Goal: Task Accomplishment & Management: Complete application form

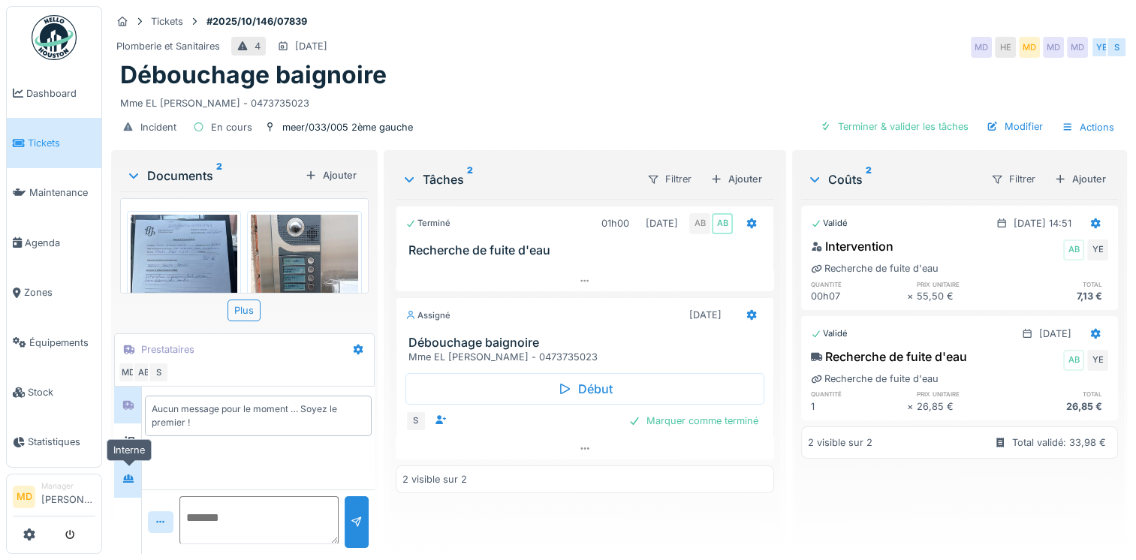
click at [127, 476] on icon at bounding box center [128, 479] width 12 height 10
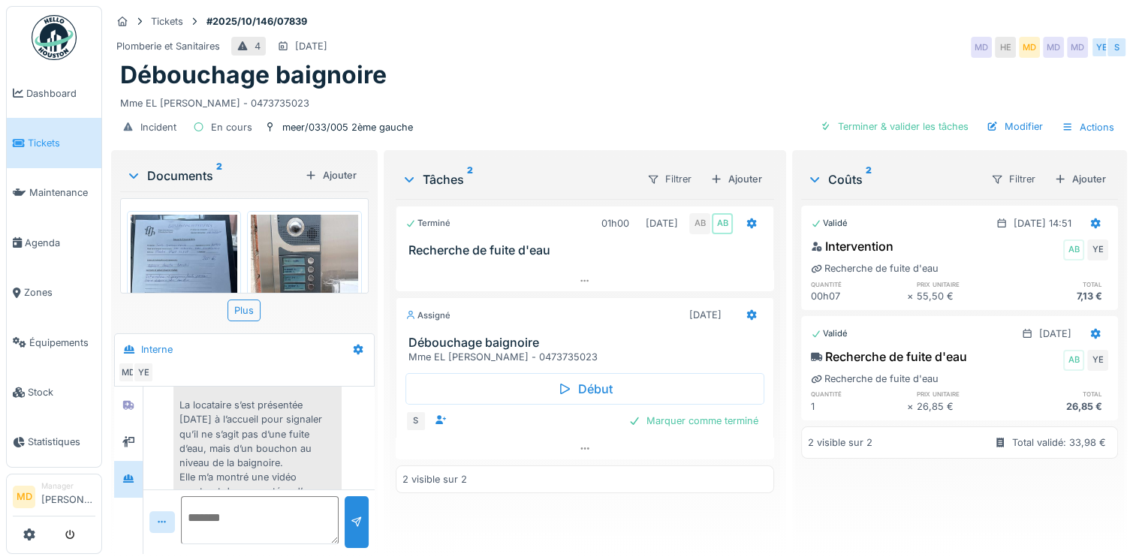
scroll to position [168, 0]
click at [120, 401] on div at bounding box center [128, 405] width 23 height 19
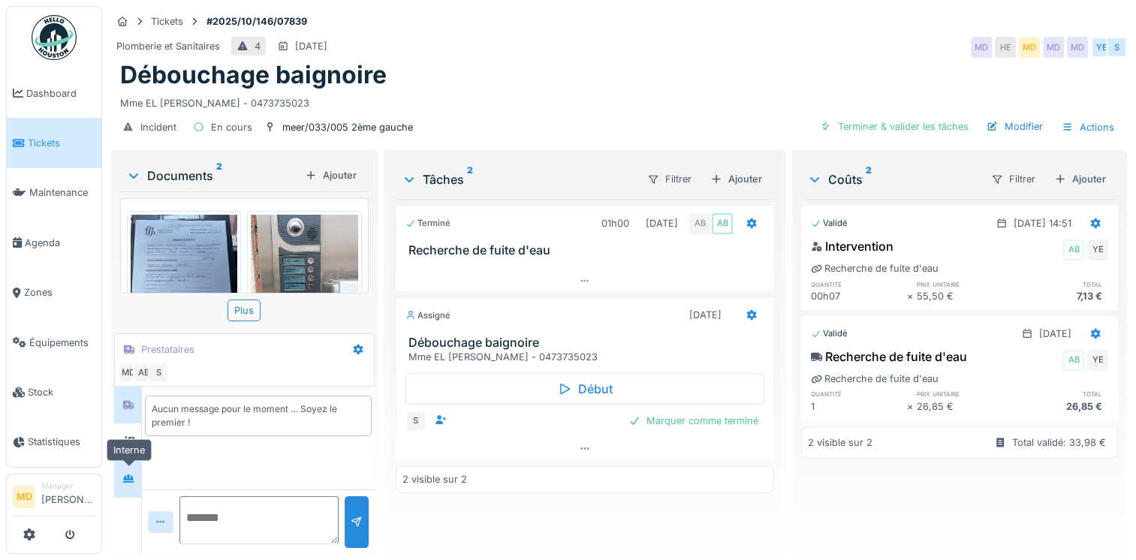
click at [128, 480] on icon at bounding box center [128, 479] width 12 height 10
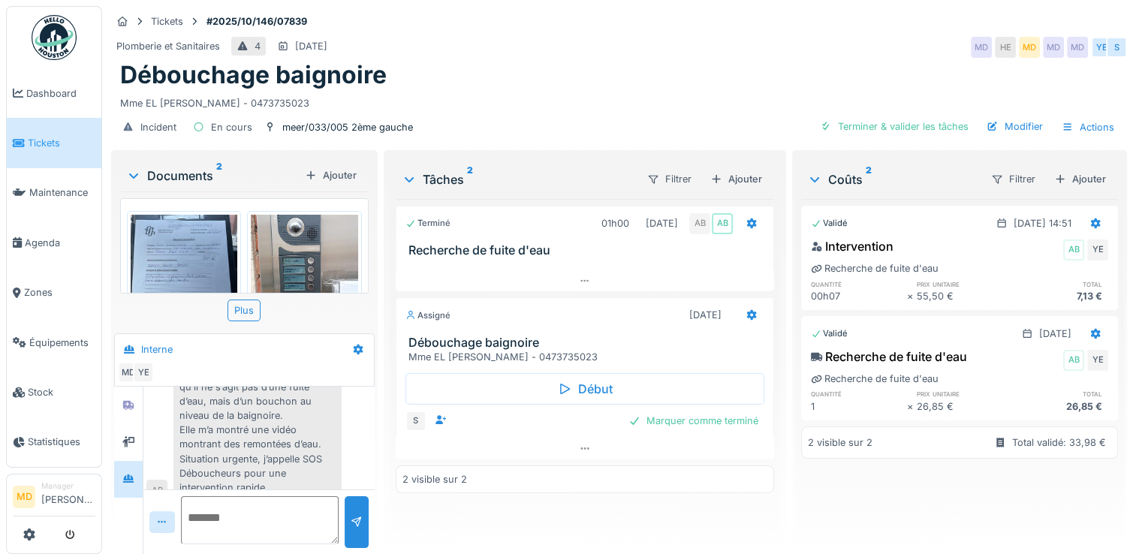
scroll to position [243, 0]
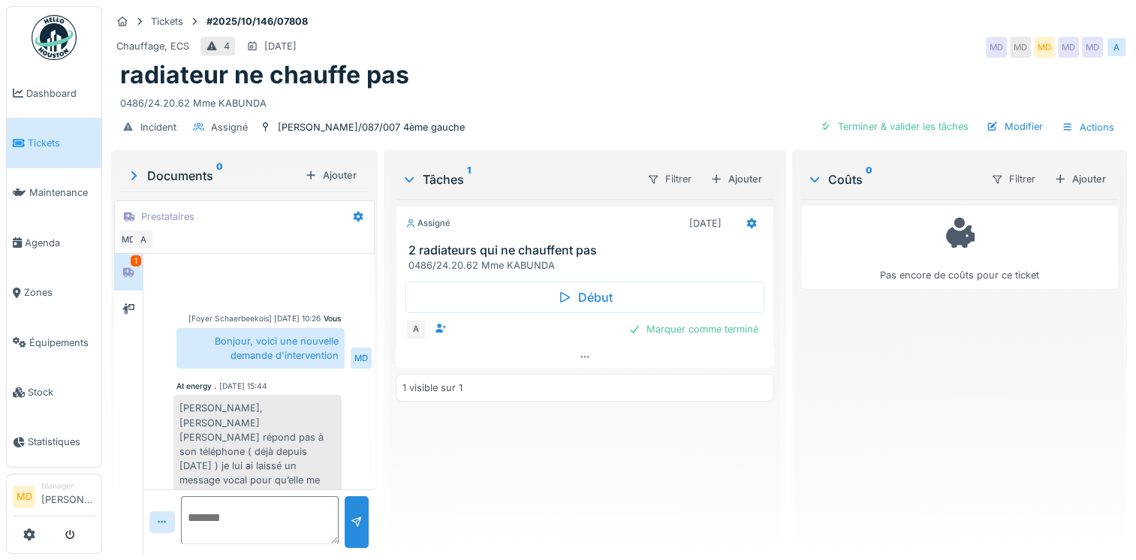
scroll to position [390, 0]
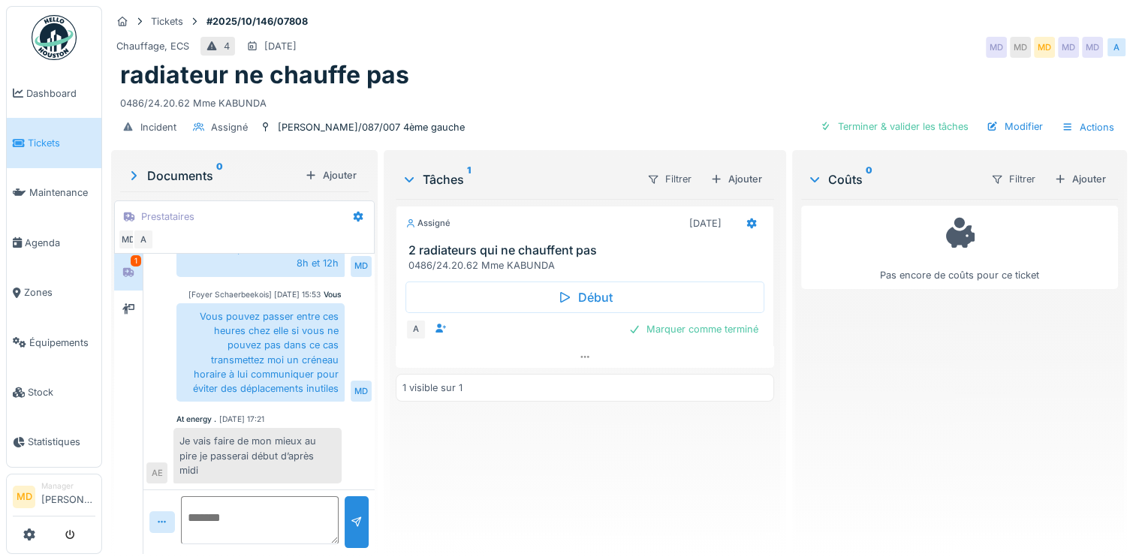
click at [303, 519] on textarea at bounding box center [260, 520] width 158 height 48
type textarea "**********"
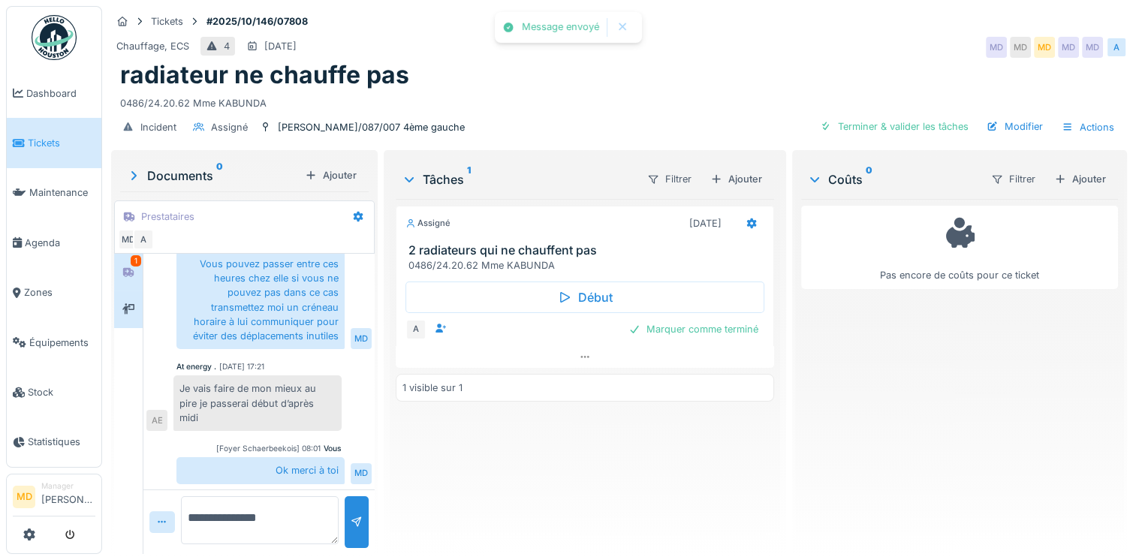
click at [113, 318] on div "**********" at bounding box center [244, 353] width 266 height 407
click at [120, 316] on div at bounding box center [128, 308] width 23 height 19
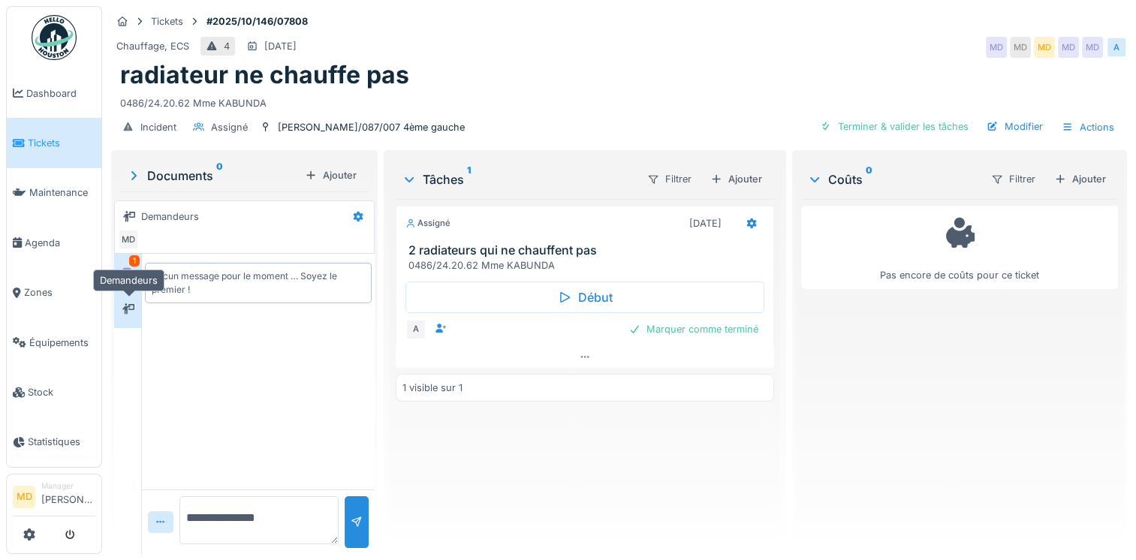
scroll to position [0, 0]
click at [122, 281] on div at bounding box center [128, 272] width 23 height 25
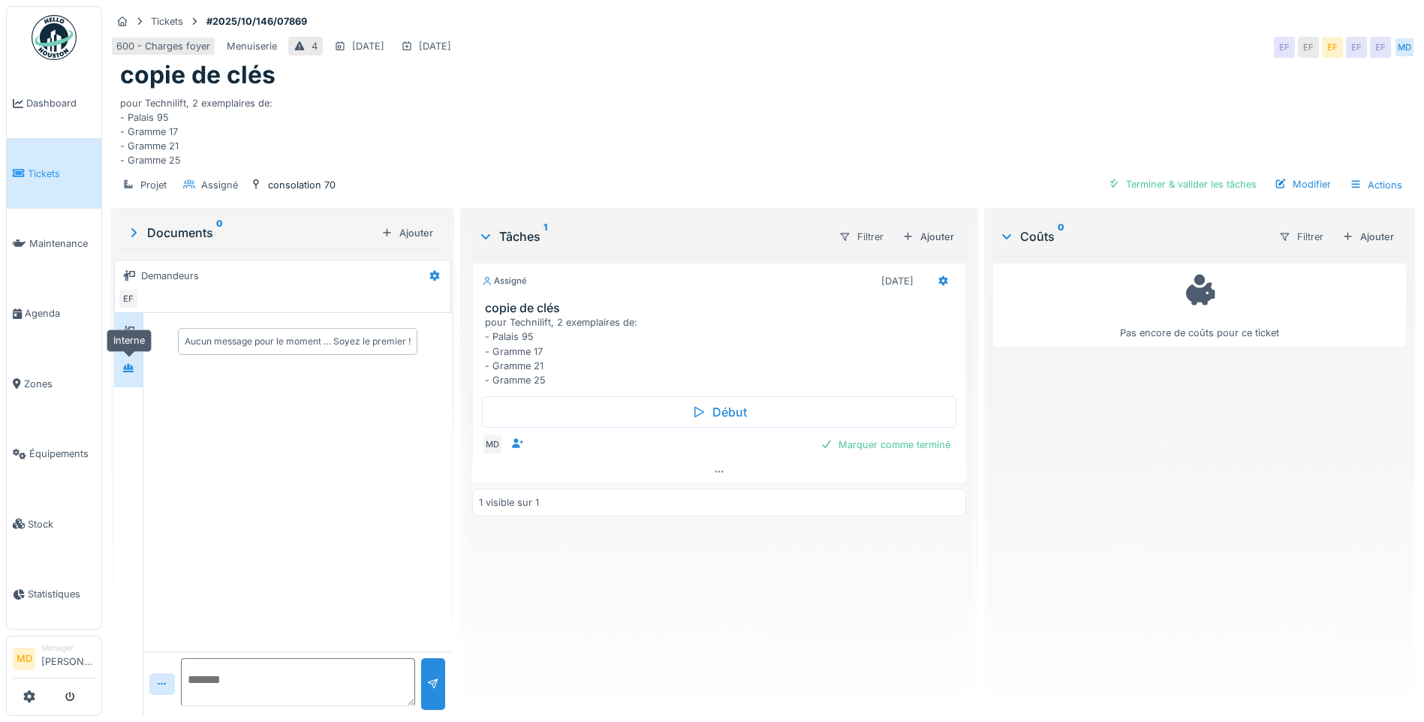
click at [132, 366] on icon at bounding box center [128, 368] width 11 height 8
click at [133, 333] on icon at bounding box center [128, 331] width 12 height 10
click at [1316, 176] on div "Modifier" at bounding box center [1302, 184] width 68 height 20
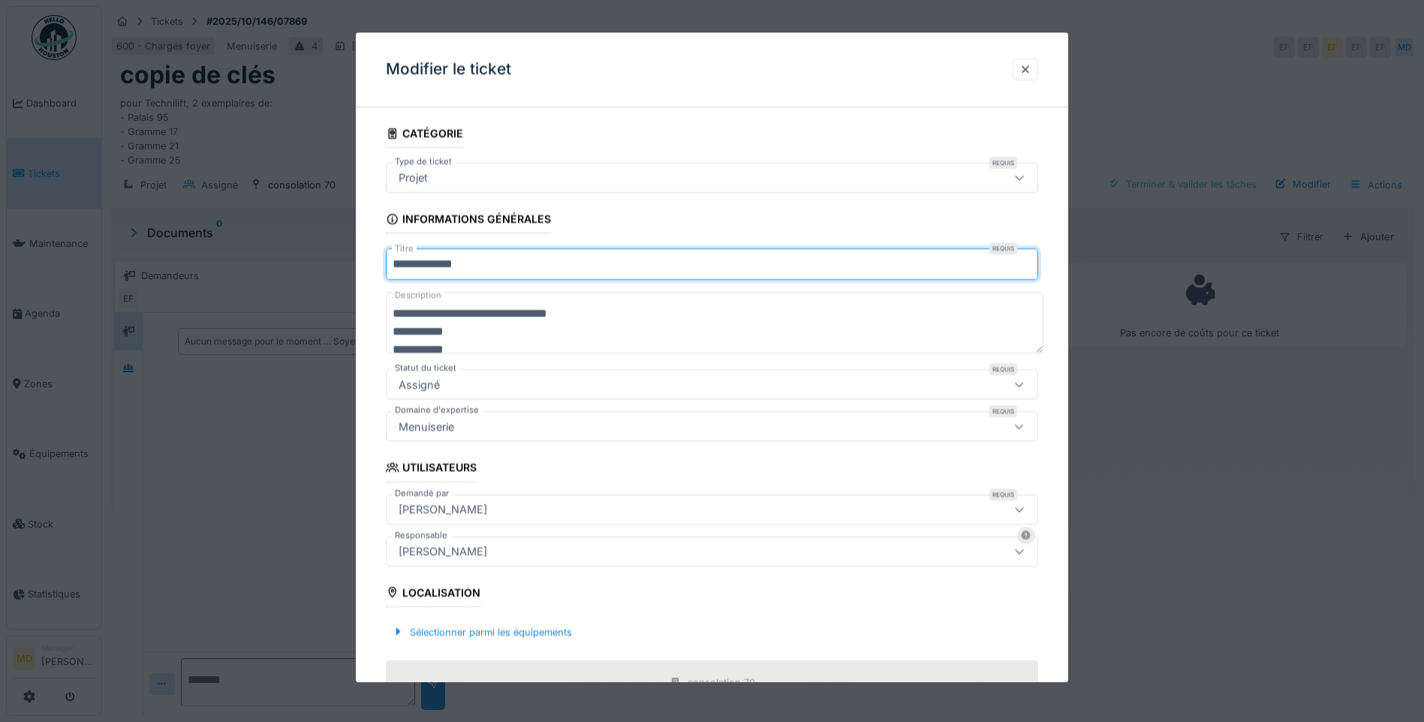
click at [493, 259] on input "**********" at bounding box center [712, 265] width 652 height 32
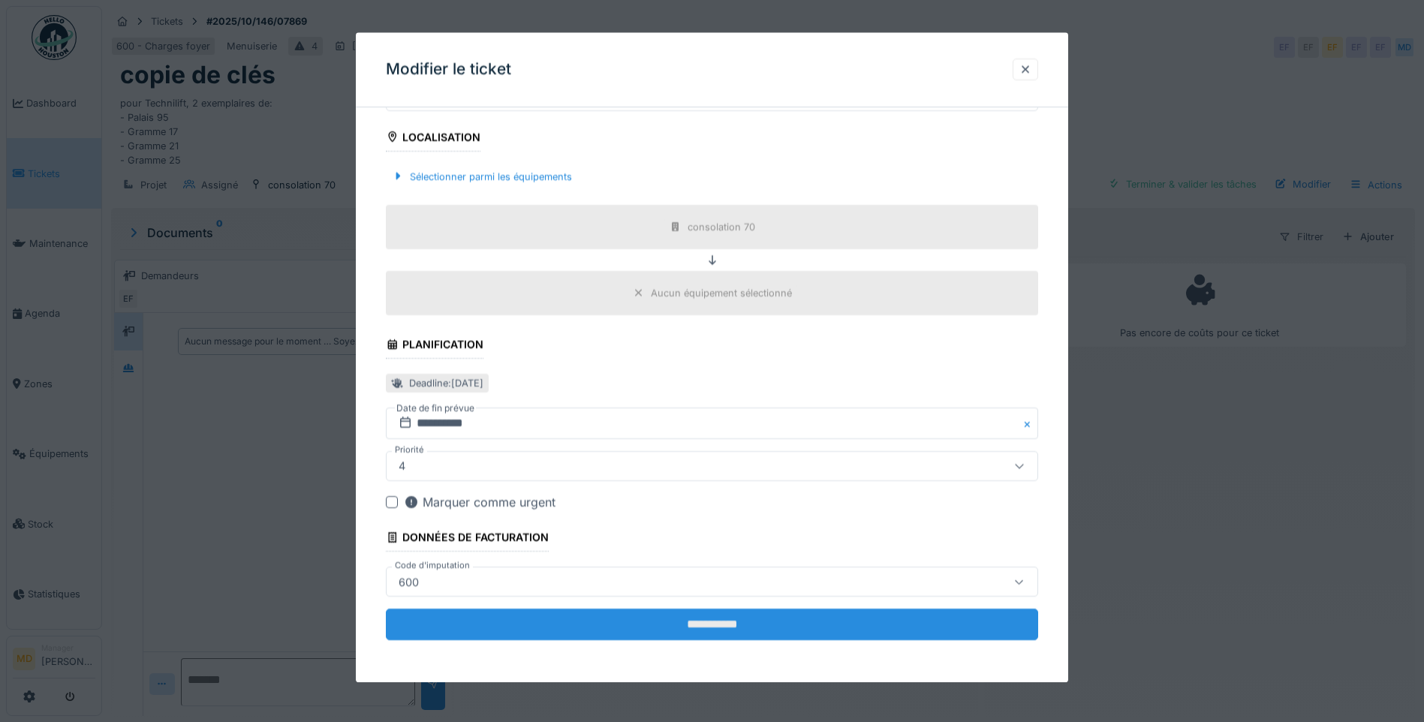
type input "**********"
click at [740, 590] on input "**********" at bounding box center [712, 625] width 652 height 32
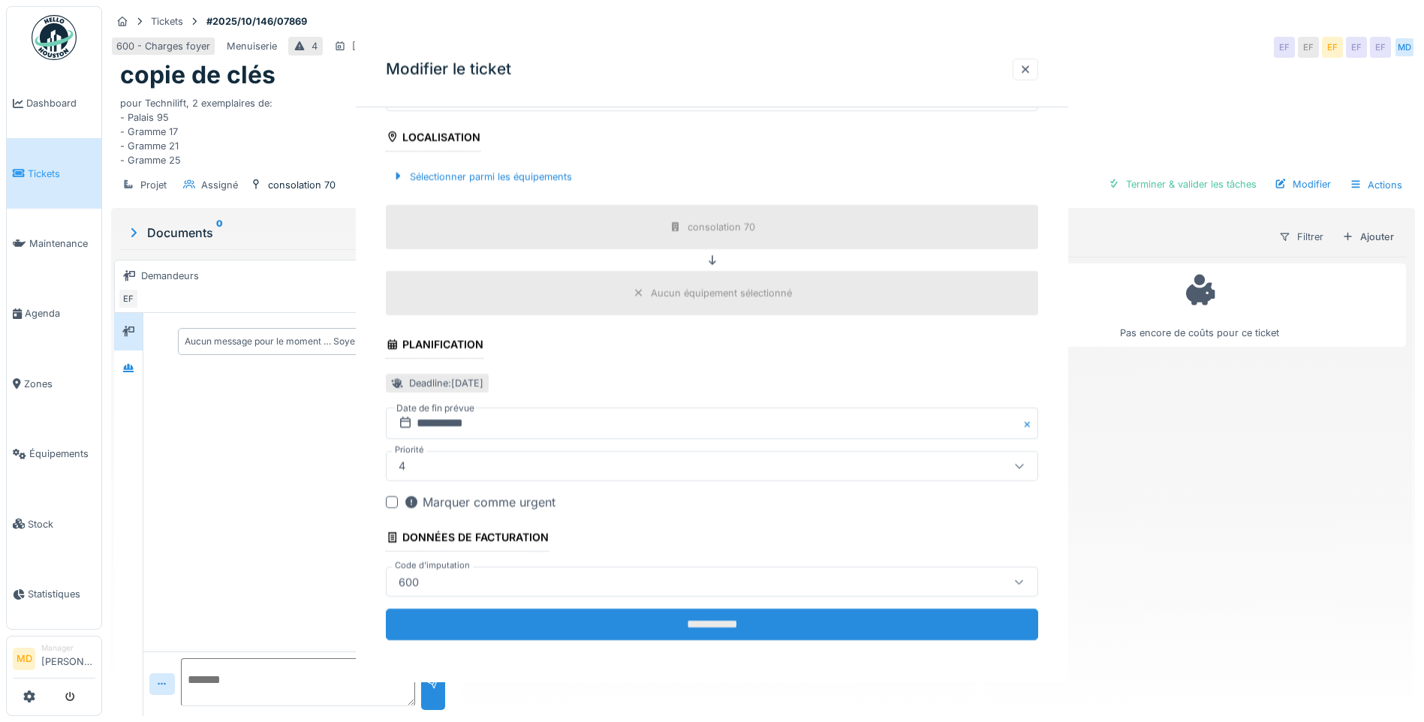
scroll to position [0, 0]
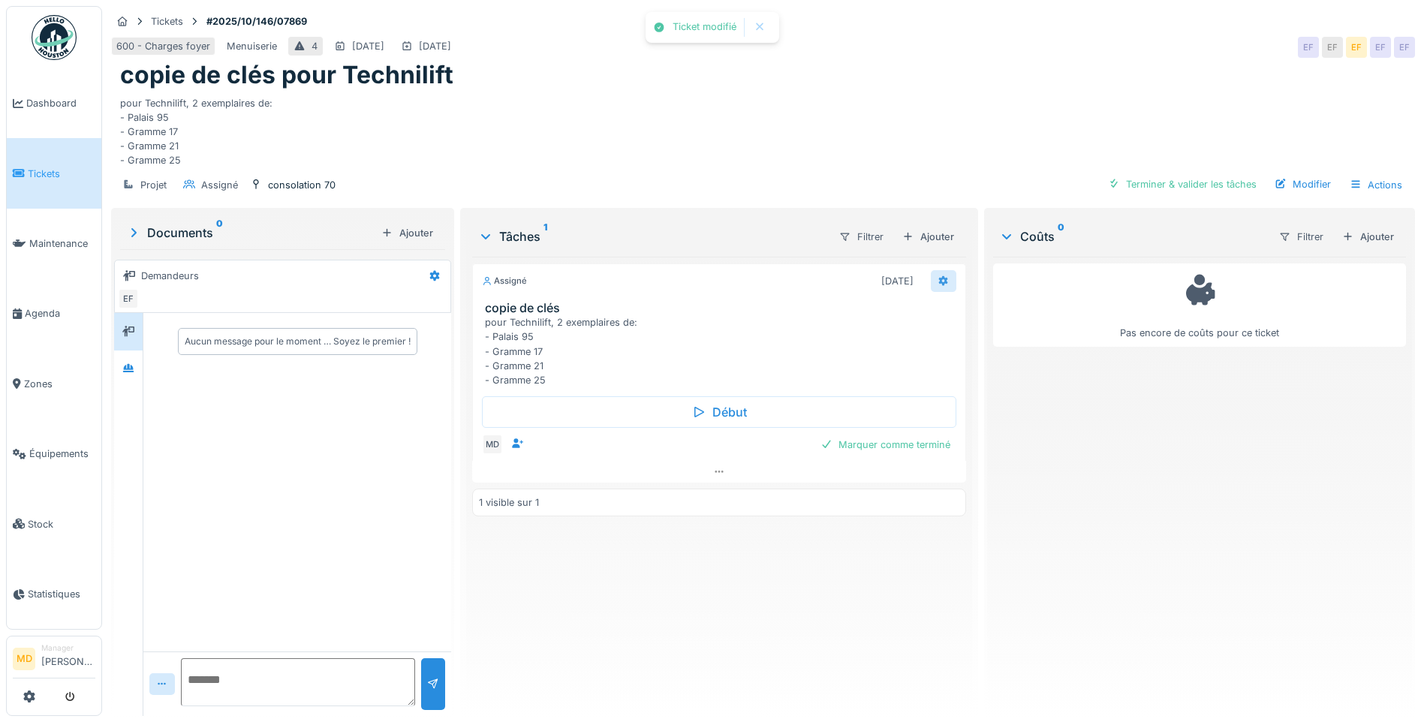
click at [937, 281] on icon at bounding box center [943, 281] width 12 height 10
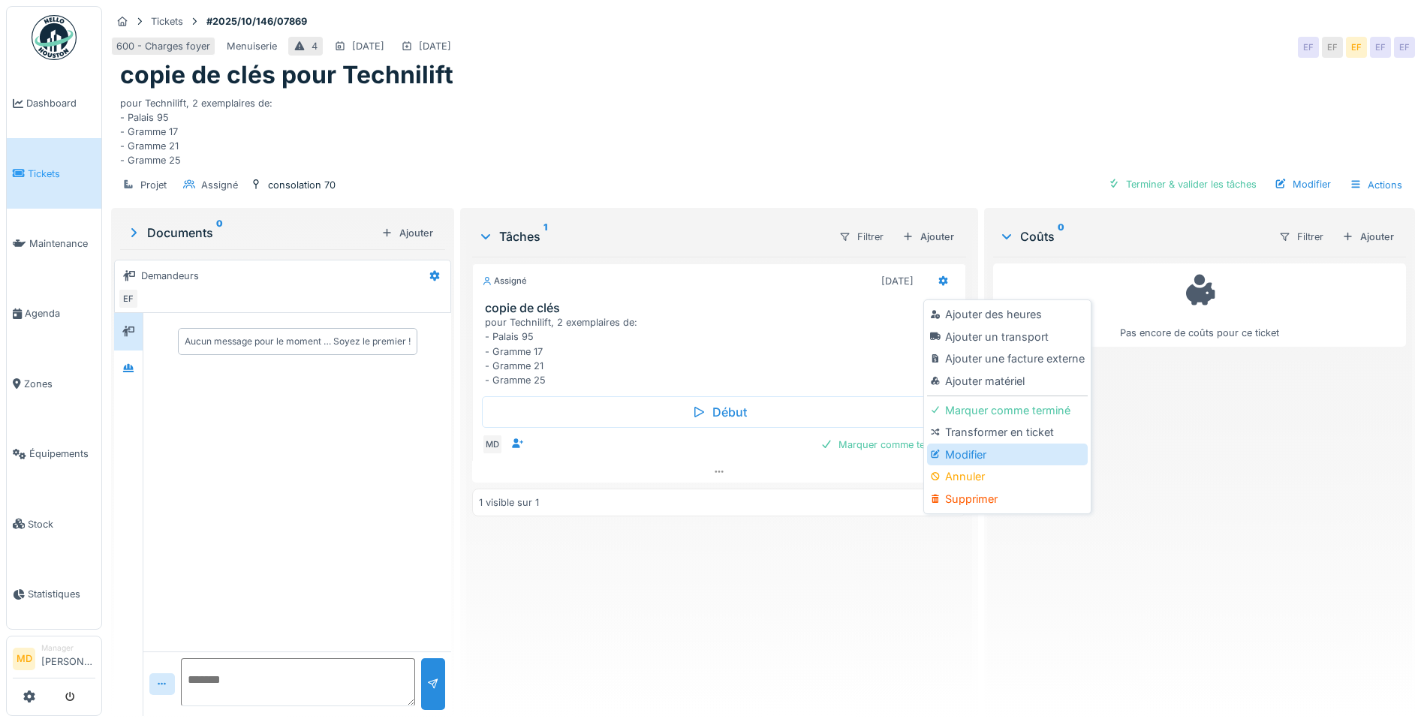
click at [944, 462] on div "Modifier" at bounding box center [1007, 455] width 160 height 23
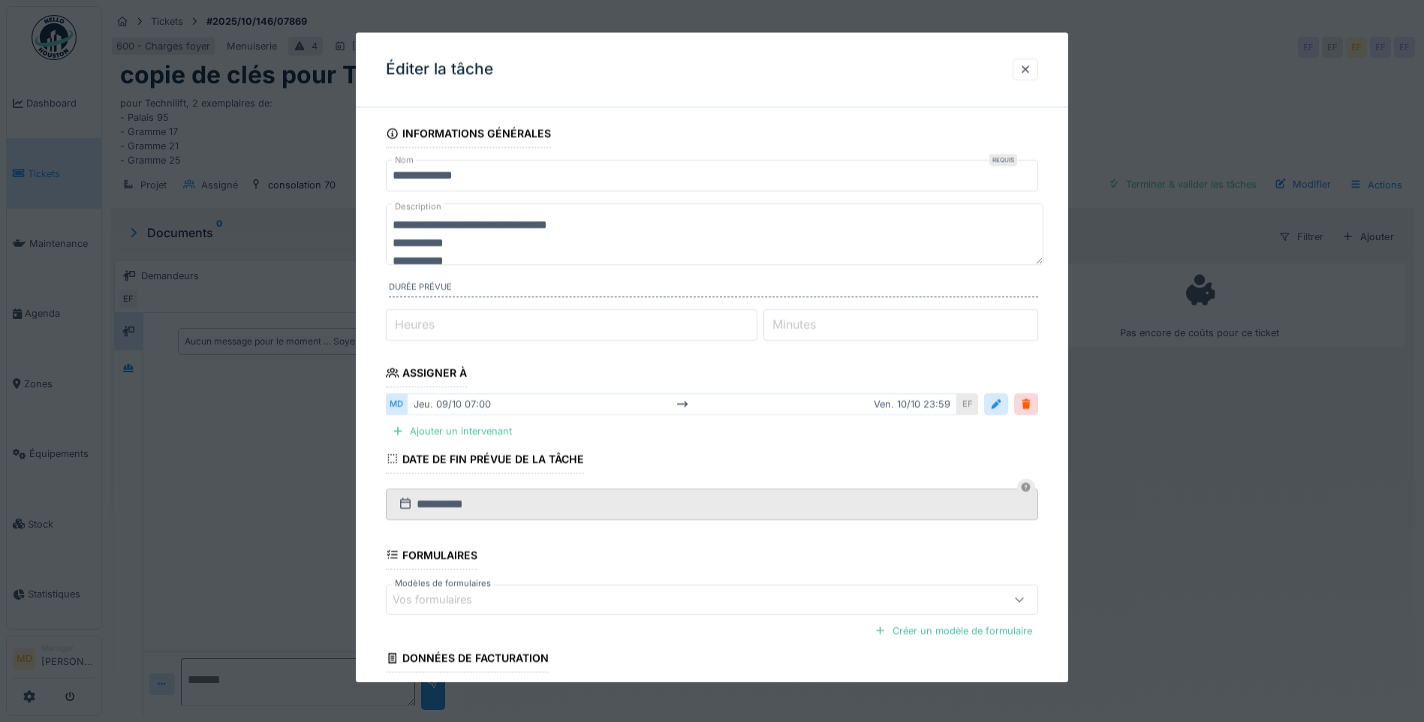
click at [497, 328] on input "*" at bounding box center [572, 325] width 372 height 32
type input "*"
click at [1025, 408] on div at bounding box center [1026, 404] width 12 height 14
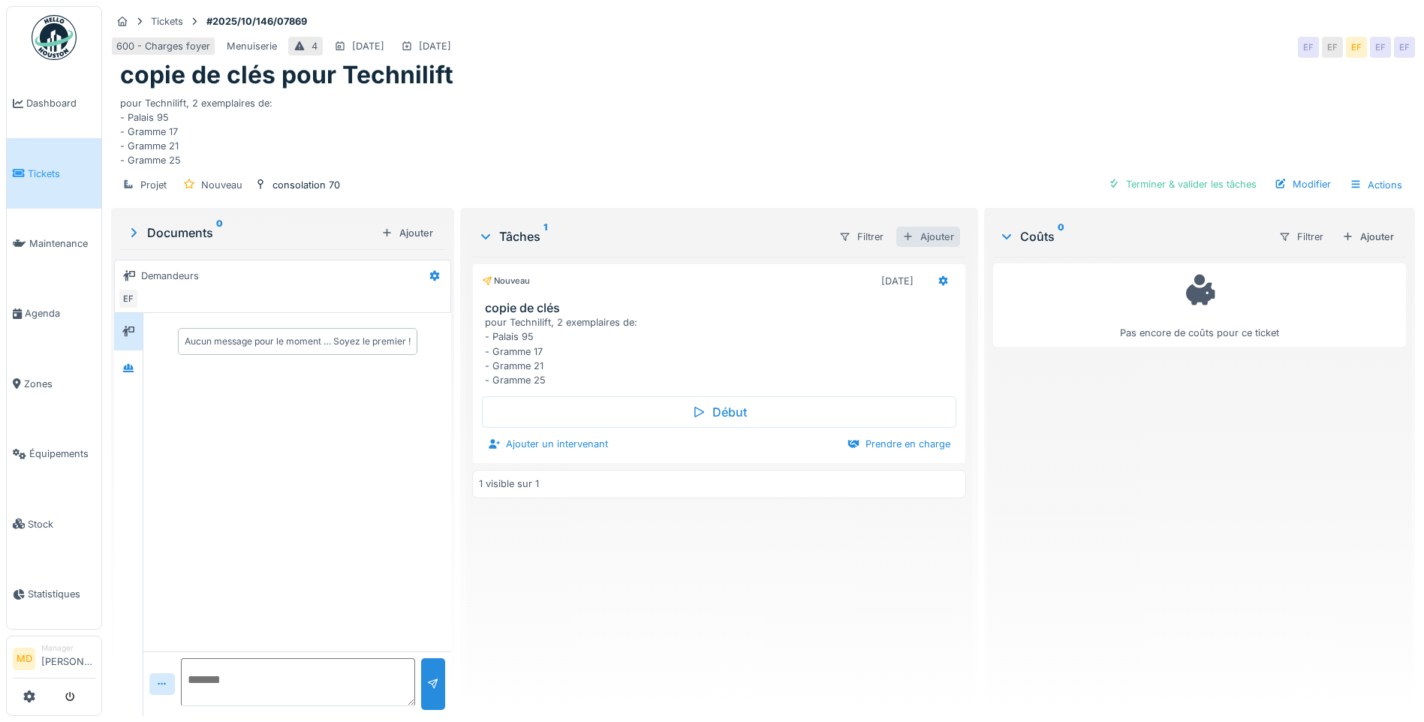
click at [927, 231] on div "Ajouter" at bounding box center [928, 237] width 64 height 20
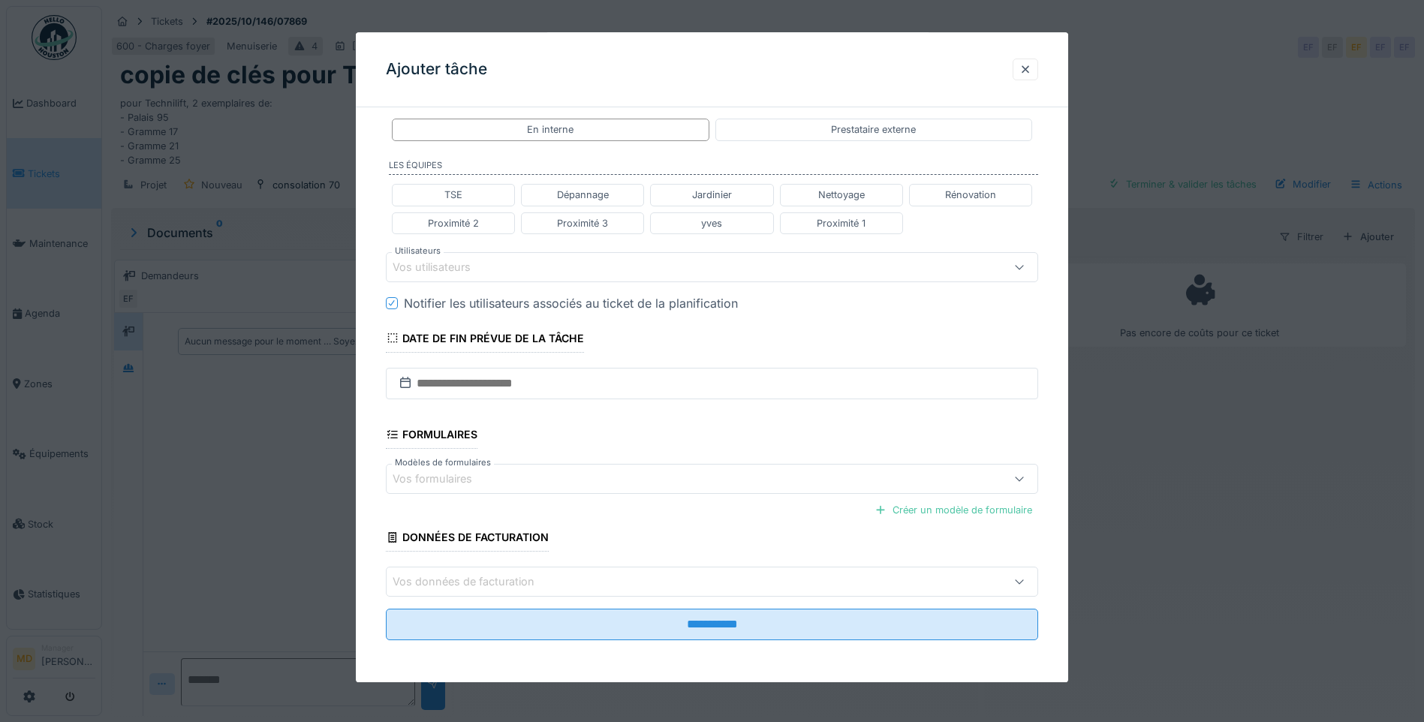
click at [426, 262] on div "Vos utilisateurs" at bounding box center [442, 267] width 99 height 17
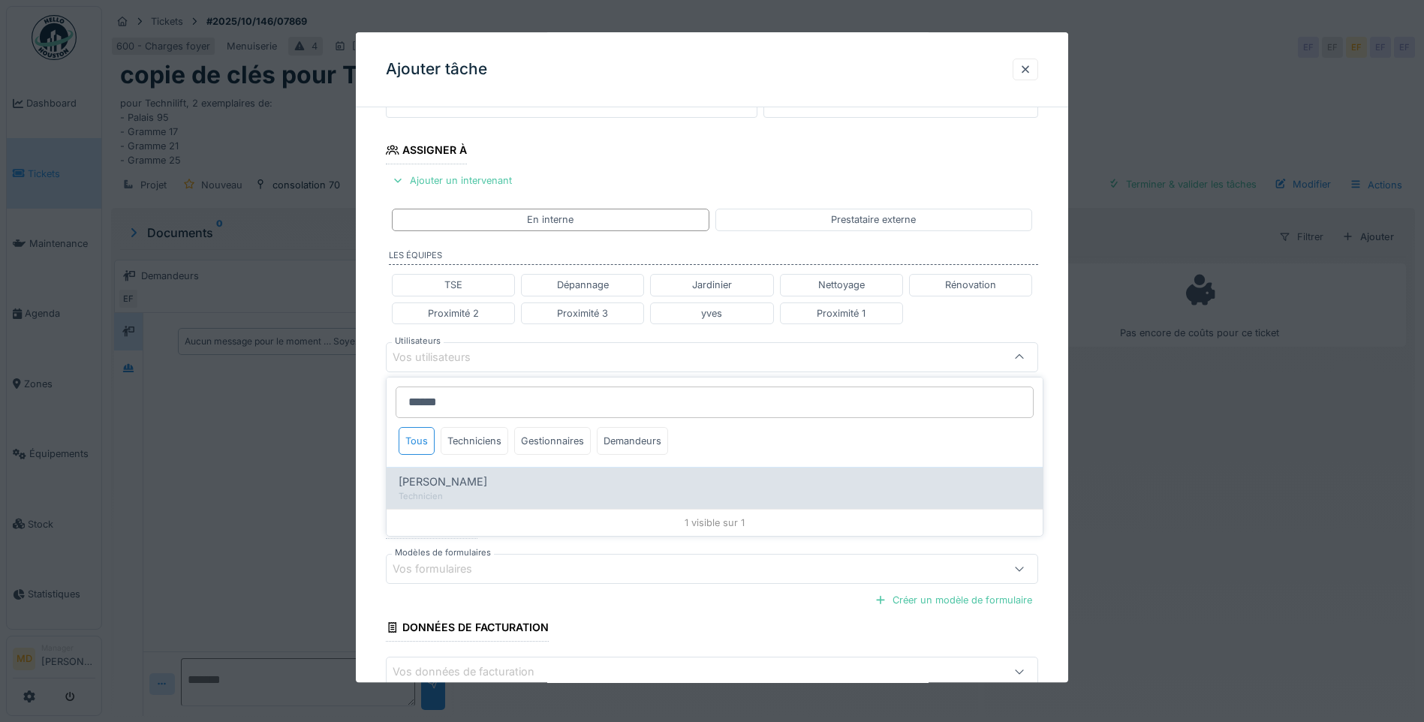
type input "******"
click at [475, 487] on div "Charef Lahmar" at bounding box center [715, 482] width 632 height 17
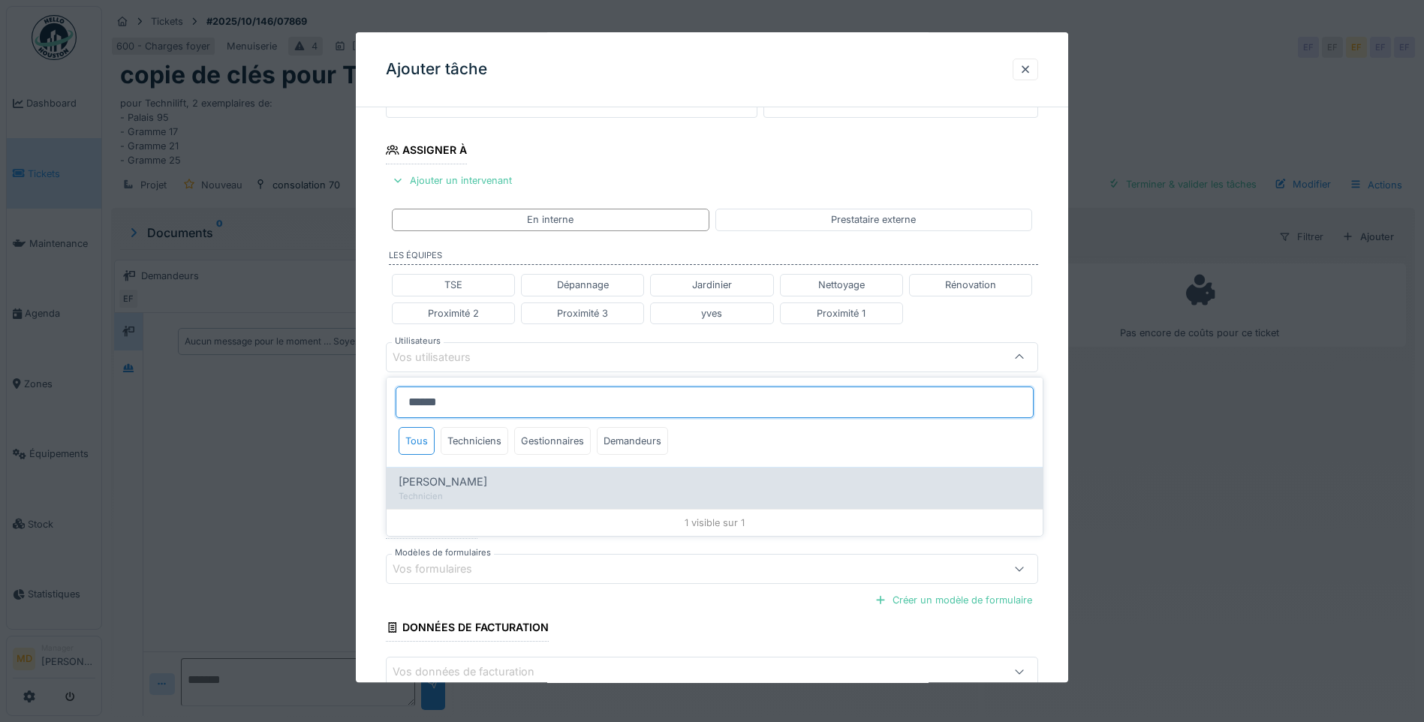
type input "****"
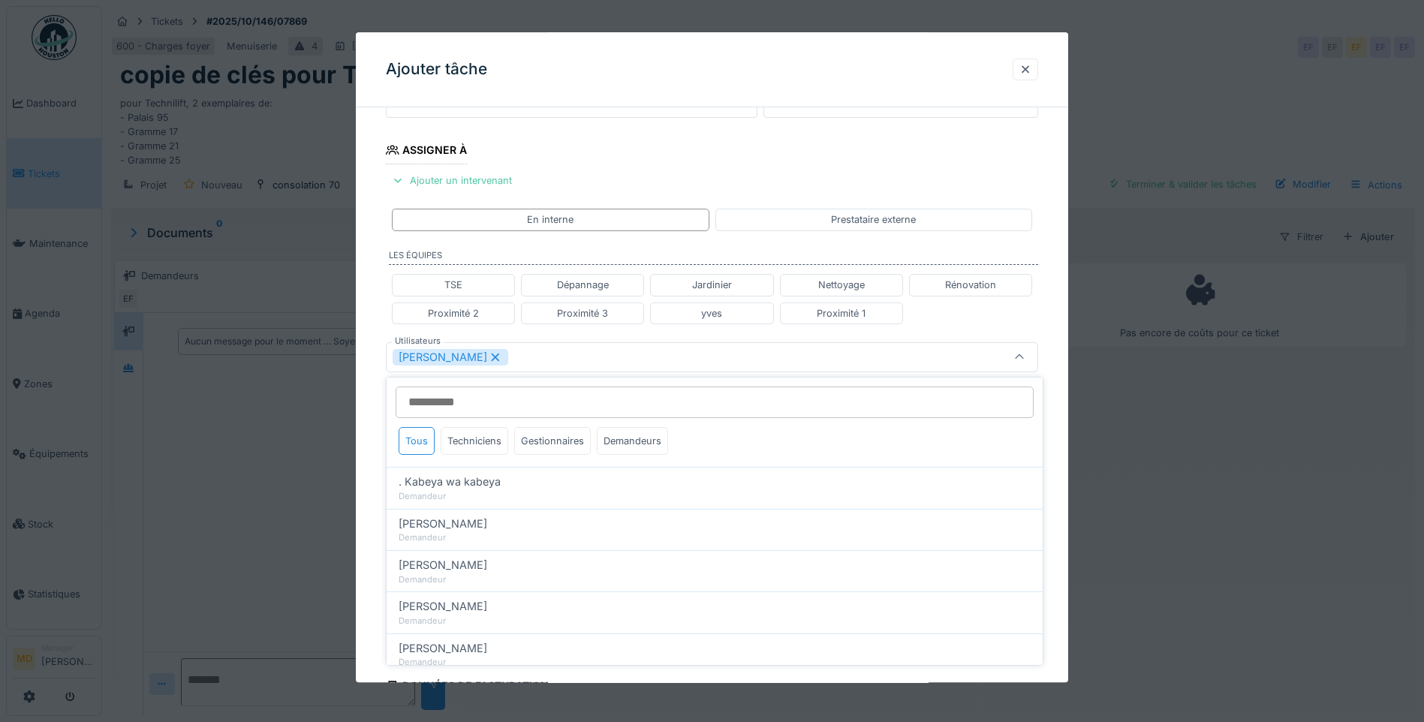
click at [381, 358] on div "**********" at bounding box center [712, 363] width 712 height 934
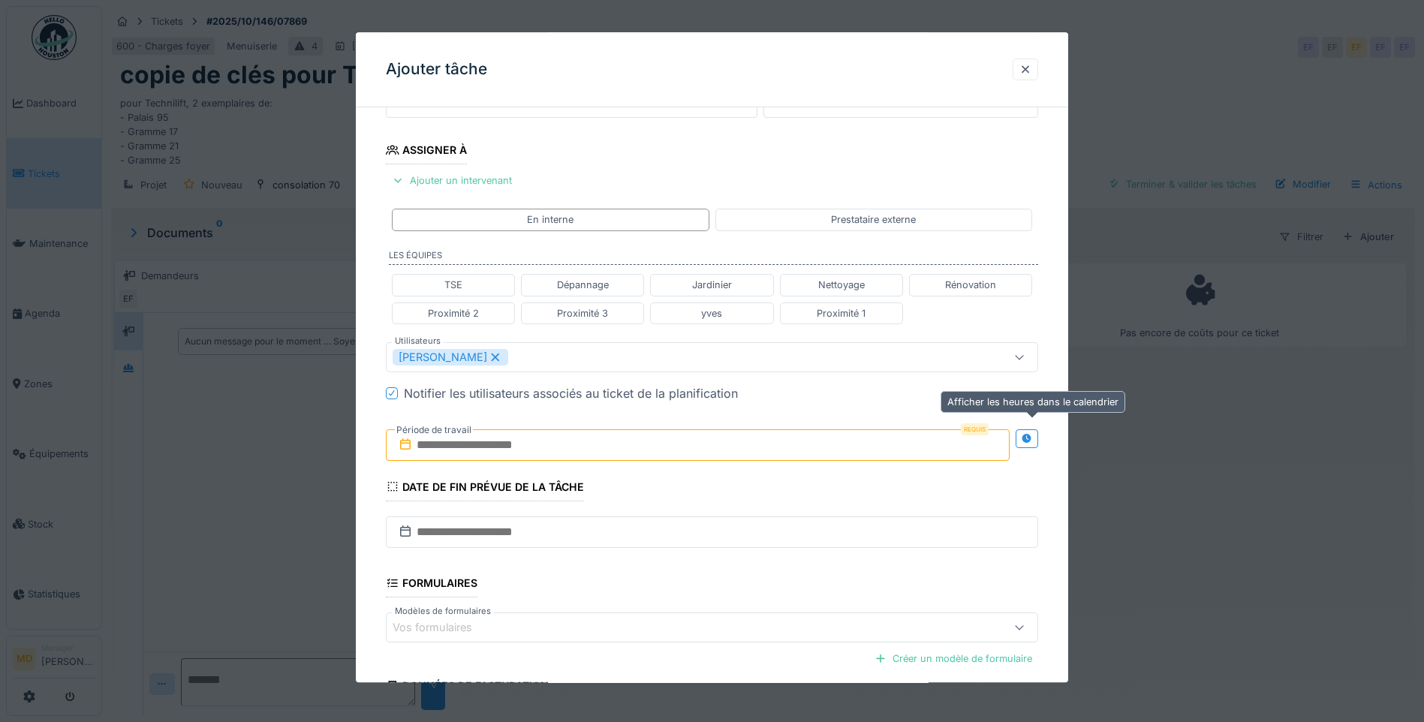
click at [1031, 432] on div at bounding box center [1027, 439] width 12 height 14
click at [540, 441] on input "text" at bounding box center [536, 445] width 301 height 32
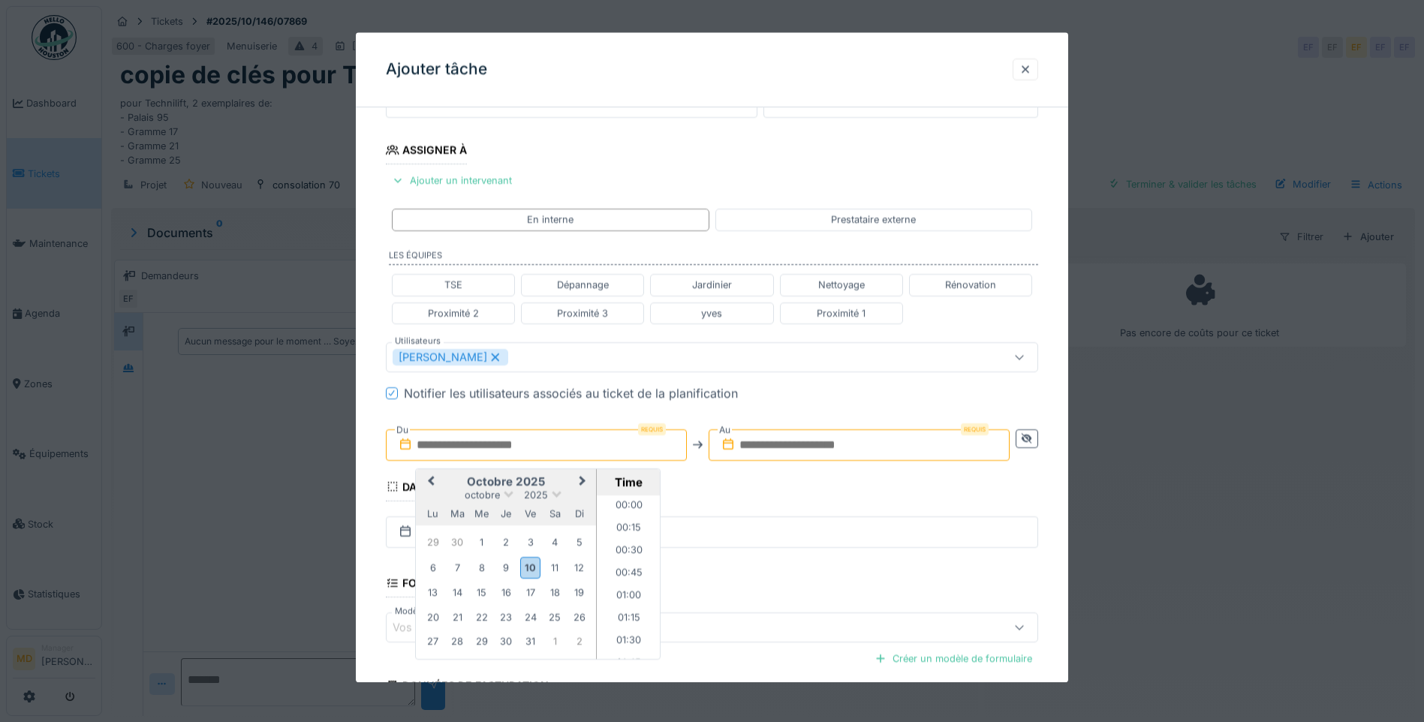
scroll to position [650, 0]
click at [533, 565] on div "10" at bounding box center [530, 568] width 20 height 22
click at [628, 566] on li "14:30" at bounding box center [629, 562] width 64 height 23
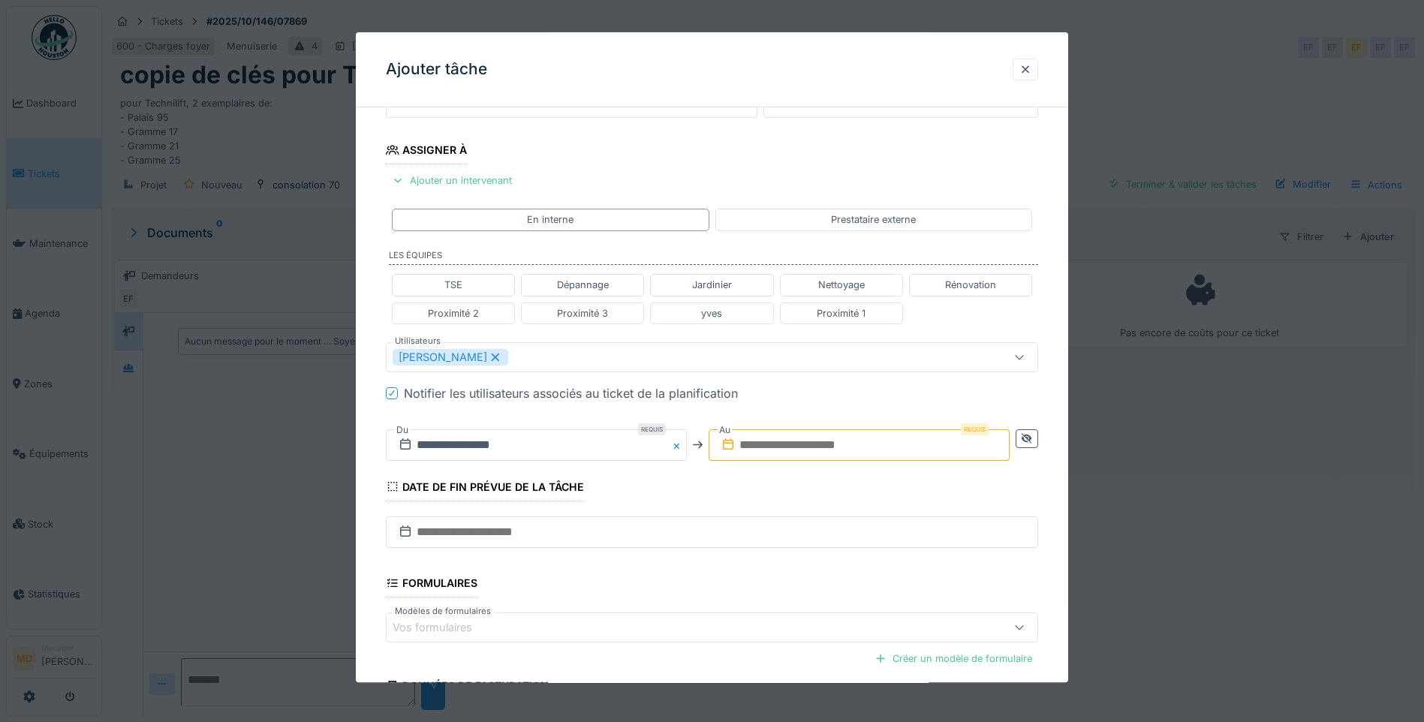
click at [874, 432] on input "text" at bounding box center [859, 445] width 301 height 32
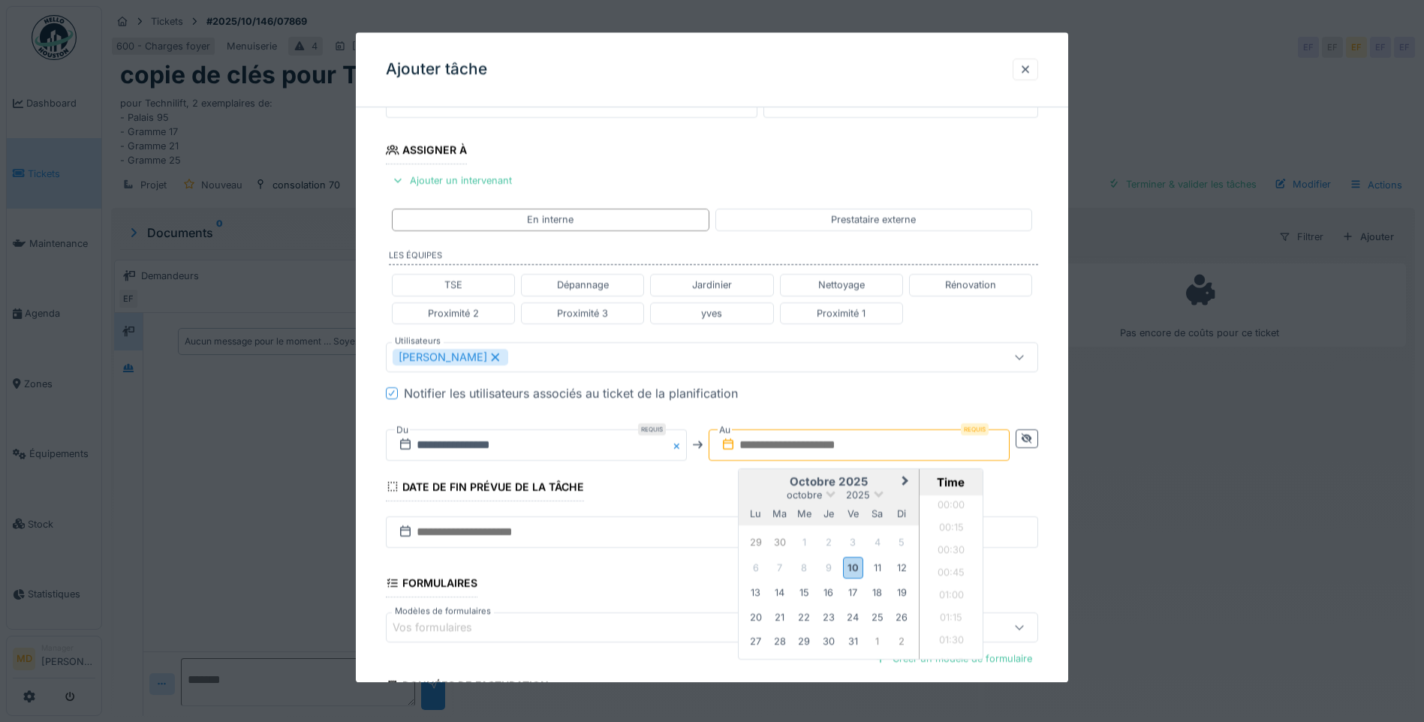
scroll to position [650, 0]
click at [862, 566] on div "10" at bounding box center [853, 568] width 20 height 22
click at [931, 570] on li "15:30" at bounding box center [951, 577] width 64 height 23
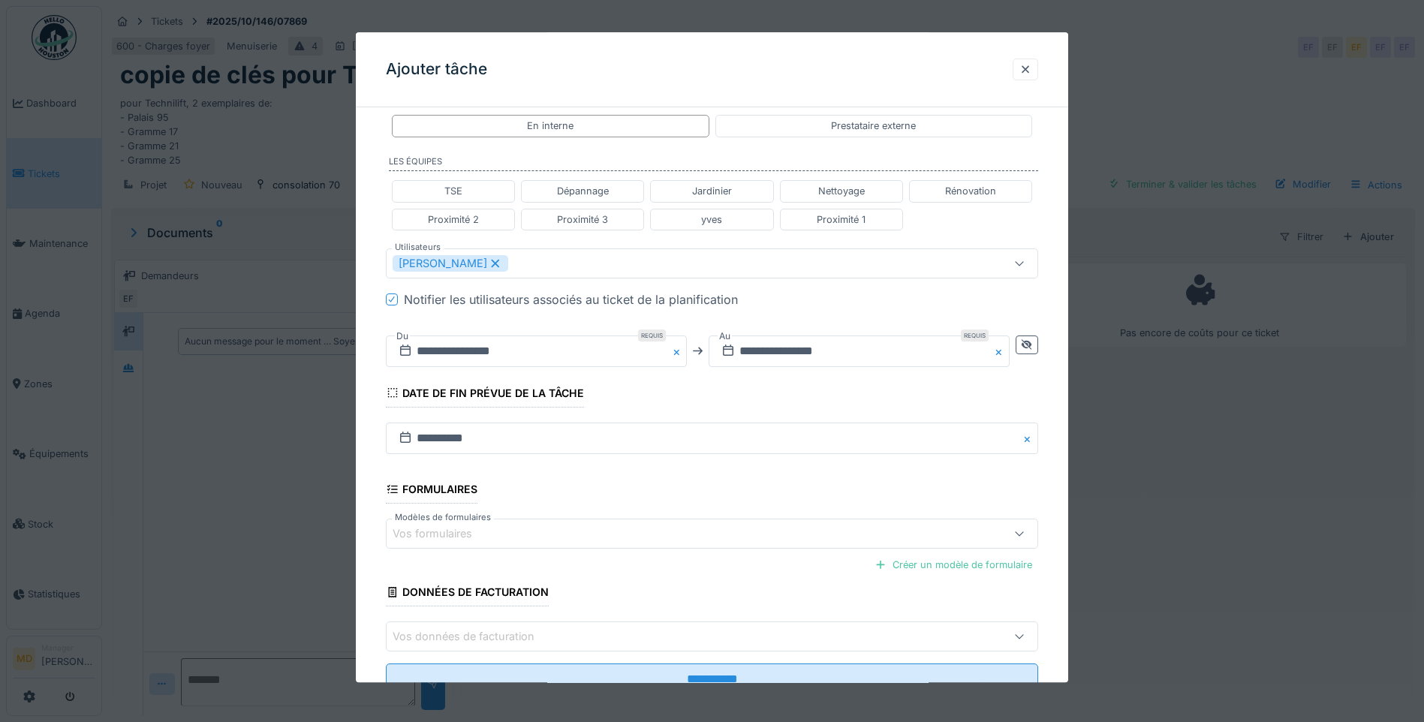
scroll to position [0, 0]
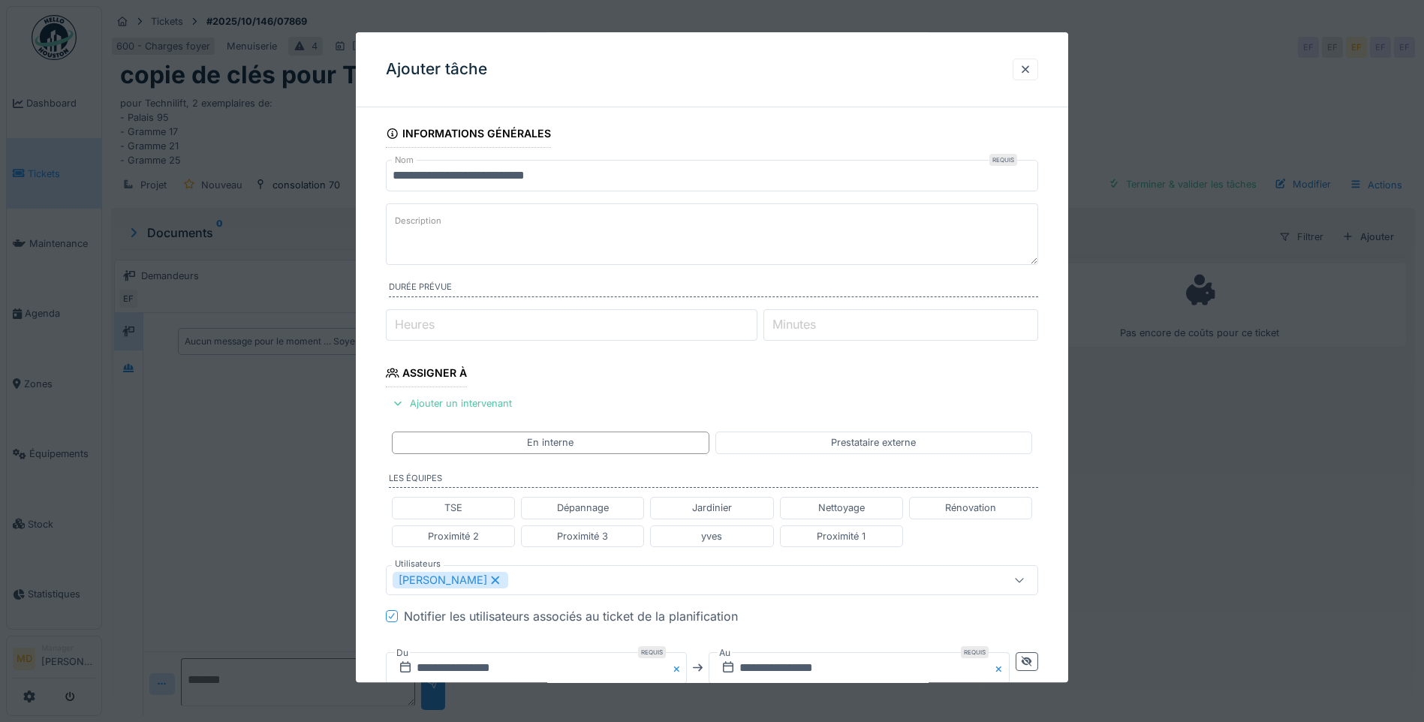
click at [499, 314] on input "Heures" at bounding box center [572, 325] width 372 height 32
type input "*"
click at [911, 330] on input "Minutes" at bounding box center [900, 325] width 275 height 32
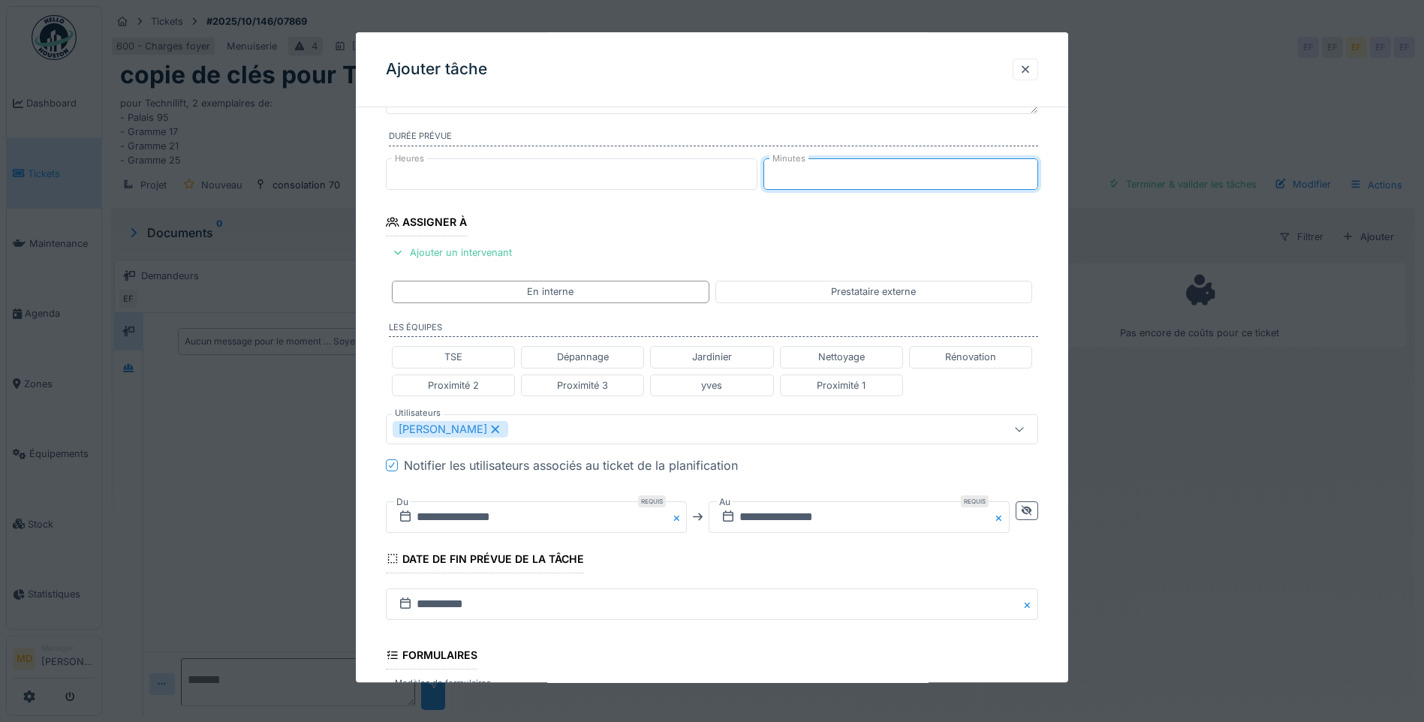
scroll to position [372, 0]
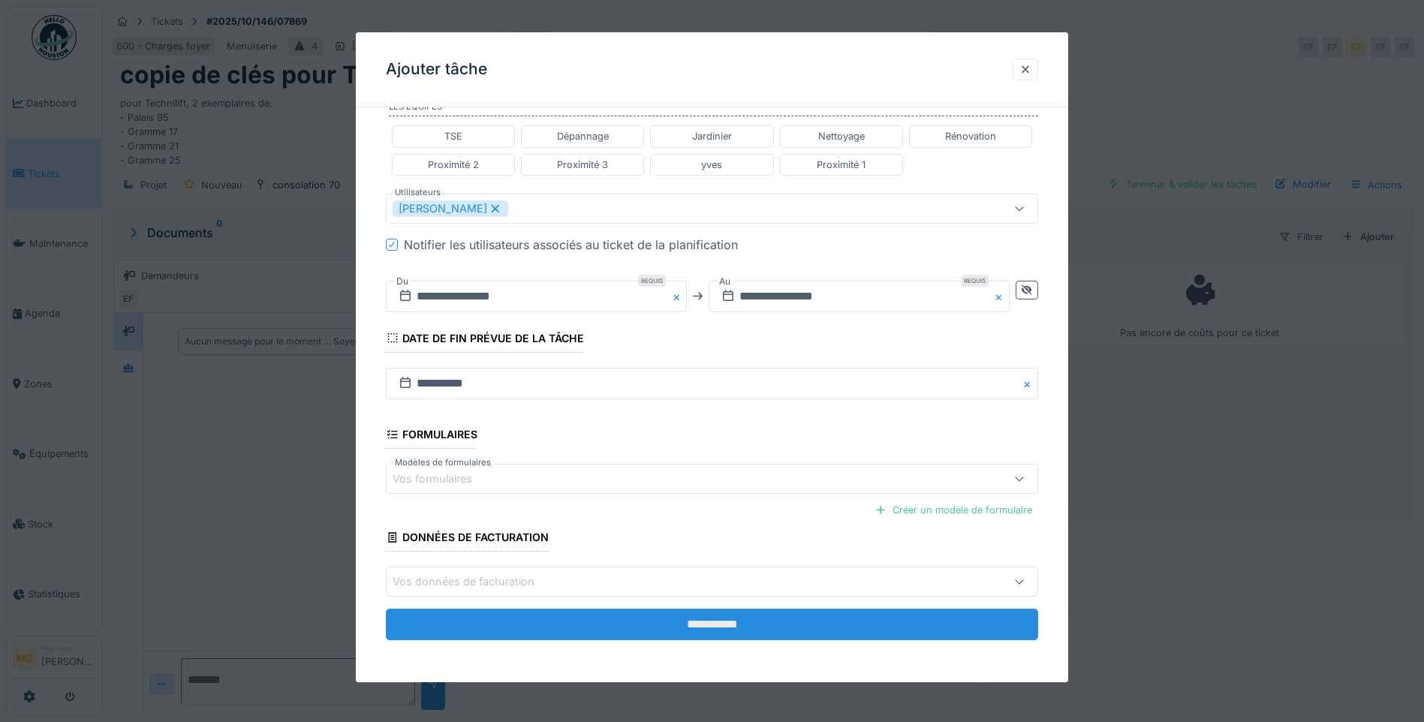
type input "*"
click at [755, 590] on input "**********" at bounding box center [712, 625] width 652 height 32
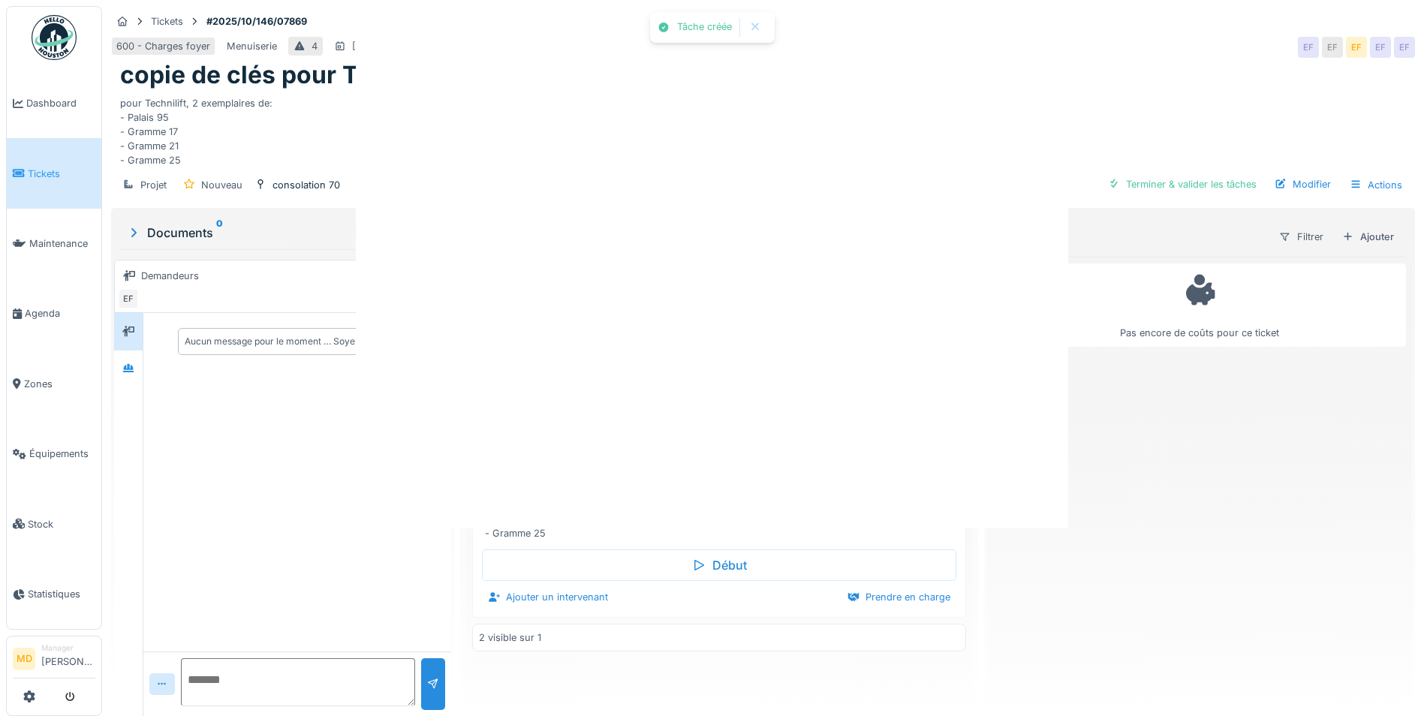
scroll to position [0, 0]
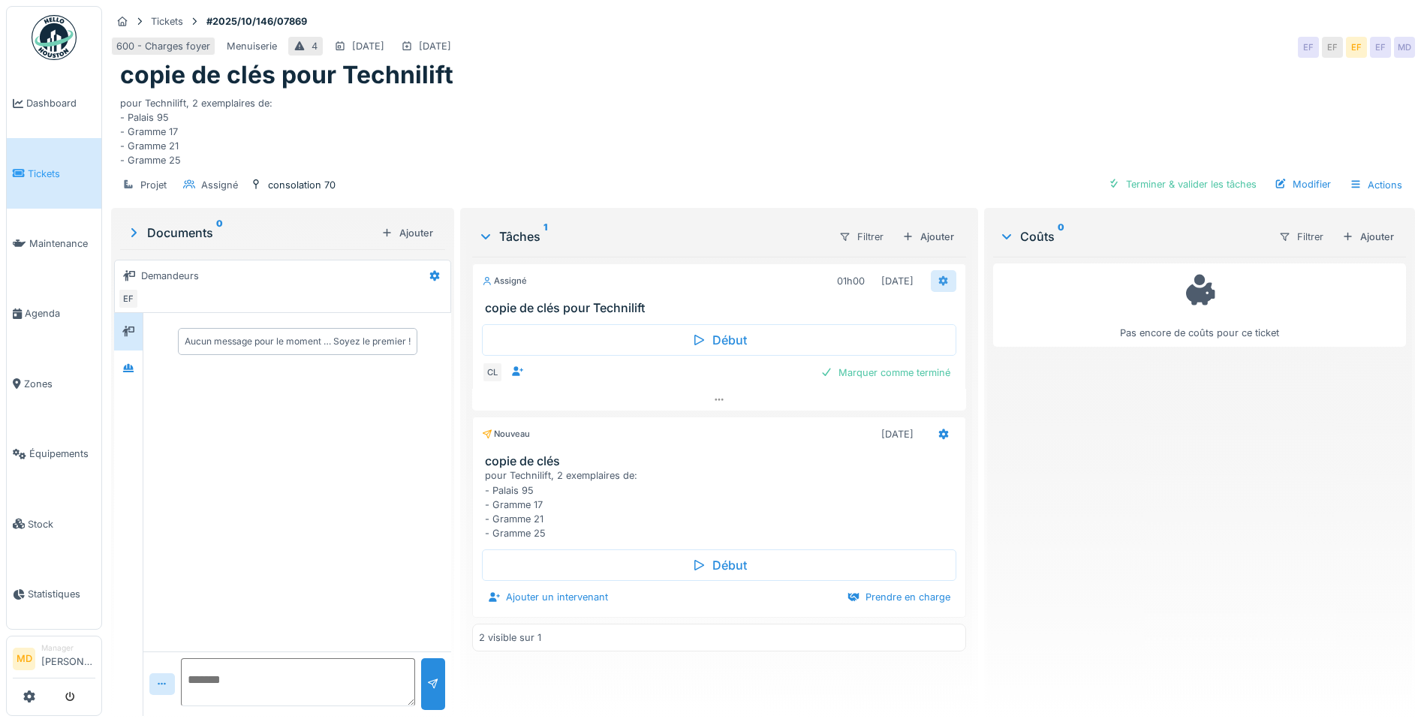
click at [939, 284] on icon at bounding box center [944, 280] width 10 height 11
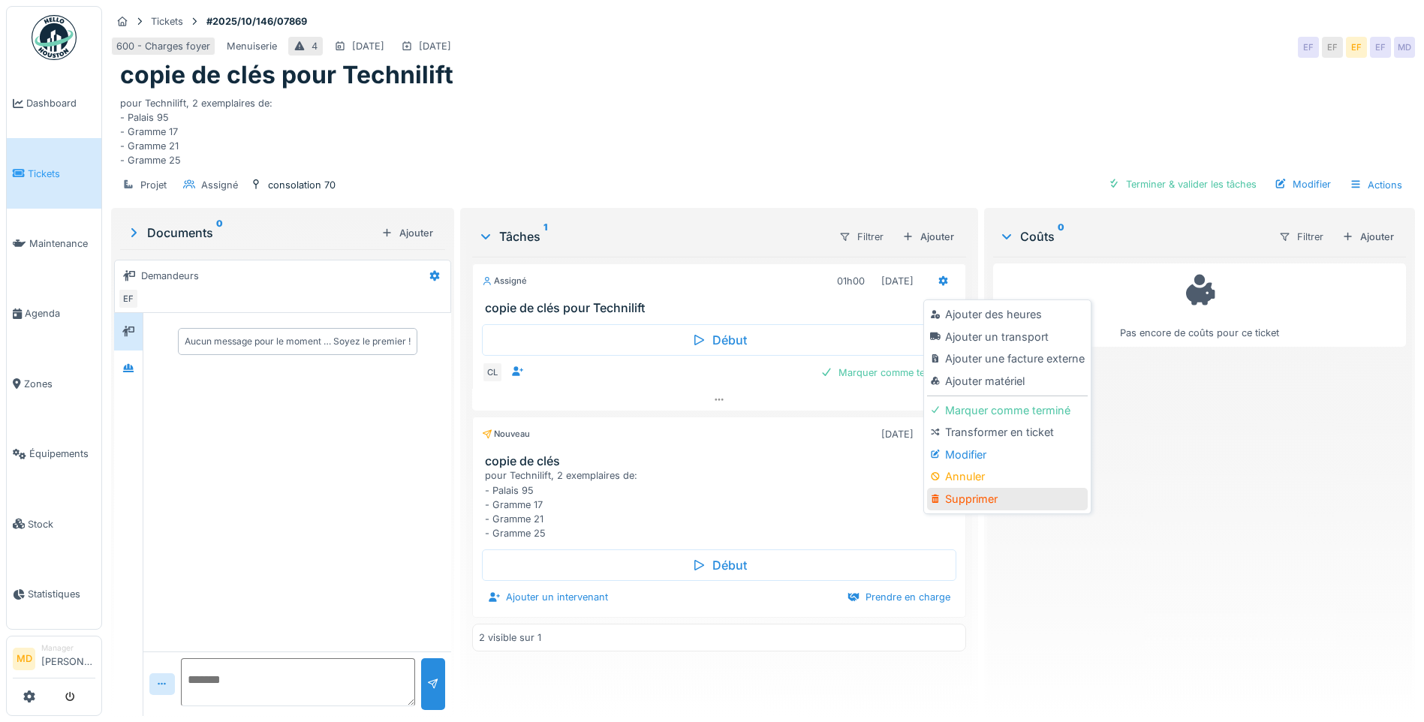
click at [975, 503] on div "Supprimer" at bounding box center [1007, 499] width 160 height 23
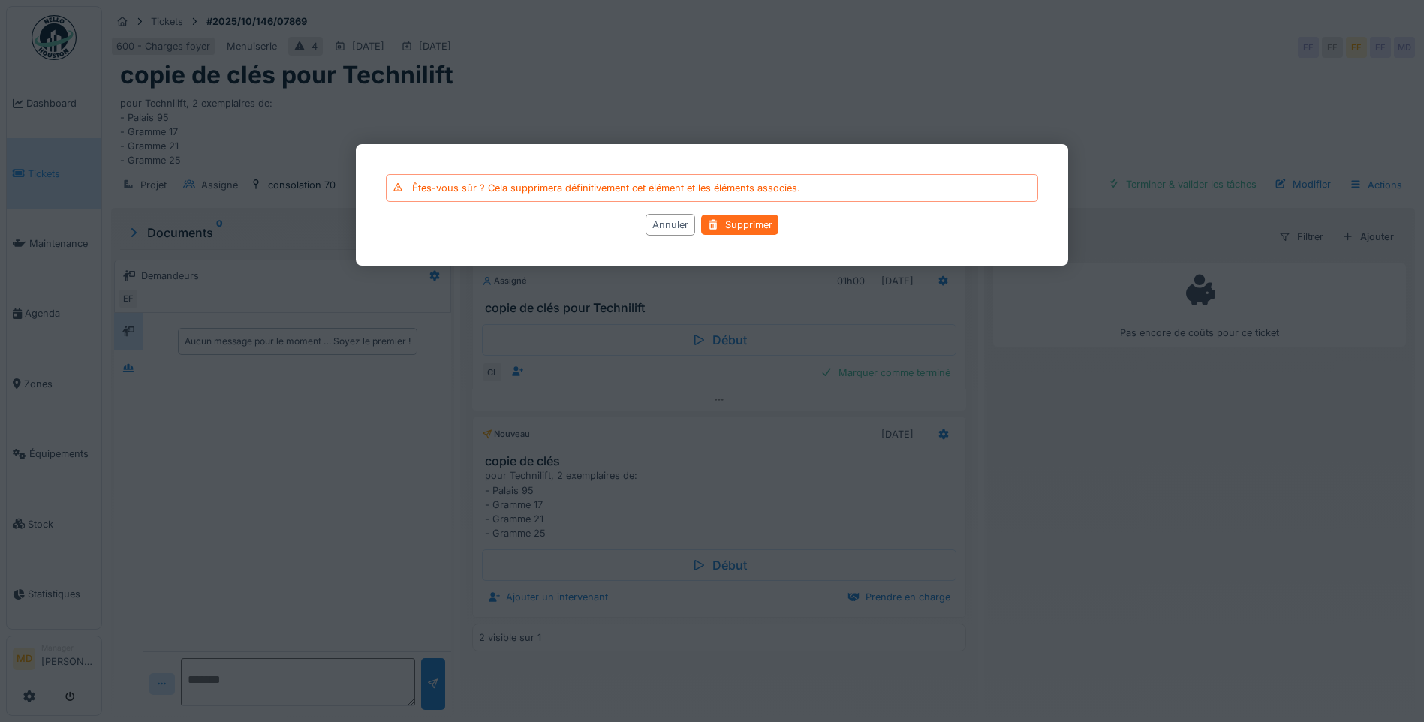
click at [725, 219] on div "Supprimer" at bounding box center [739, 225] width 77 height 20
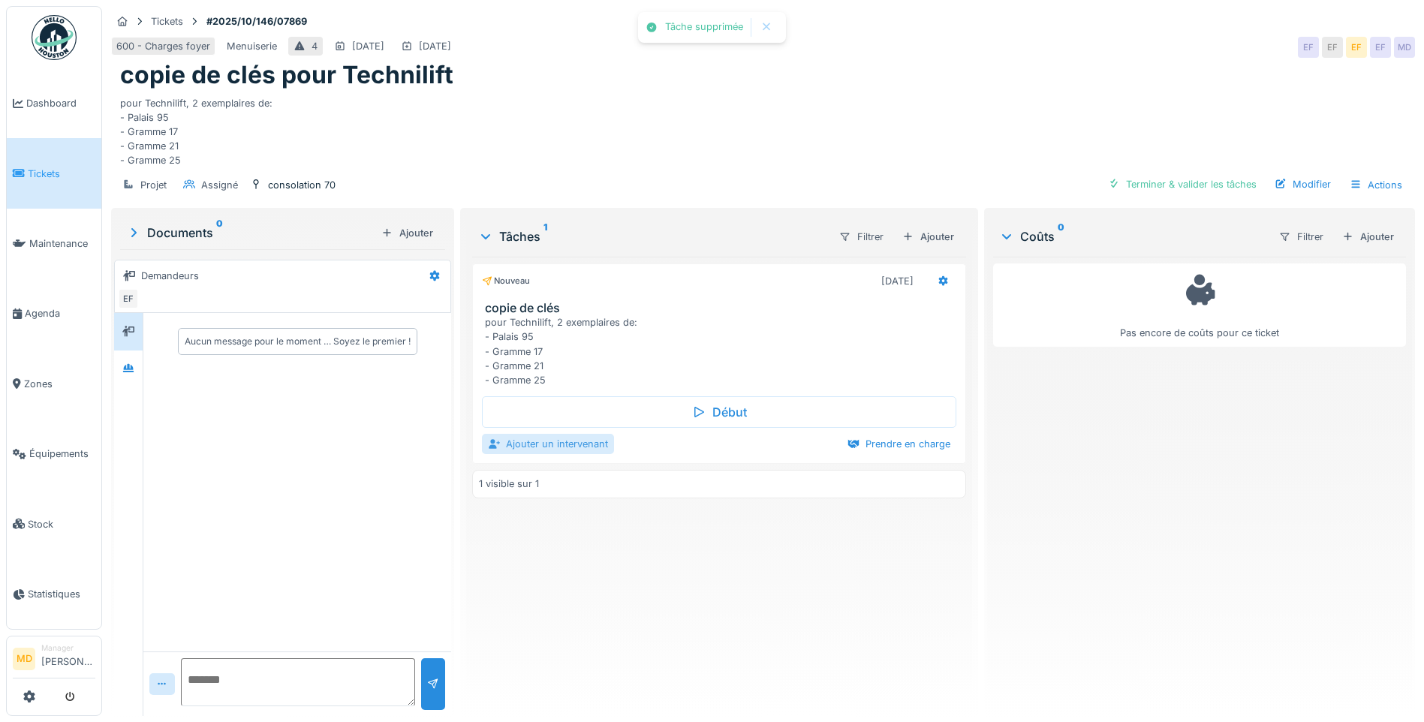
click at [540, 438] on div "Ajouter un intervenant" at bounding box center [548, 444] width 132 height 20
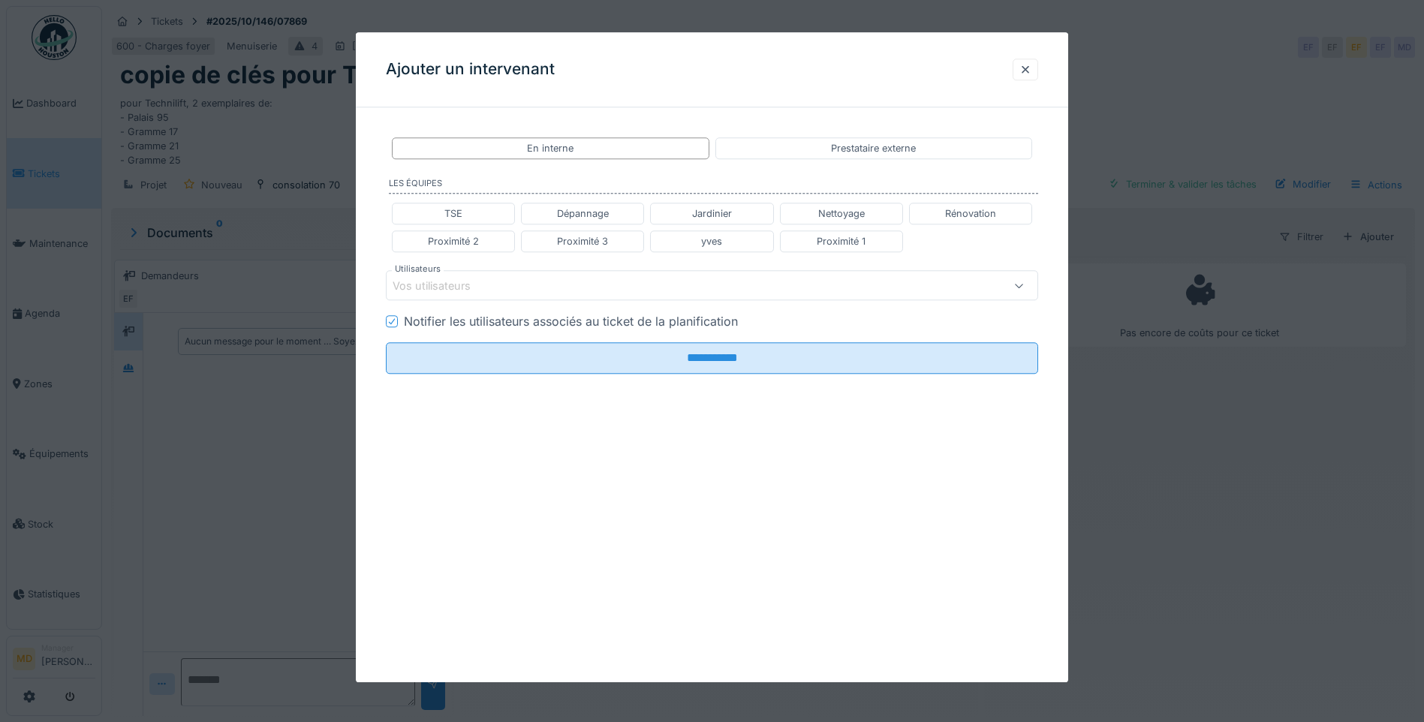
click at [468, 276] on div "Vos utilisateurs" at bounding box center [712, 286] width 652 height 30
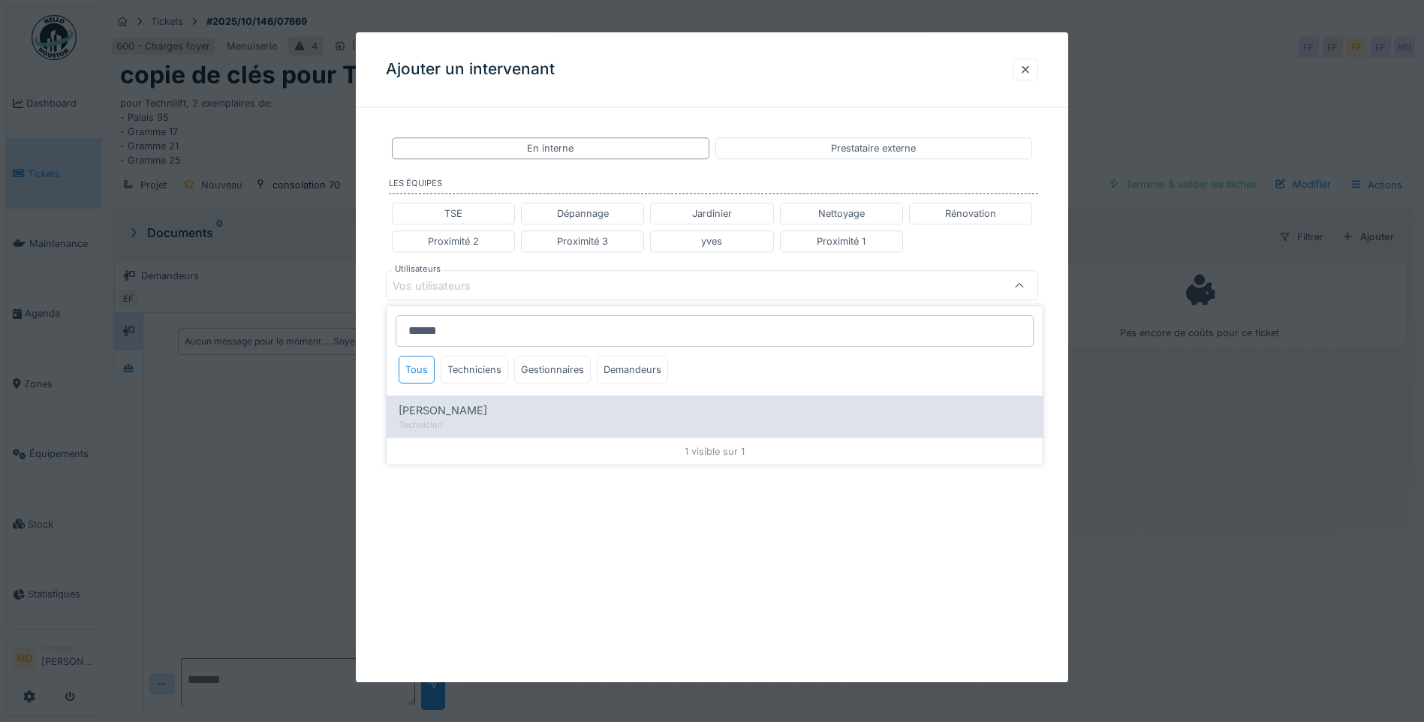
type input "******"
click at [478, 411] on div "[PERSON_NAME]" at bounding box center [715, 410] width 632 height 17
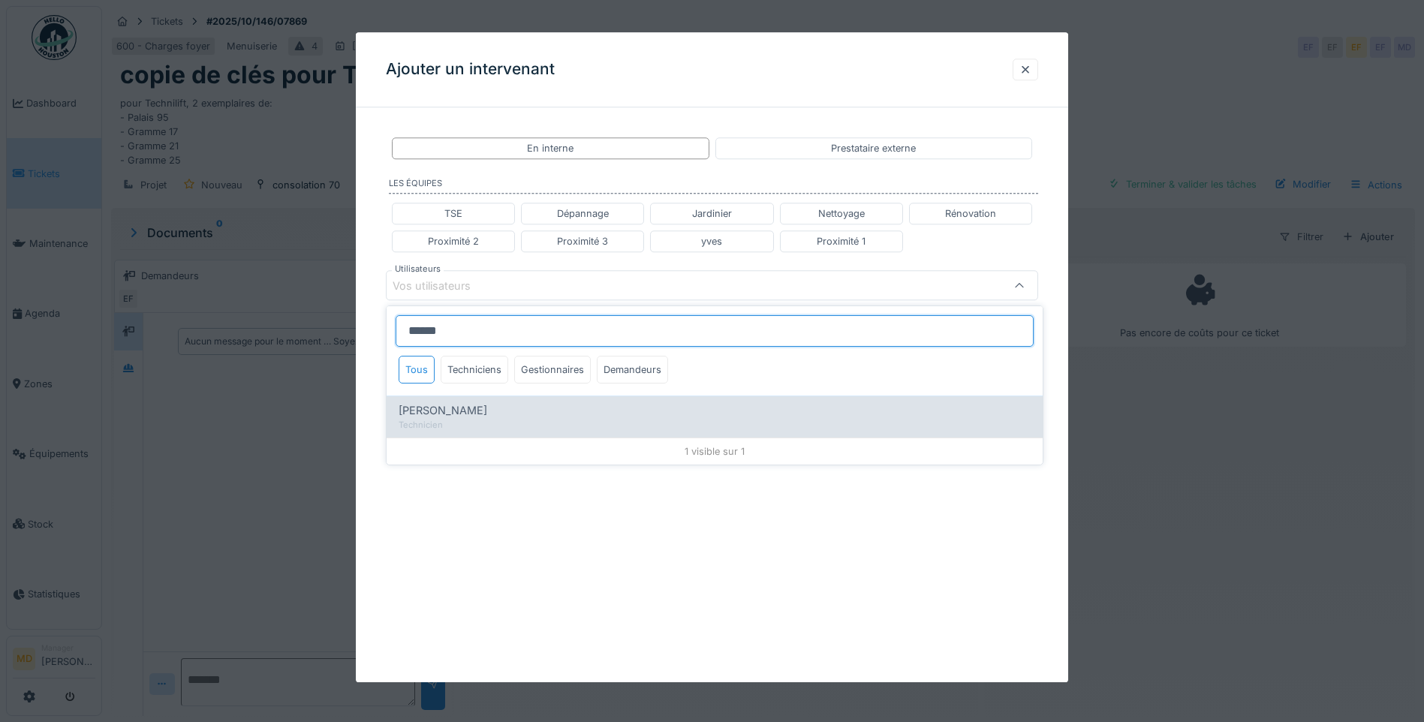
type input "****"
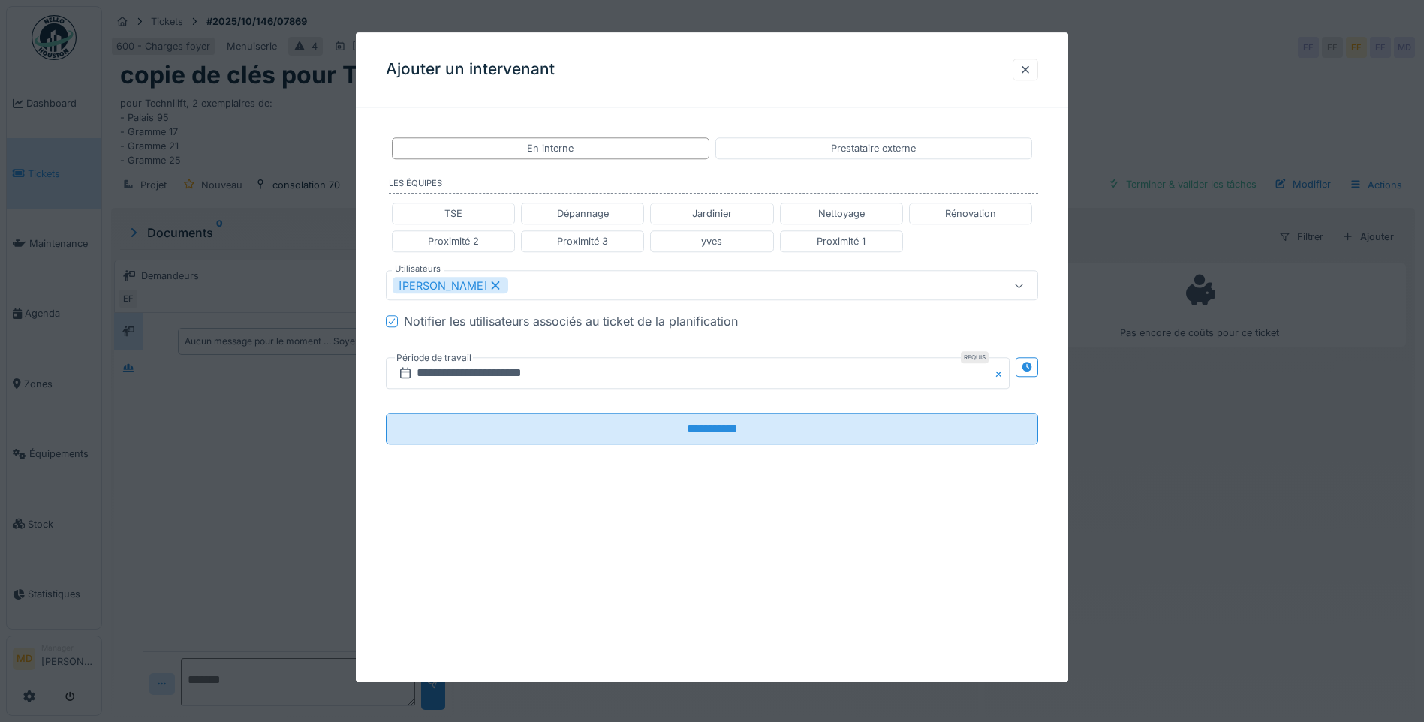
click at [369, 298] on div "**********" at bounding box center [712, 302] width 712 height 367
click at [1031, 368] on icon at bounding box center [1027, 367] width 10 height 10
click at [542, 372] on input "**********" at bounding box center [536, 374] width 301 height 32
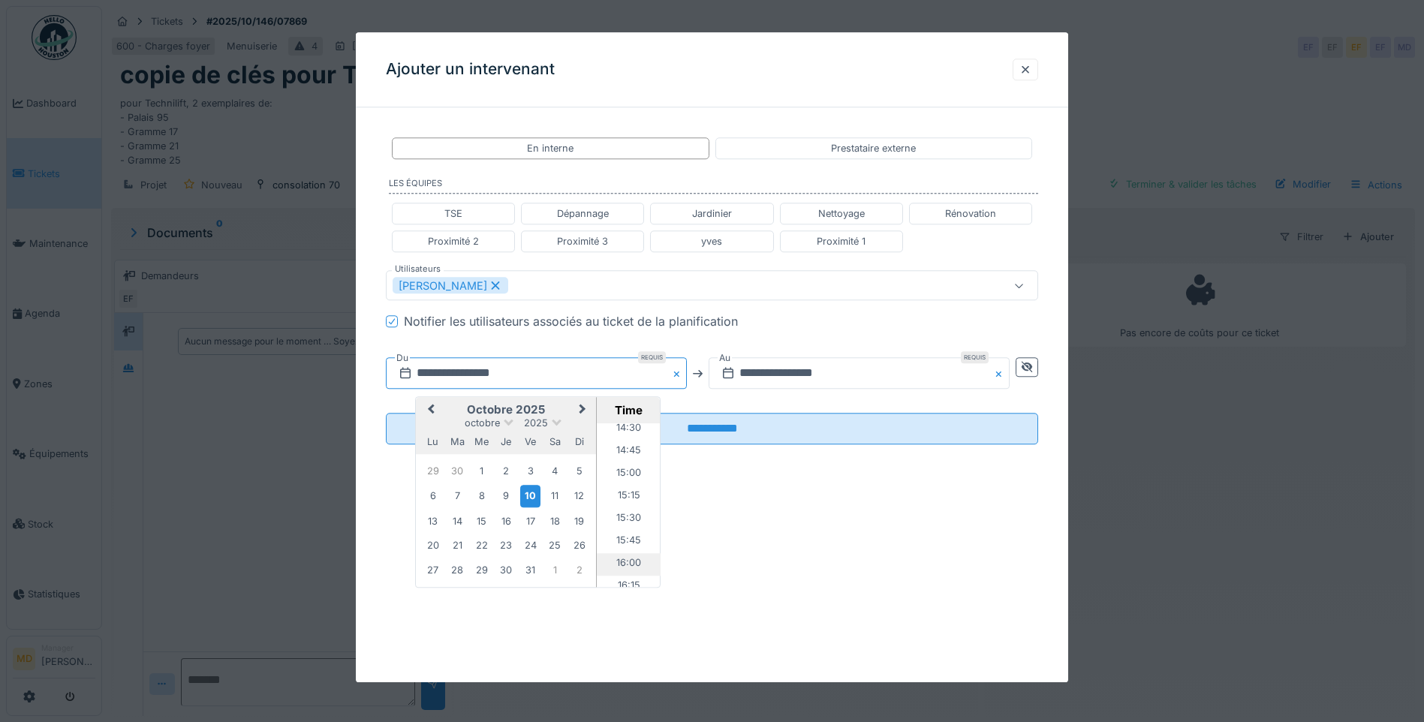
scroll to position [1310, 0]
click at [629, 427] on li "14:30" at bounding box center [629, 431] width 64 height 23
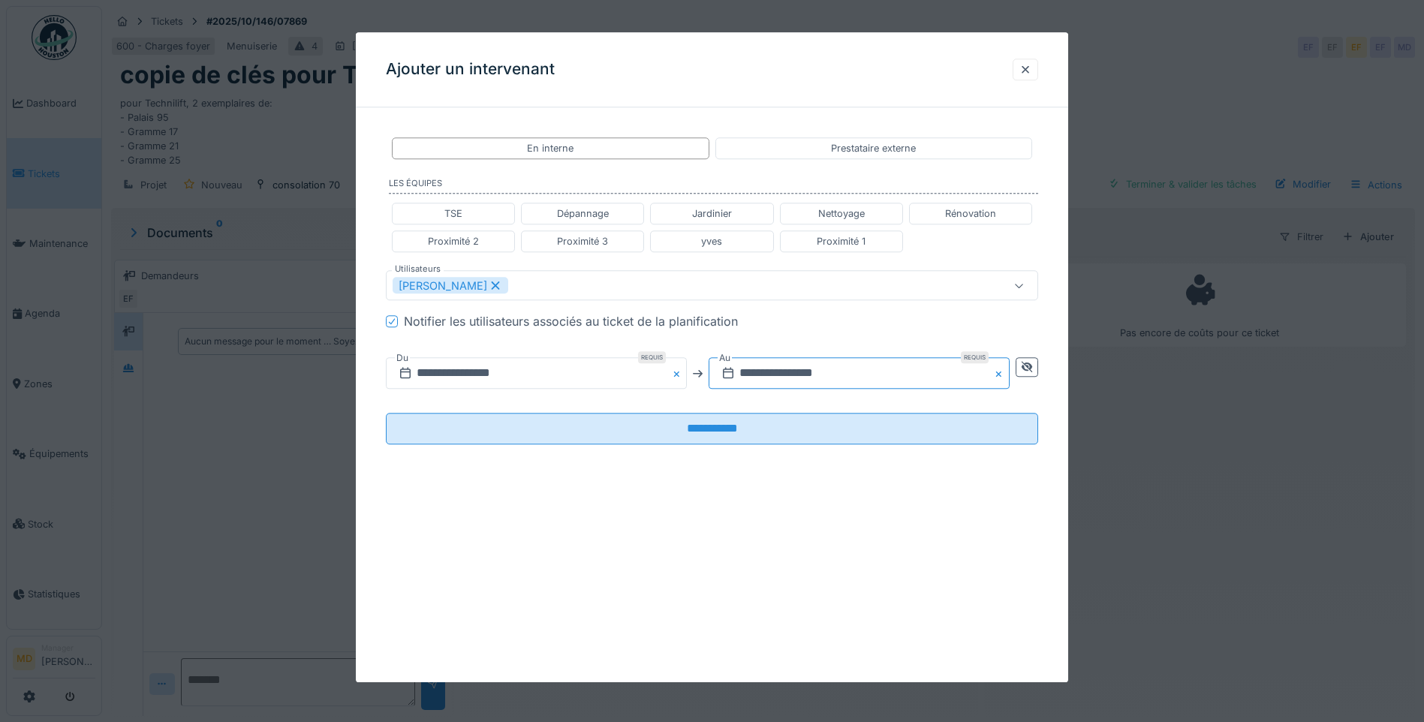
click at [772, 375] on input "**********" at bounding box center [859, 374] width 301 height 32
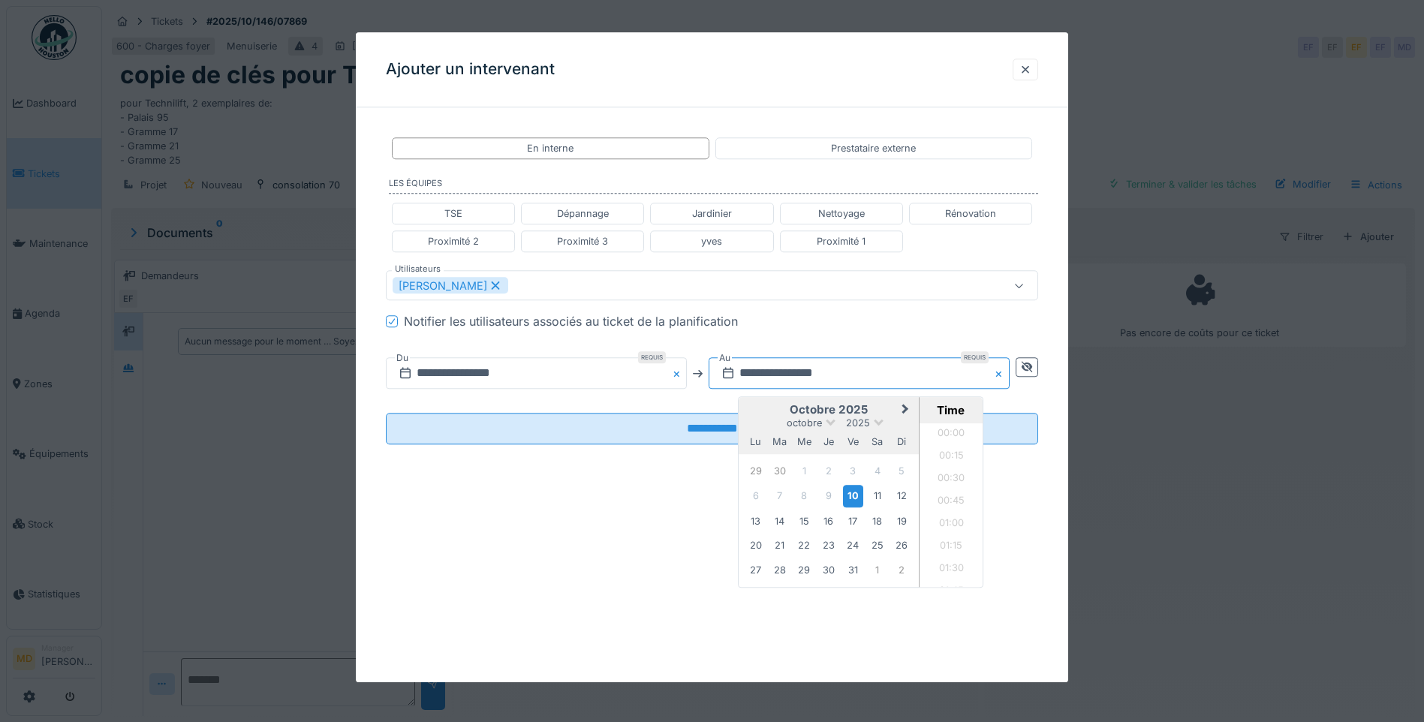
scroll to position [1998, 0]
click at [853, 495] on div "10" at bounding box center [853, 497] width 20 height 22
click at [949, 513] on li "15:30" at bounding box center [951, 509] width 64 height 23
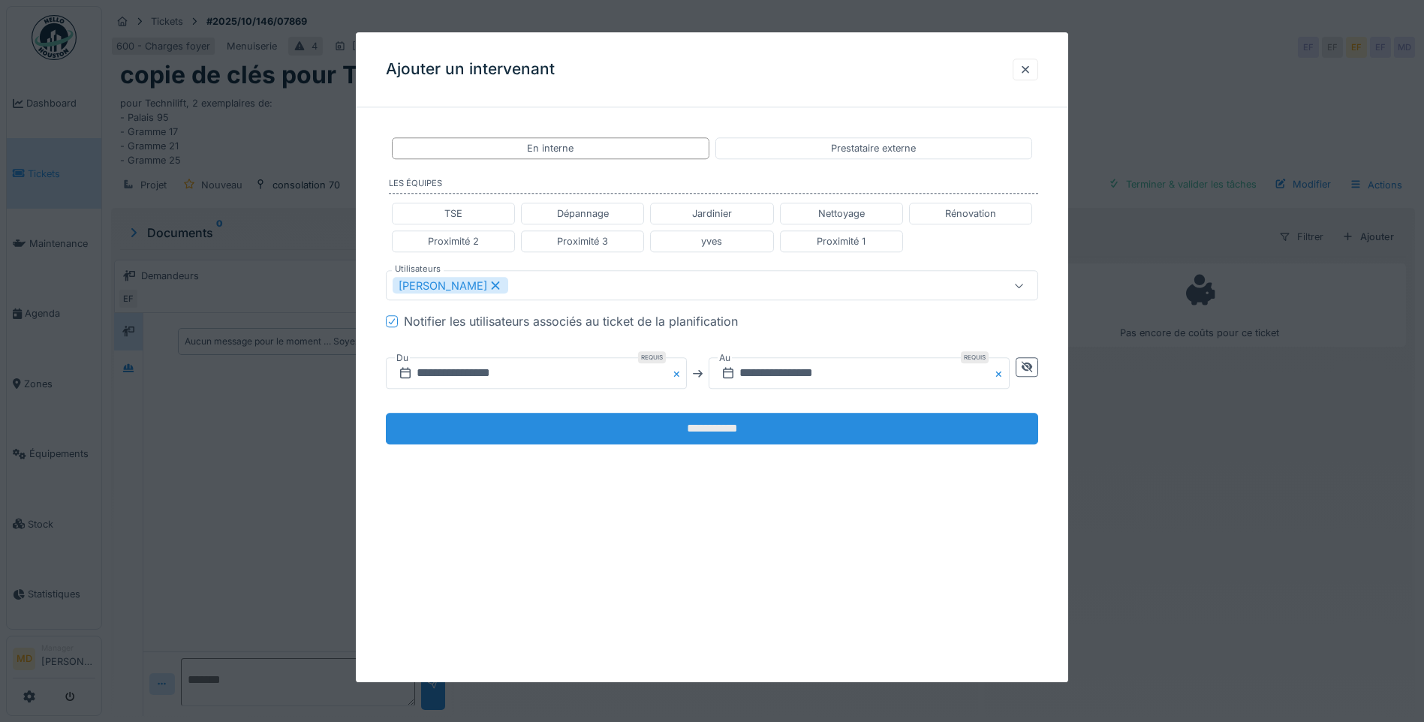
click at [639, 425] on input "**********" at bounding box center [712, 430] width 652 height 32
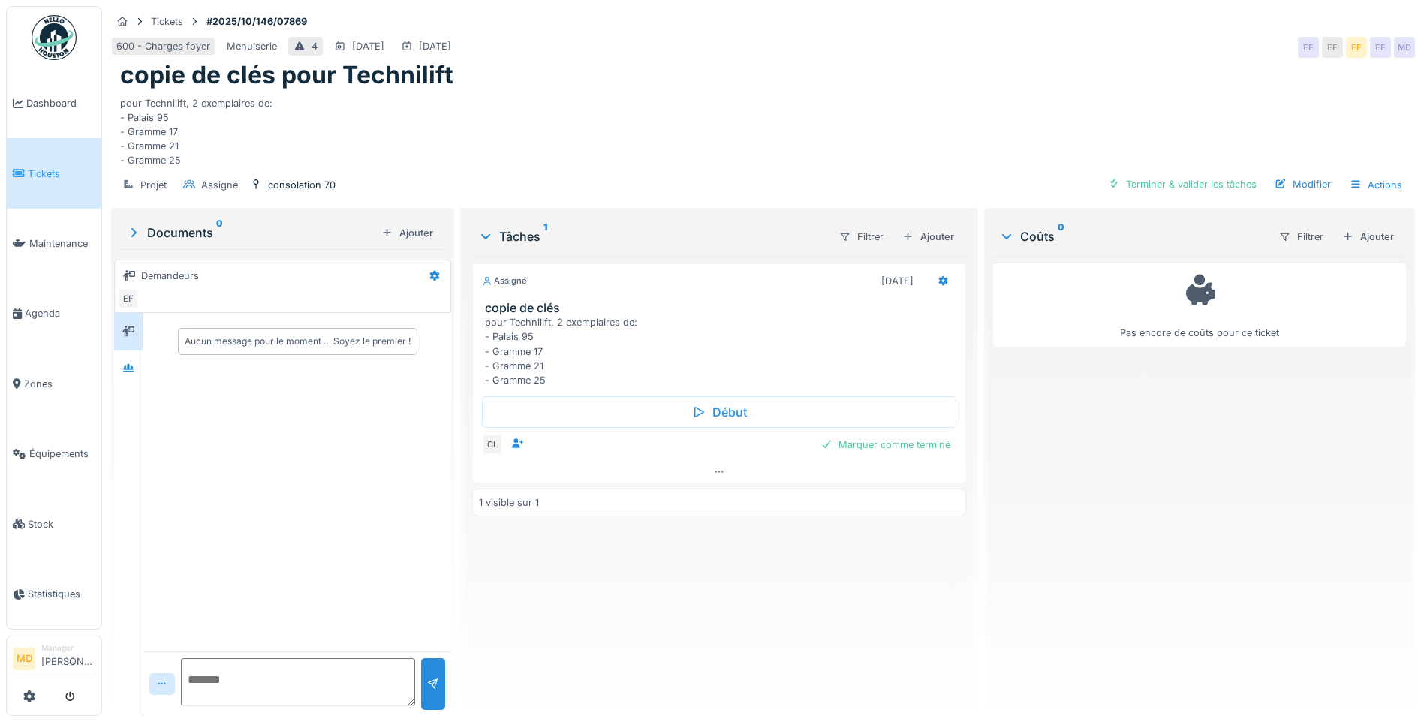
click at [1302, 172] on div "Projet Assigné consolation 70 Terminer & valider les tâches Modifier Actions" at bounding box center [763, 185] width 1304 height 34
click at [1299, 185] on div "Modifier" at bounding box center [1302, 184] width 68 height 20
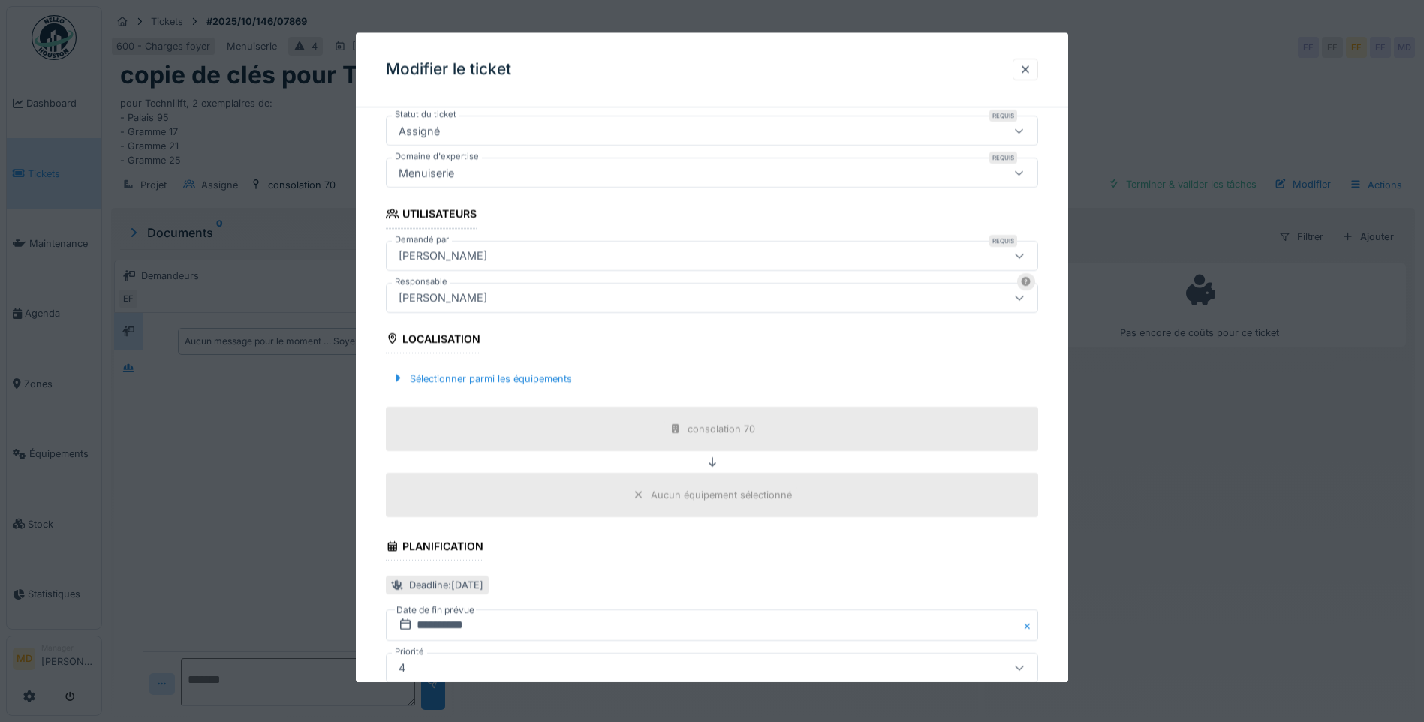
scroll to position [225, 0]
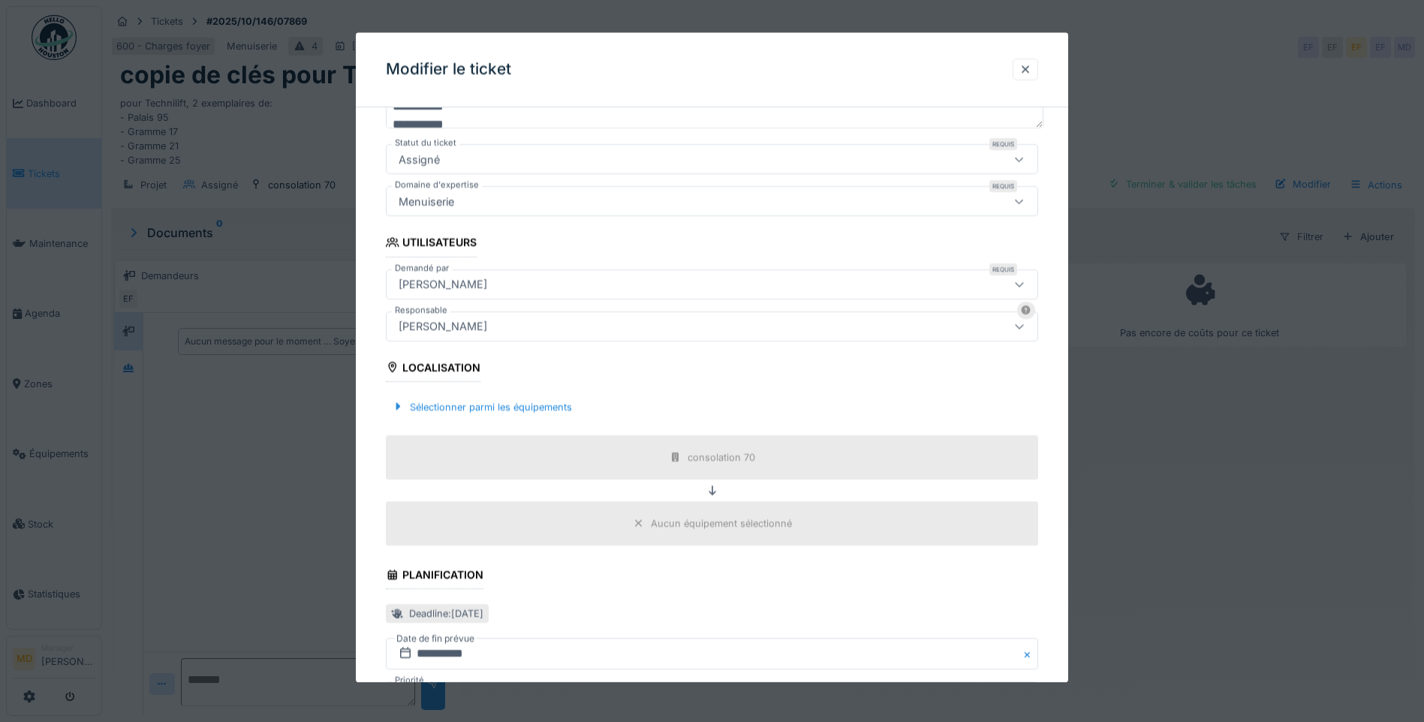
click at [454, 332] on div "Edmond Fayt" at bounding box center [443, 326] width 101 height 17
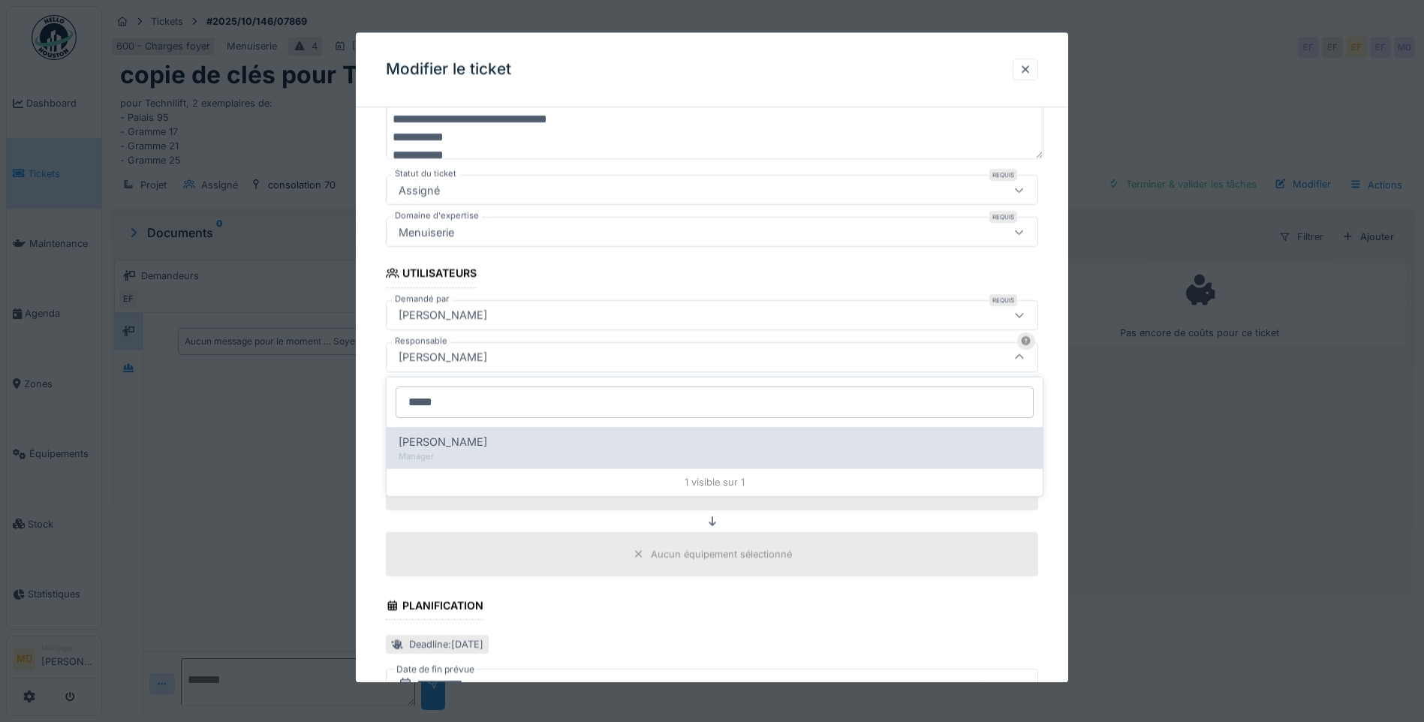
type input "*****"
click at [461, 445] on span "[PERSON_NAME]" at bounding box center [443, 442] width 89 height 17
type input "*****"
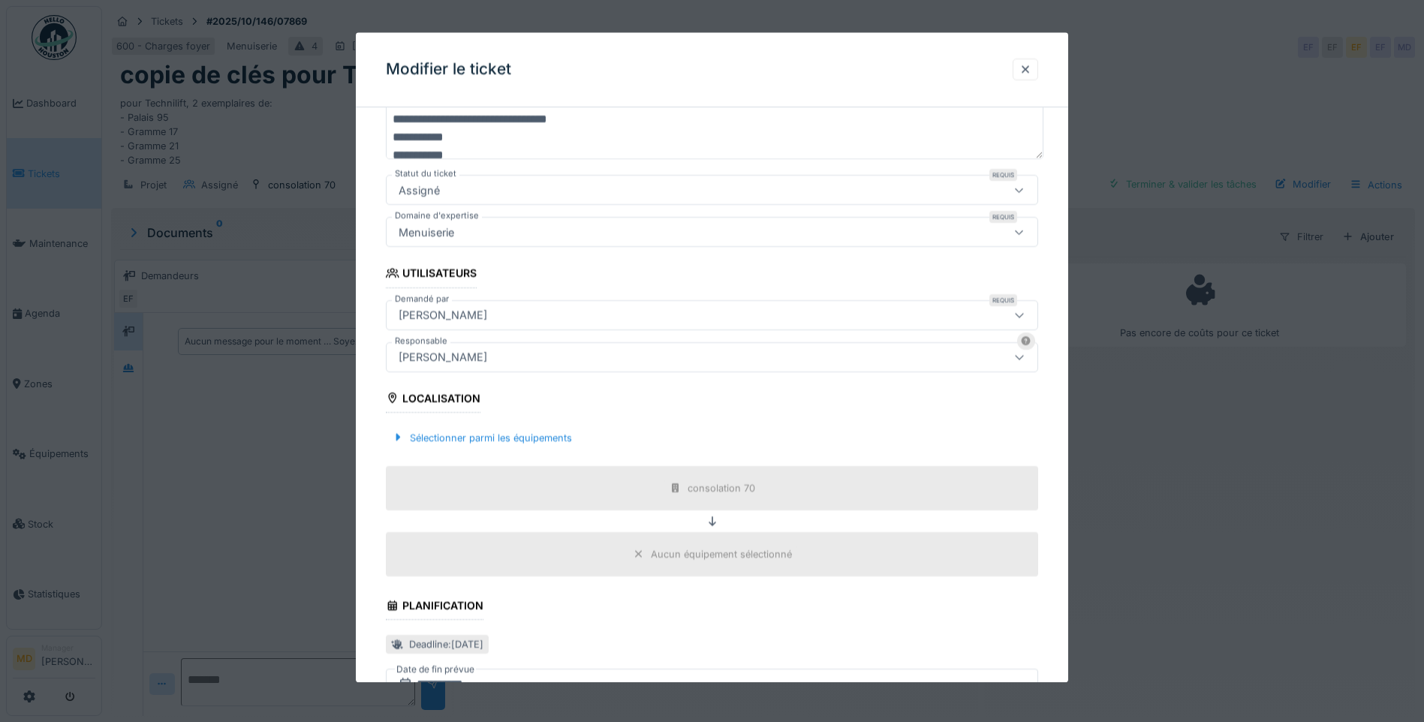
scroll to position [456, 0]
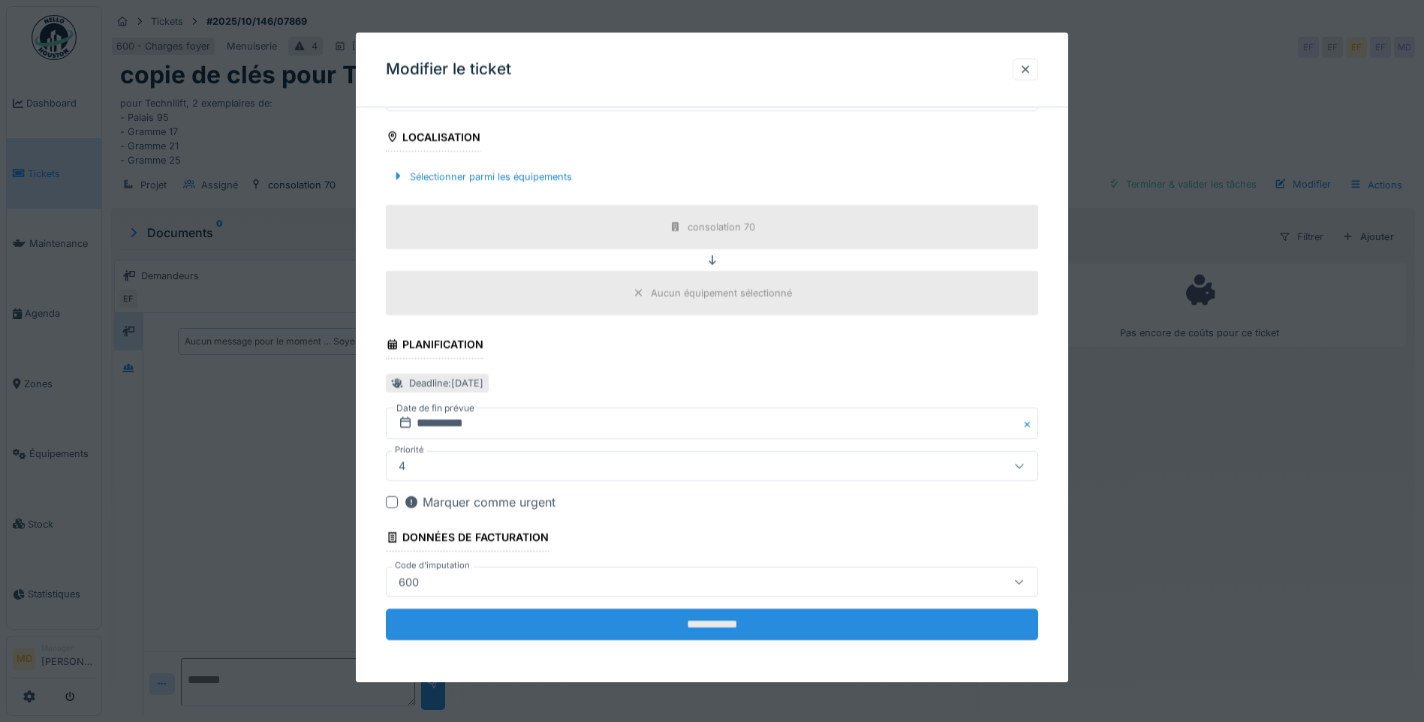
click at [640, 590] on input "**********" at bounding box center [712, 625] width 652 height 32
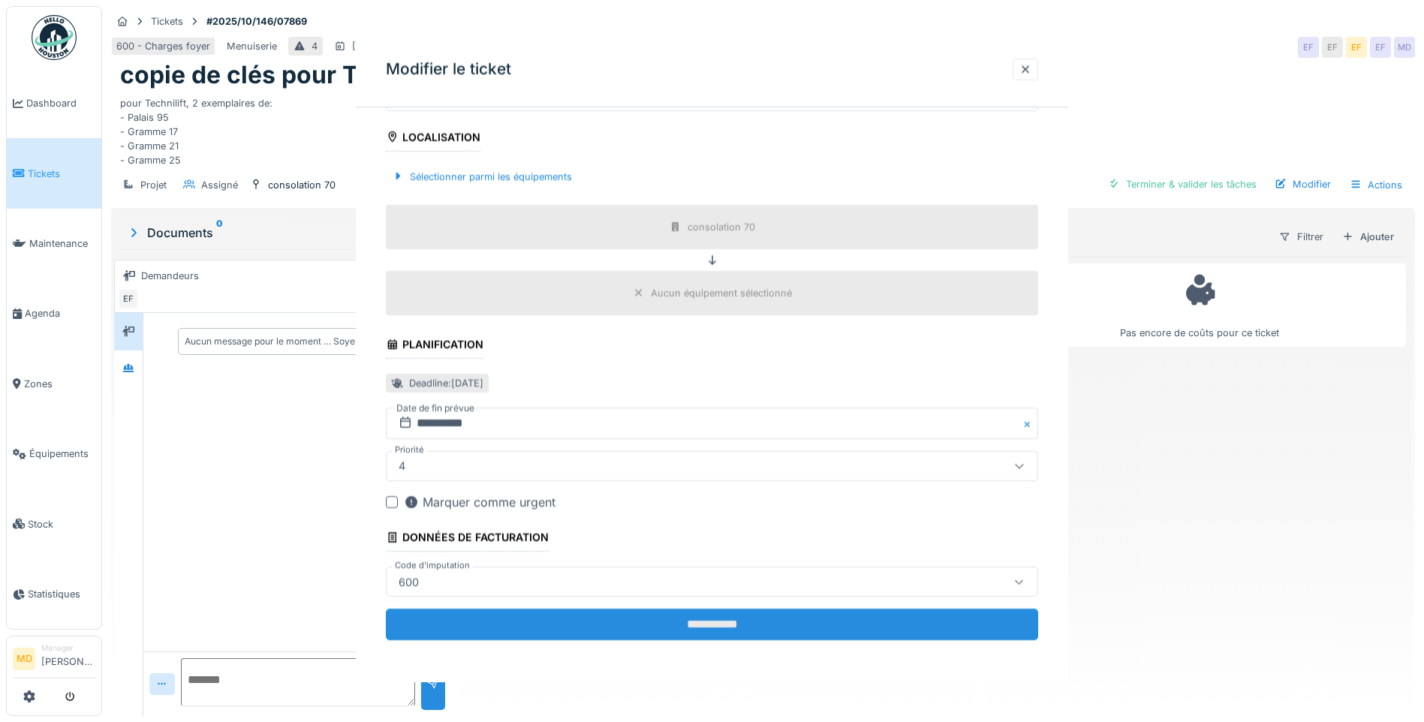
scroll to position [0, 0]
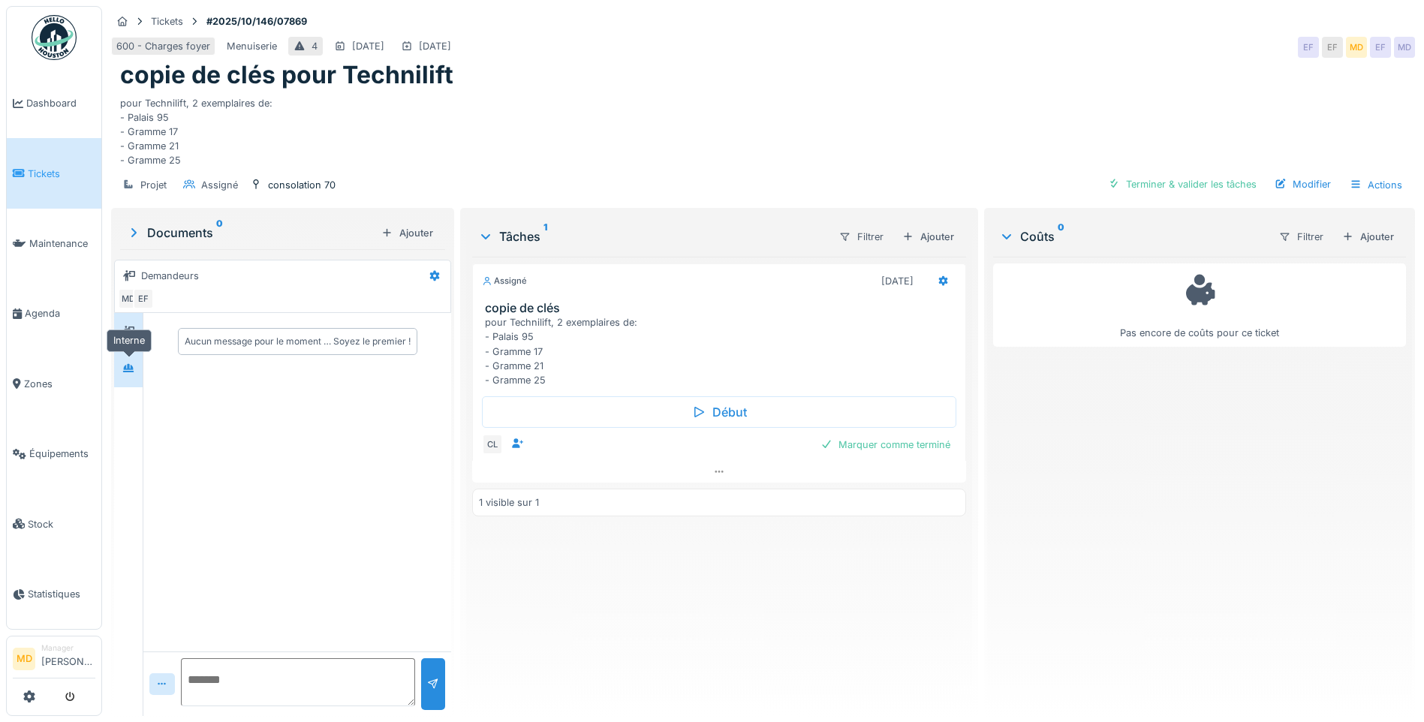
click at [134, 363] on icon at bounding box center [128, 368] width 12 height 10
click at [706, 474] on div at bounding box center [719, 472] width 494 height 22
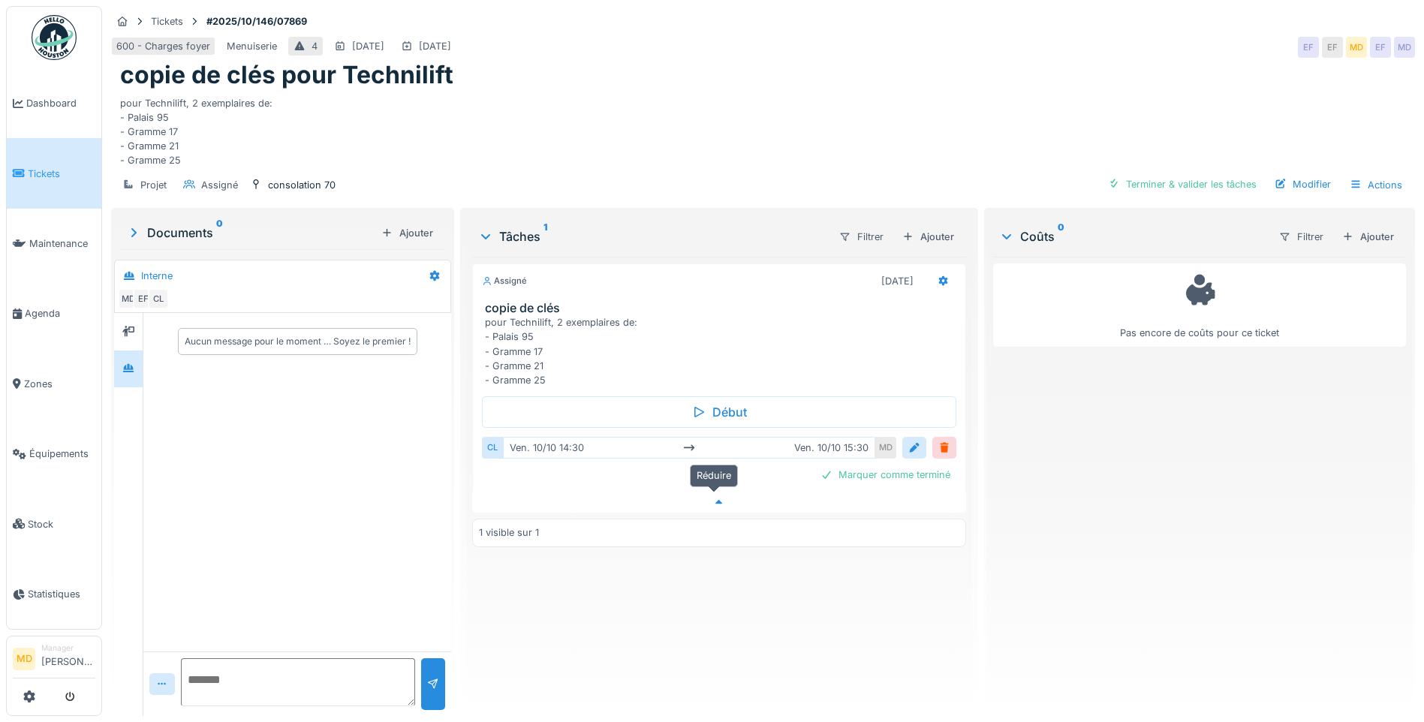
click at [713, 498] on icon at bounding box center [719, 503] width 12 height 10
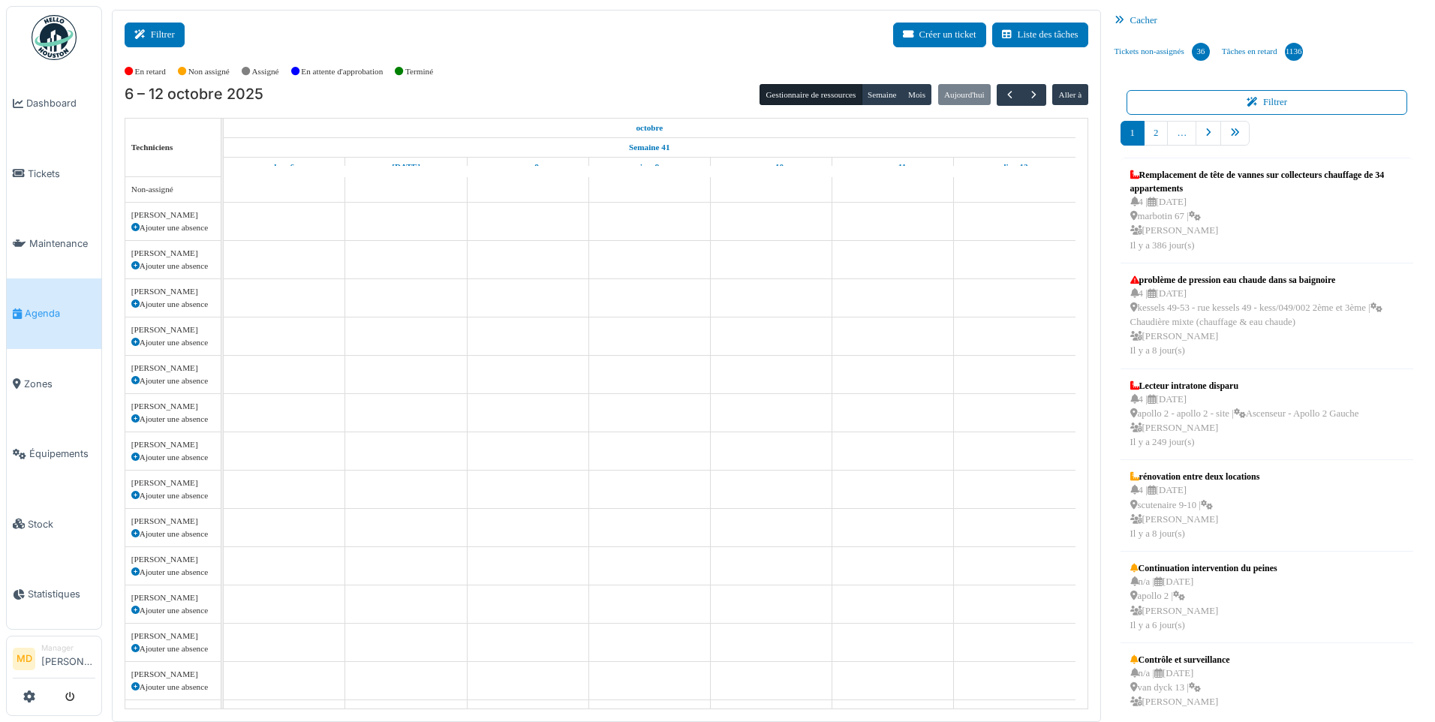
click at [179, 39] on button "Filtrer" at bounding box center [155, 35] width 60 height 25
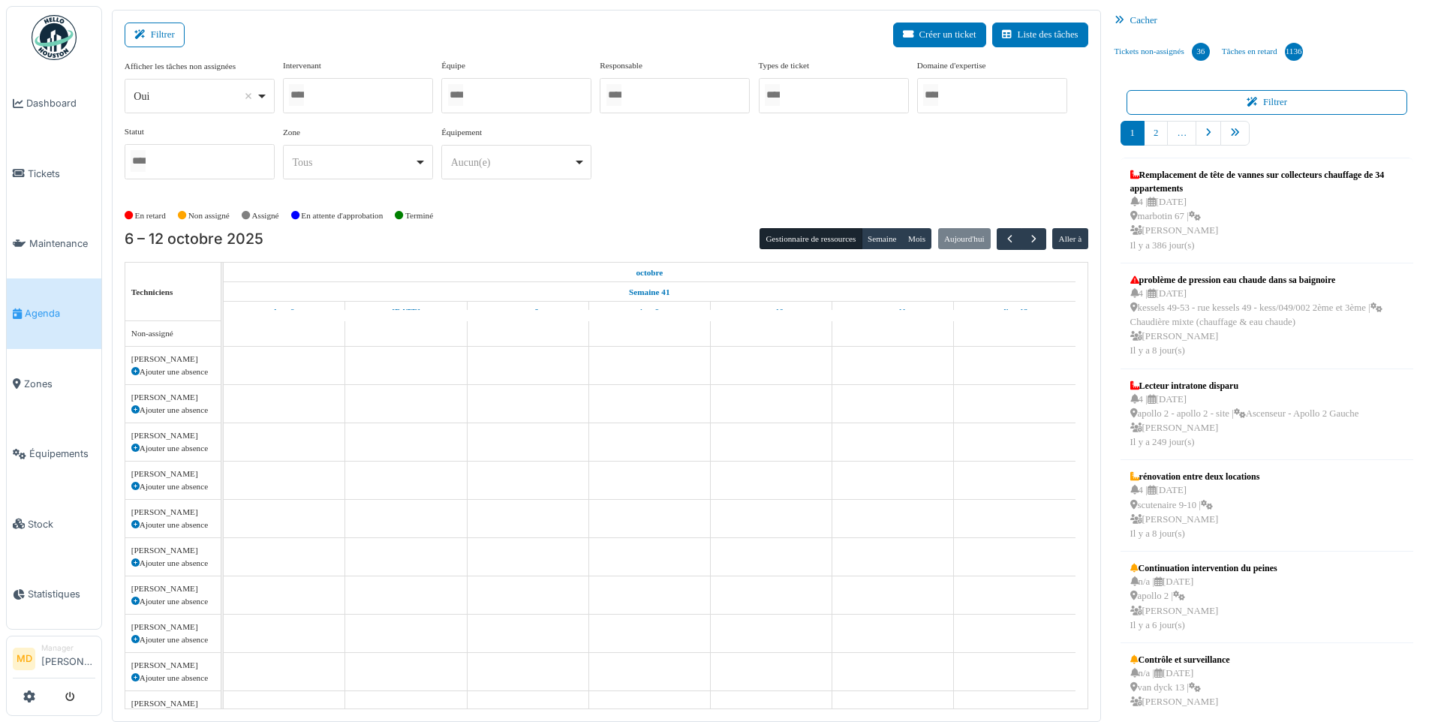
click at [383, 89] on div at bounding box center [358, 95] width 150 height 35
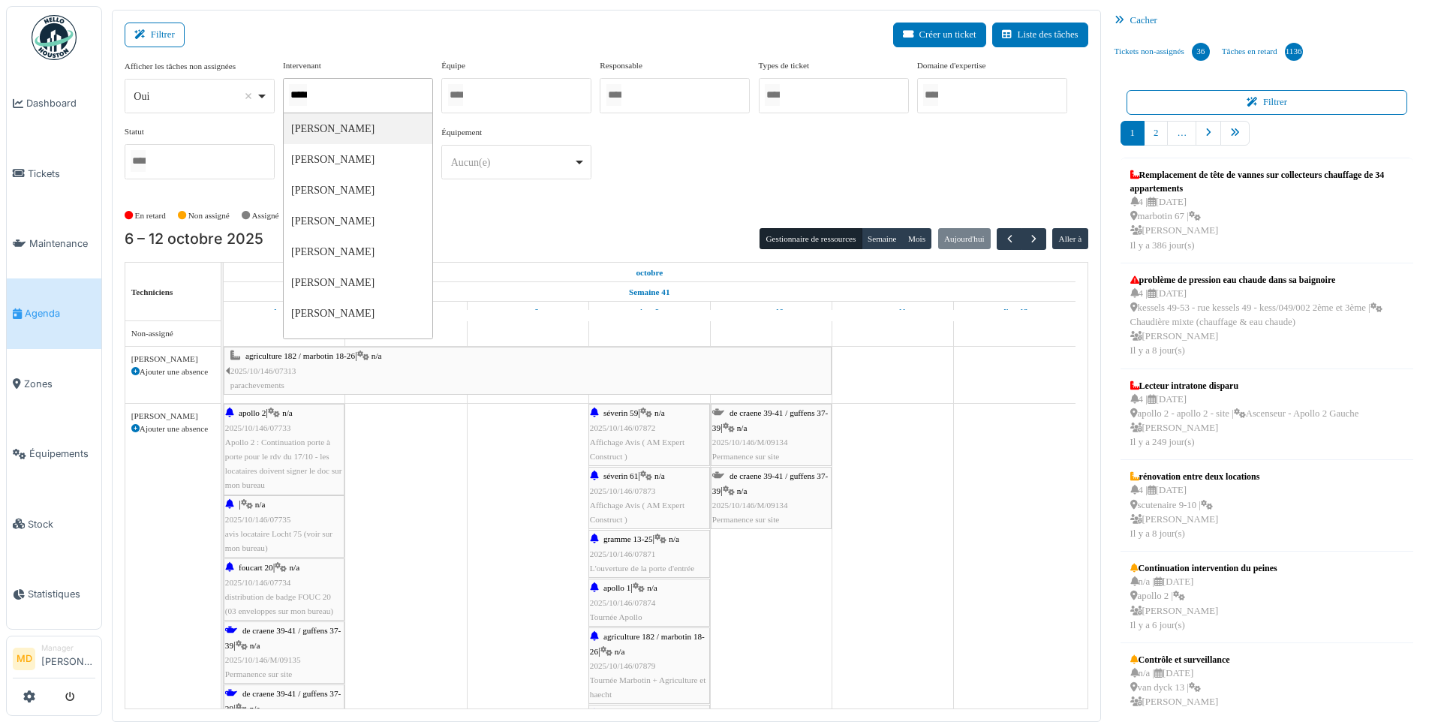
type input "******"
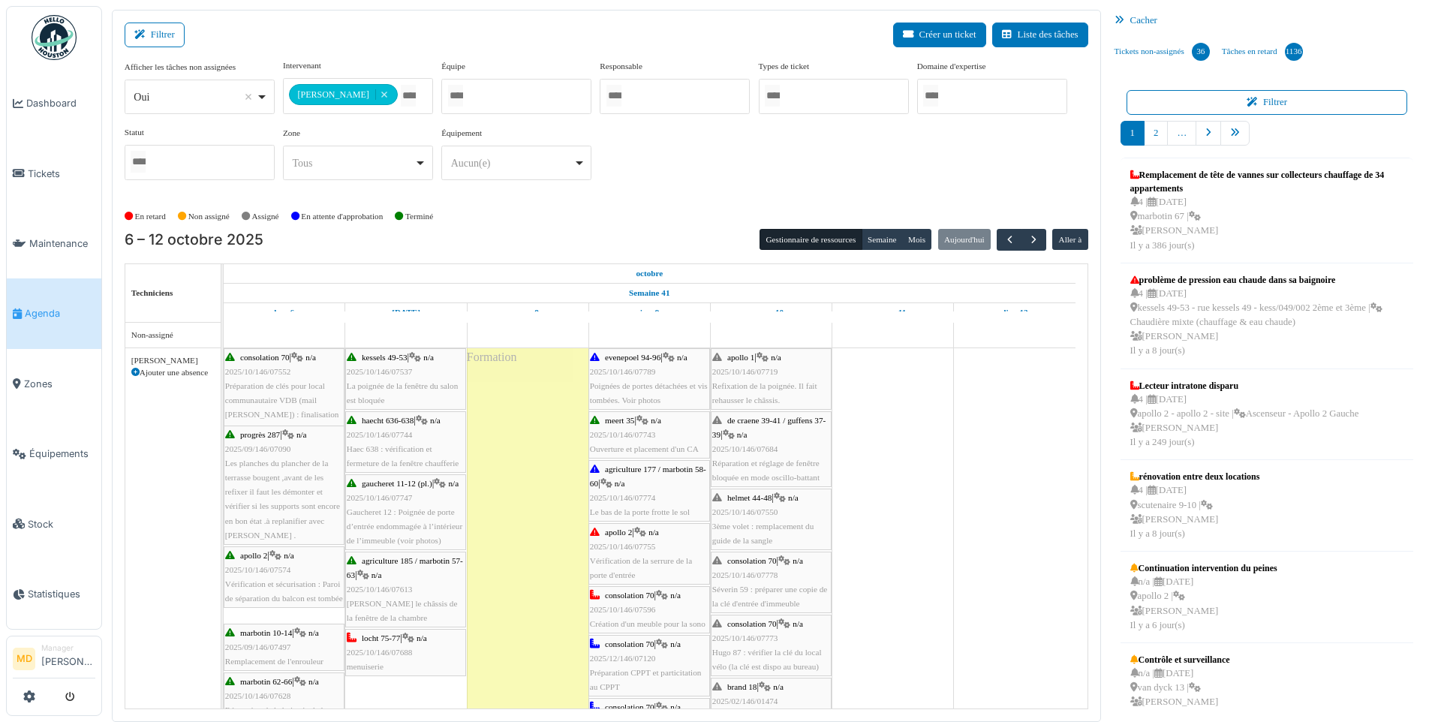
click at [773, 183] on div "**********" at bounding box center [607, 125] width 964 height 133
click at [890, 239] on button "Semaine" at bounding box center [882, 239] width 41 height 21
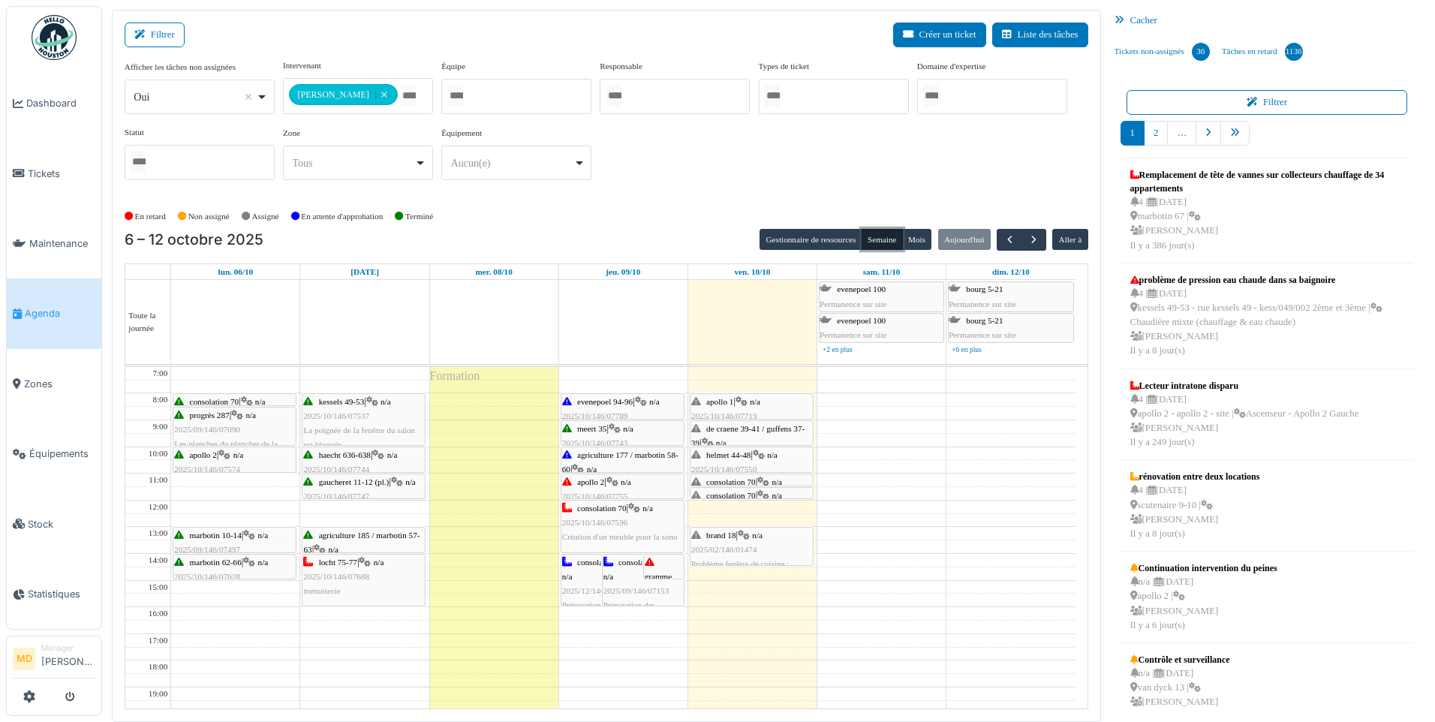
click at [759, 534] on span "n/a" at bounding box center [757, 535] width 11 height 9
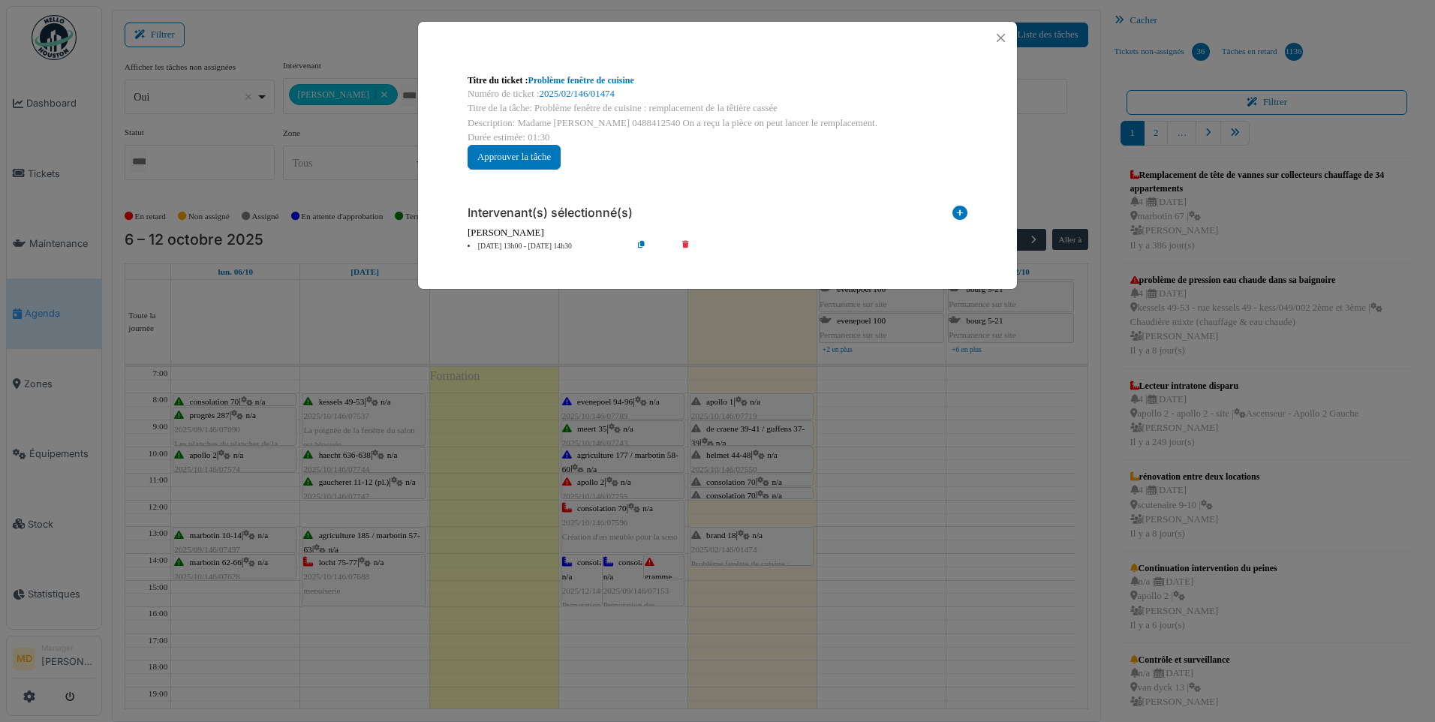
click at [572, 87] on div "Numéro de ticket : 2025/02/146/01474" at bounding box center [718, 94] width 500 height 14
click at [568, 89] on link "2025/02/146/01474" at bounding box center [577, 94] width 75 height 11
click at [995, 39] on button "Close" at bounding box center [1001, 38] width 20 height 20
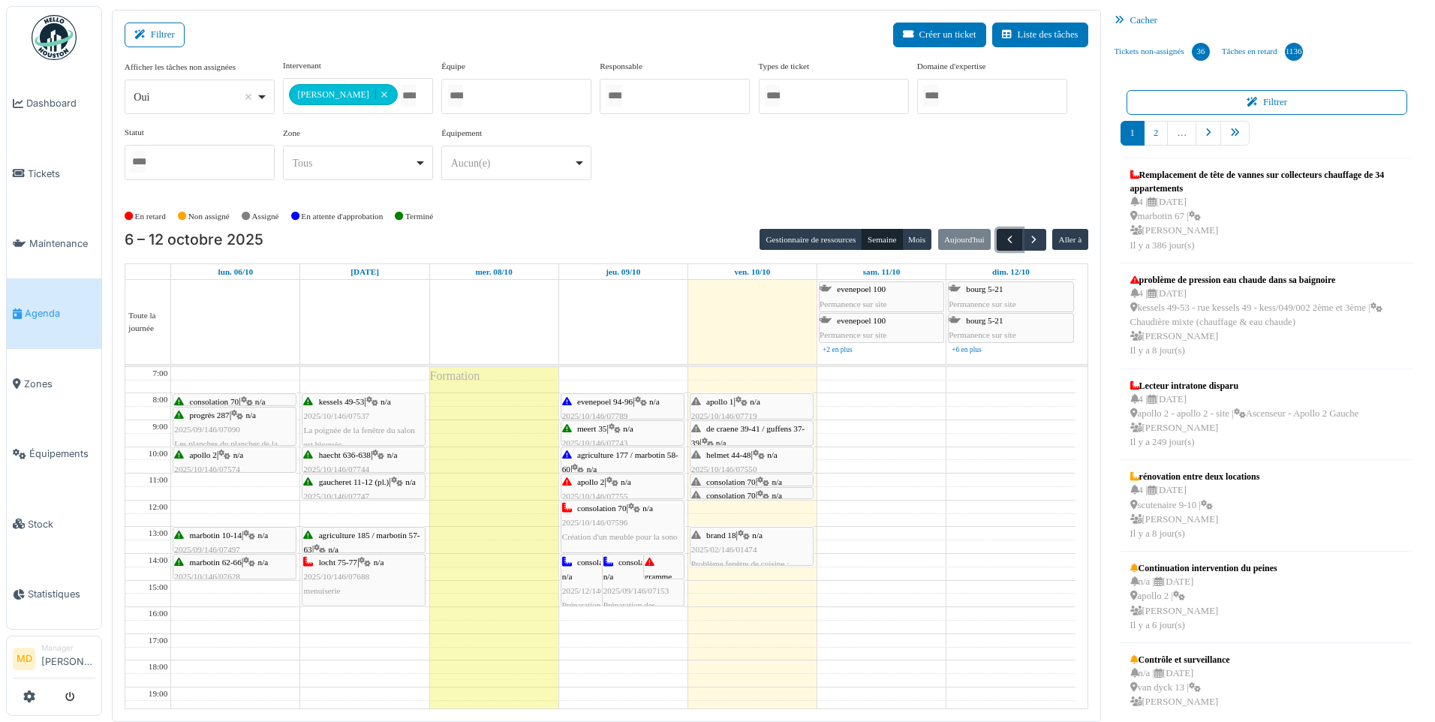
click at [1012, 245] on span "button" at bounding box center [1010, 239] width 13 height 13
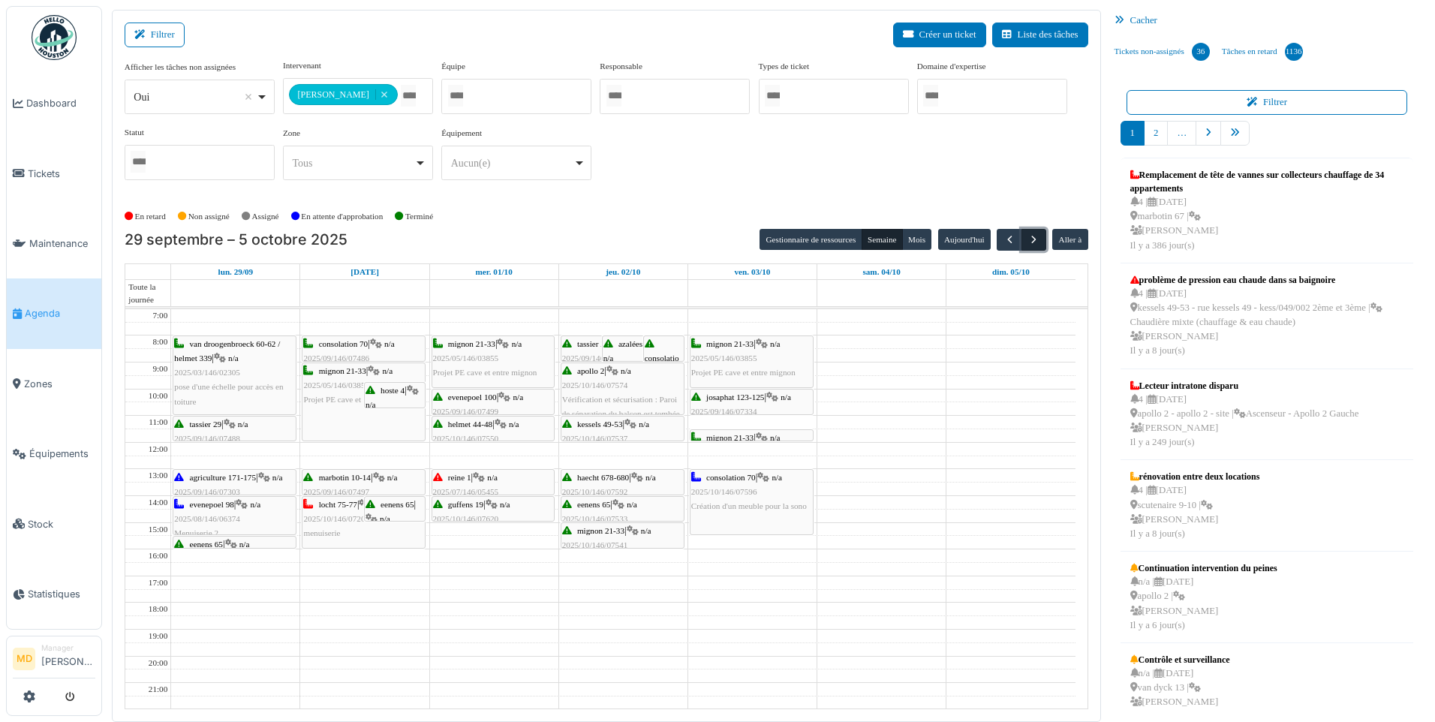
click at [1038, 236] on span "button" at bounding box center [1034, 239] width 13 height 13
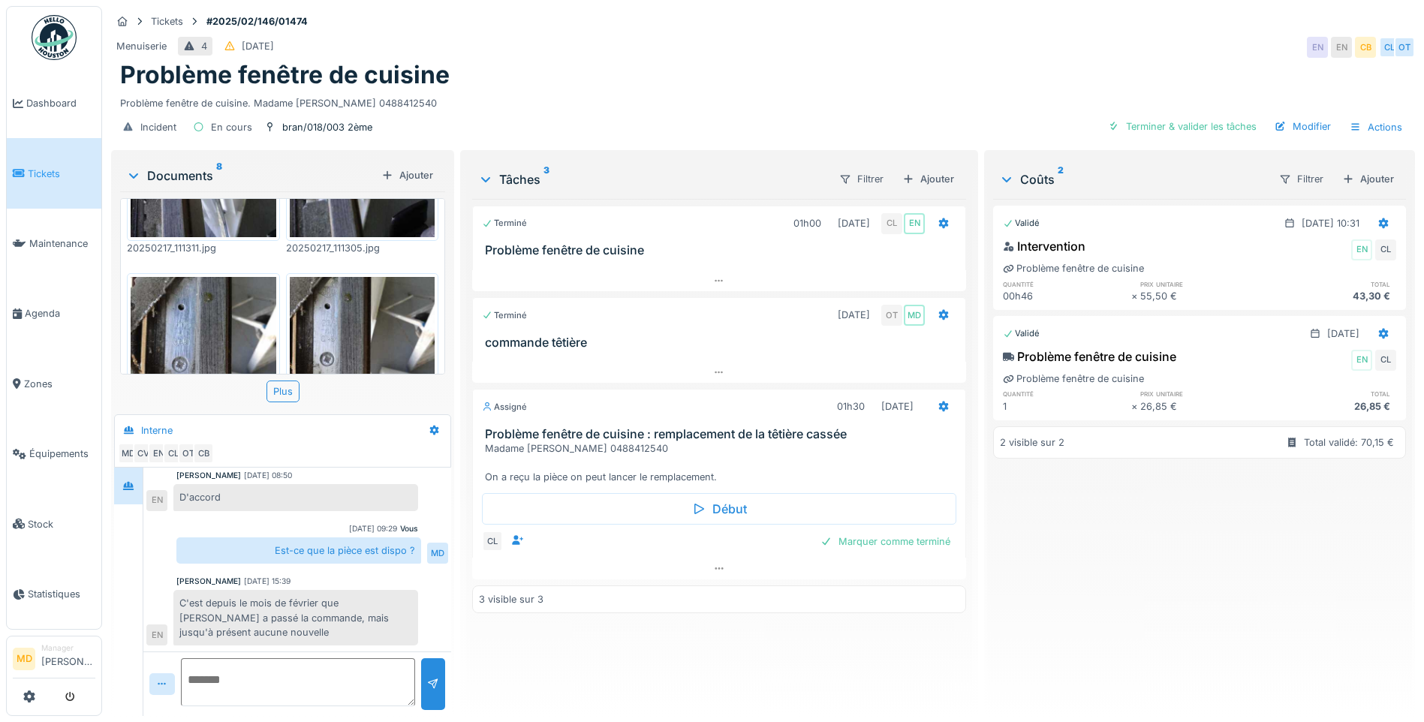
scroll to position [648, 0]
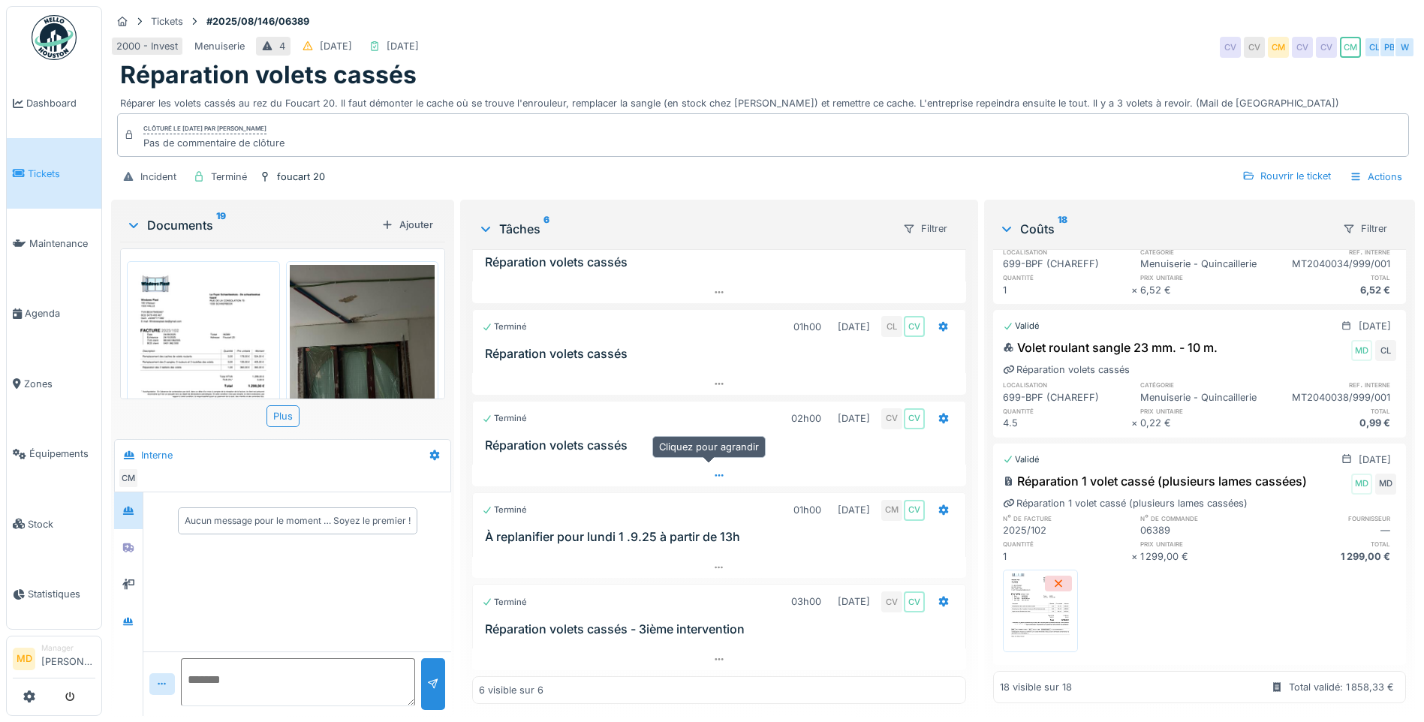
scroll to position [11, 0]
click at [137, 538] on div at bounding box center [128, 547] width 23 height 19
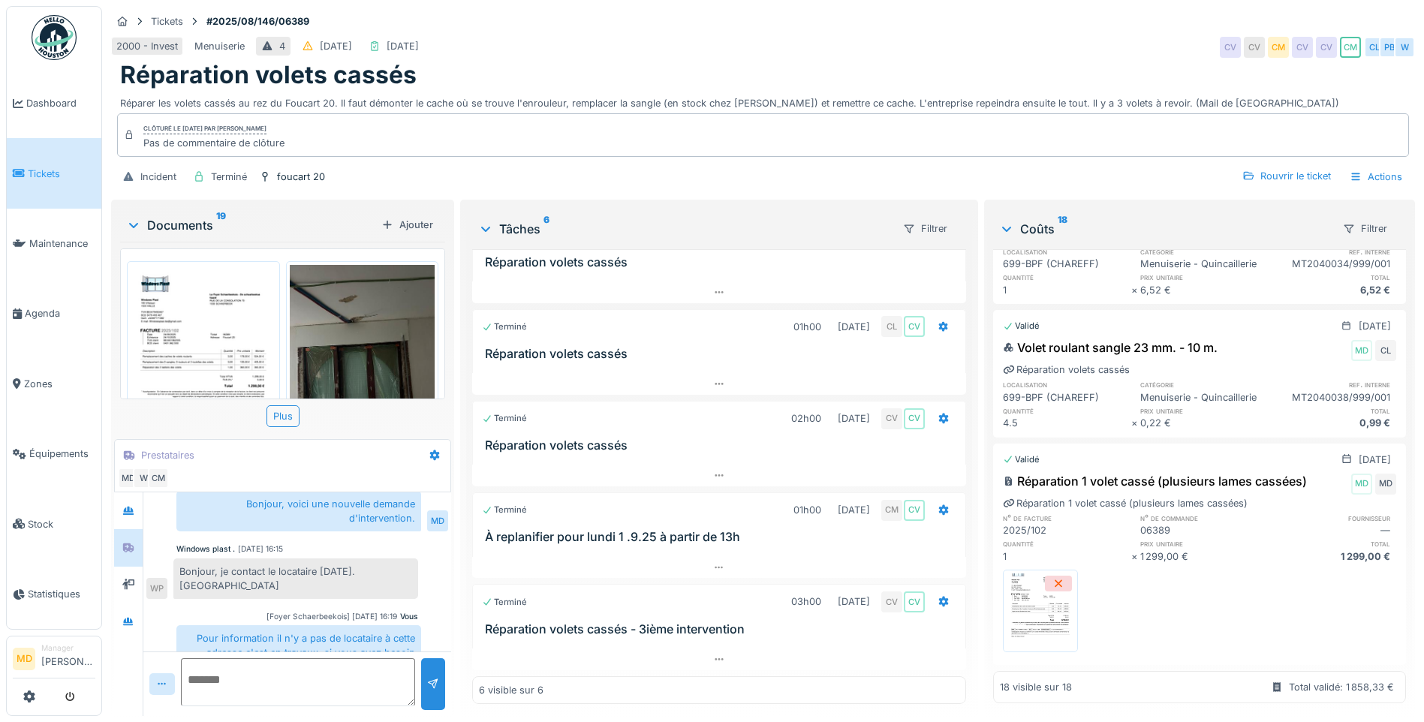
scroll to position [75, 0]
click at [713, 654] on icon at bounding box center [719, 659] width 12 height 10
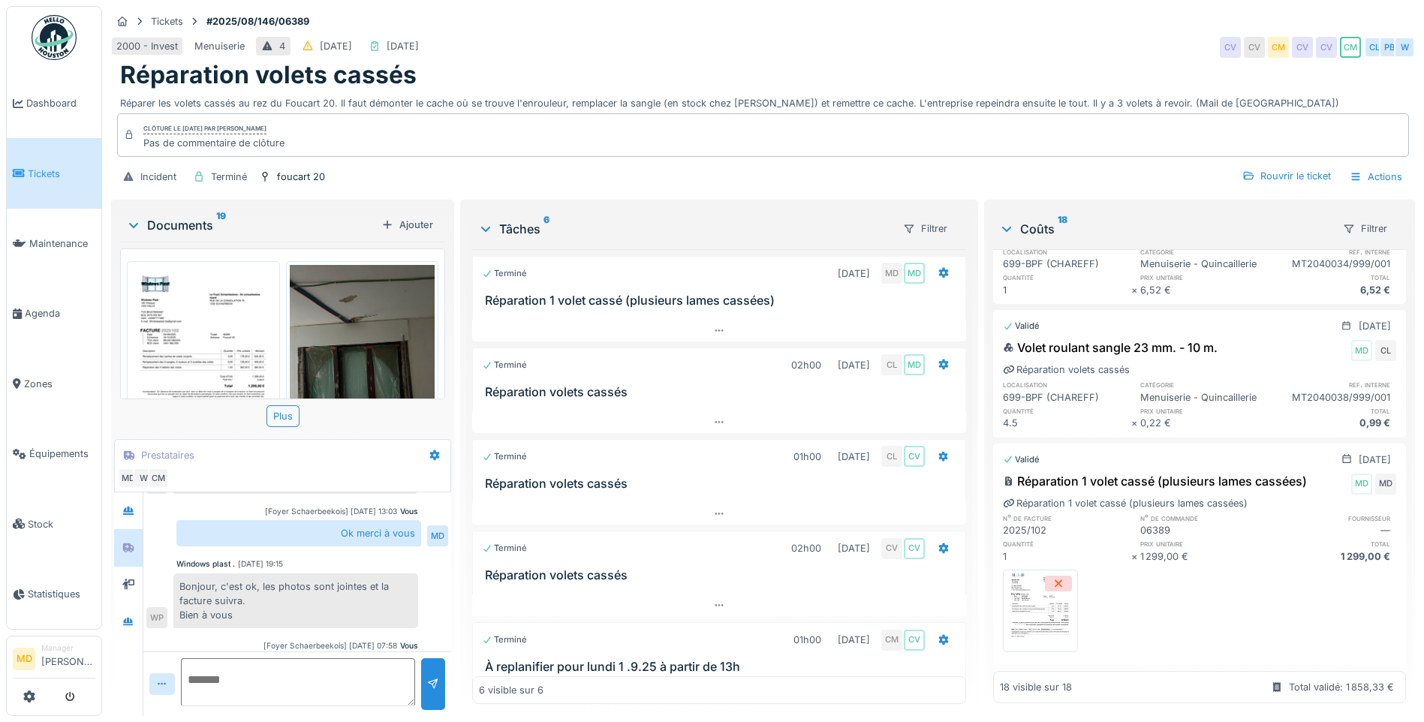
scroll to position [486, 0]
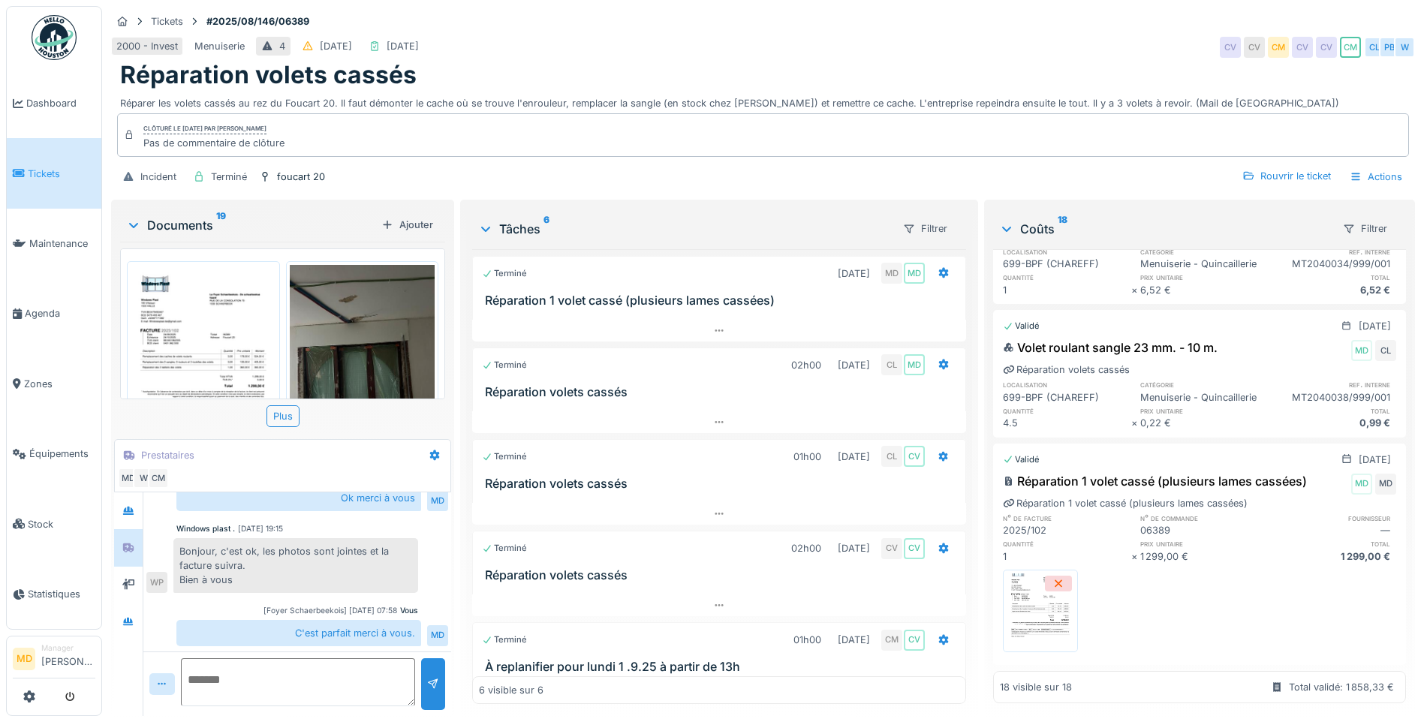
click at [226, 330] on img at bounding box center [204, 368] width 146 height 206
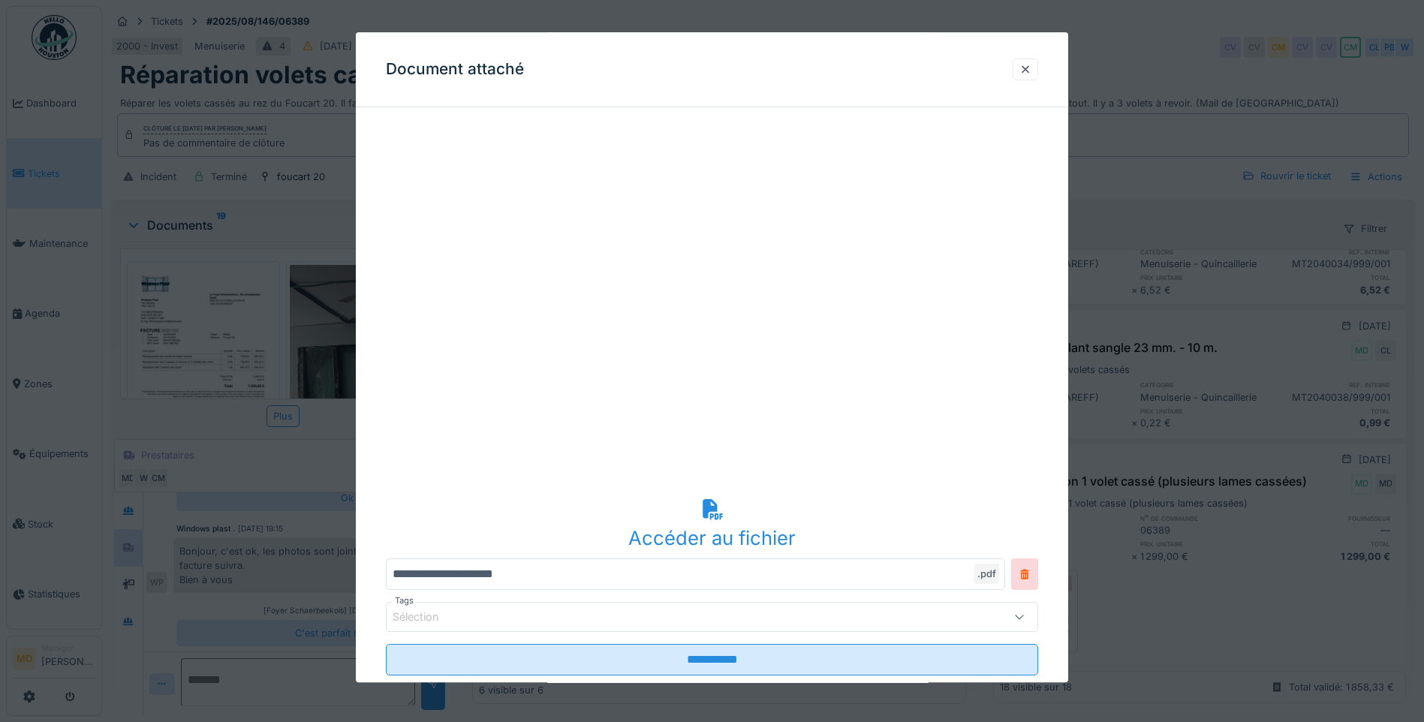
scroll to position [82, 0]
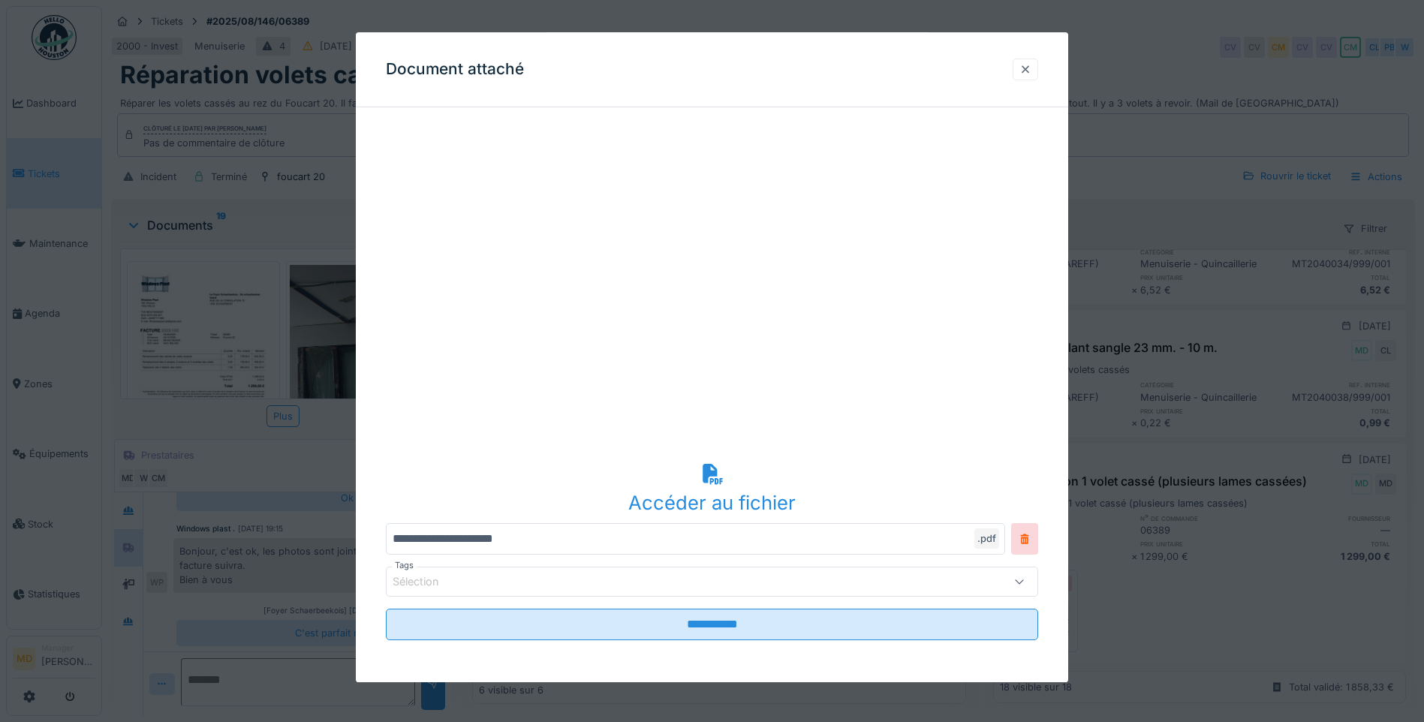
click at [1038, 73] on div at bounding box center [1026, 70] width 26 height 22
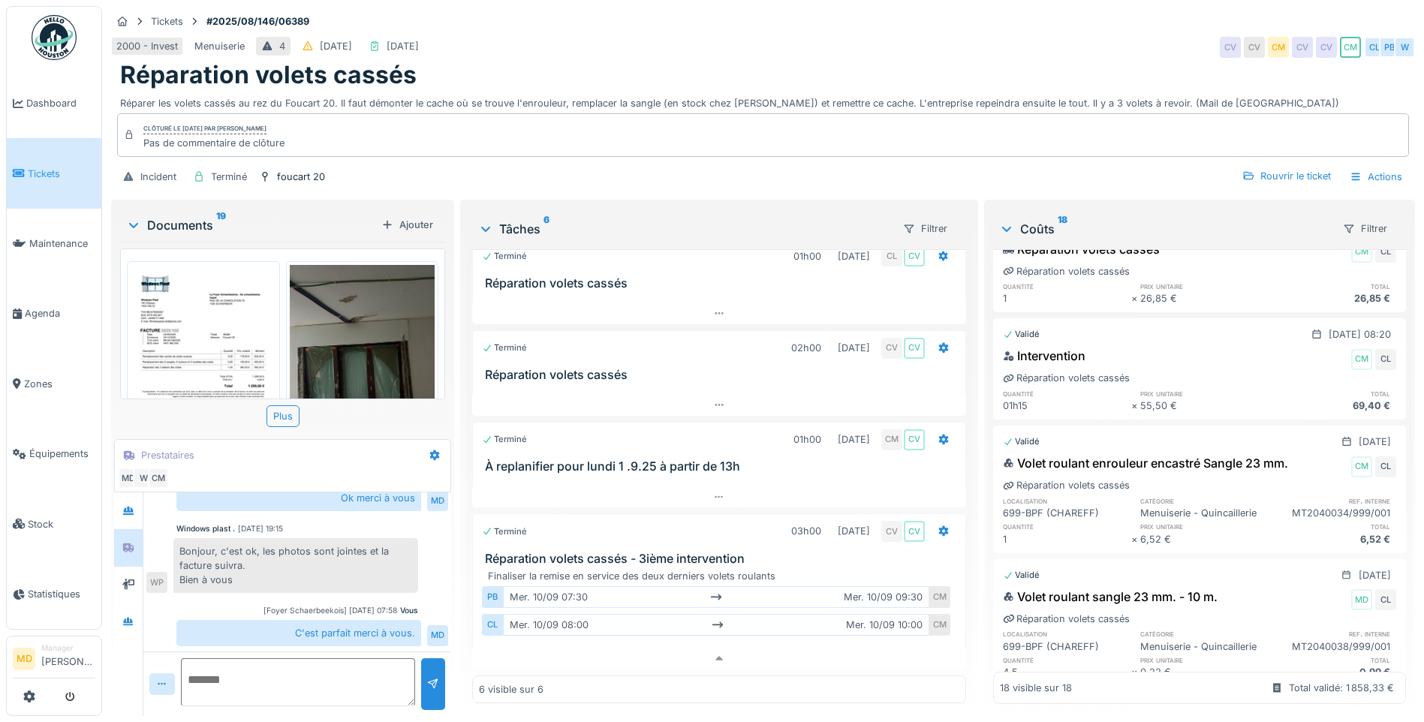
scroll to position [204, 0]
click at [125, 617] on icon at bounding box center [128, 622] width 12 height 10
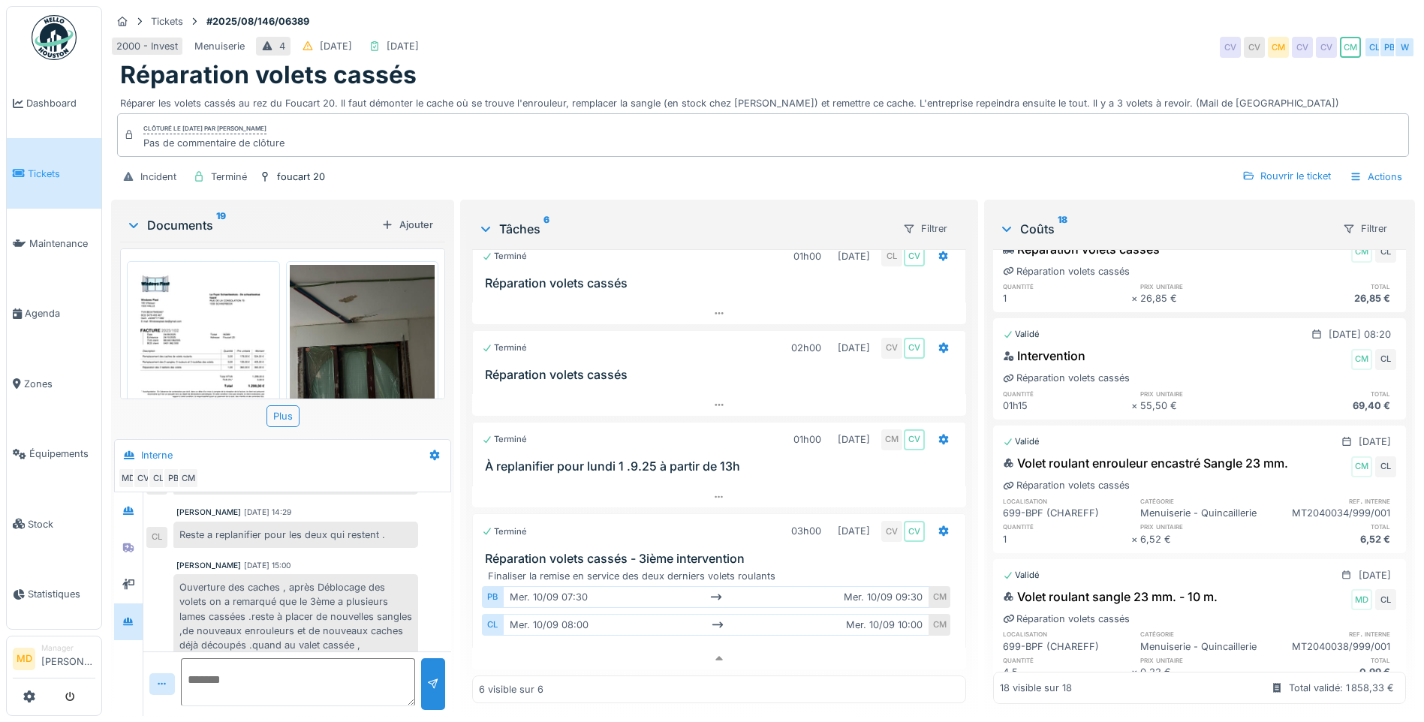
scroll to position [298, 0]
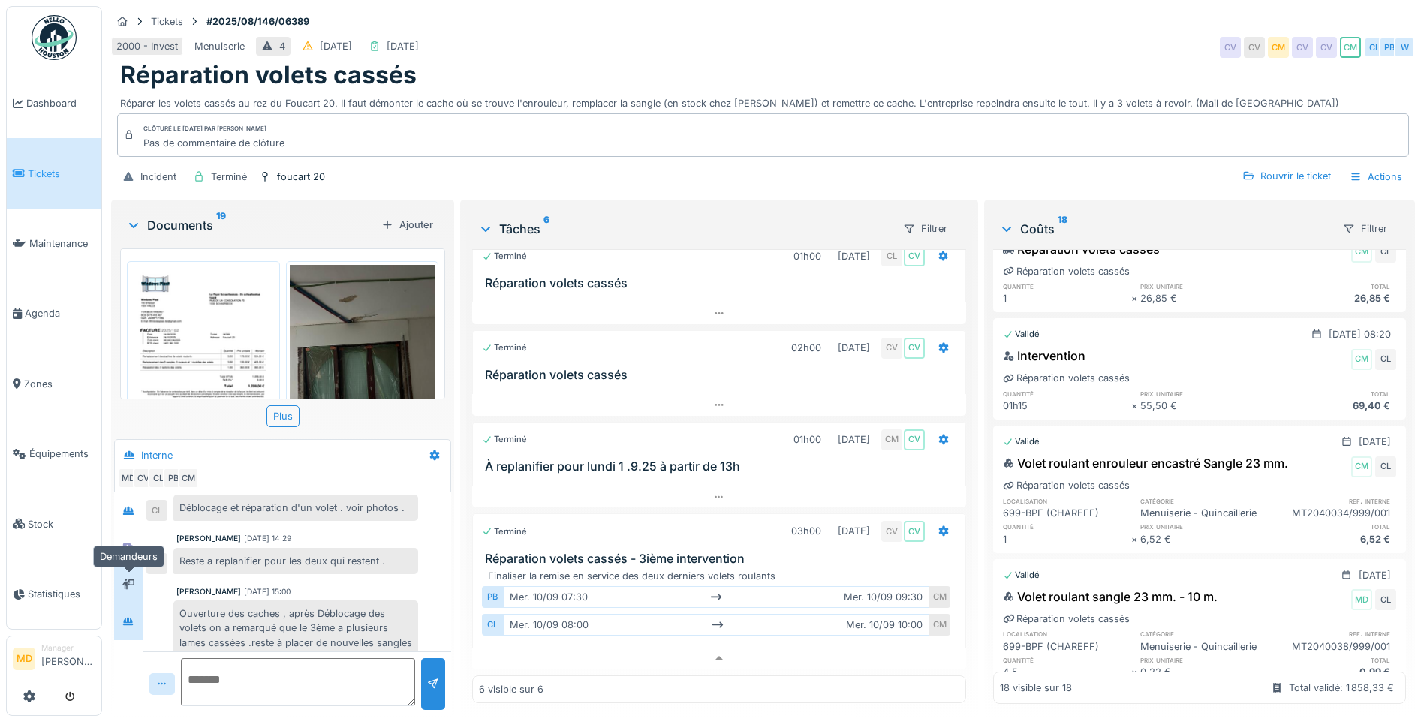
click at [127, 579] on icon at bounding box center [128, 584] width 12 height 11
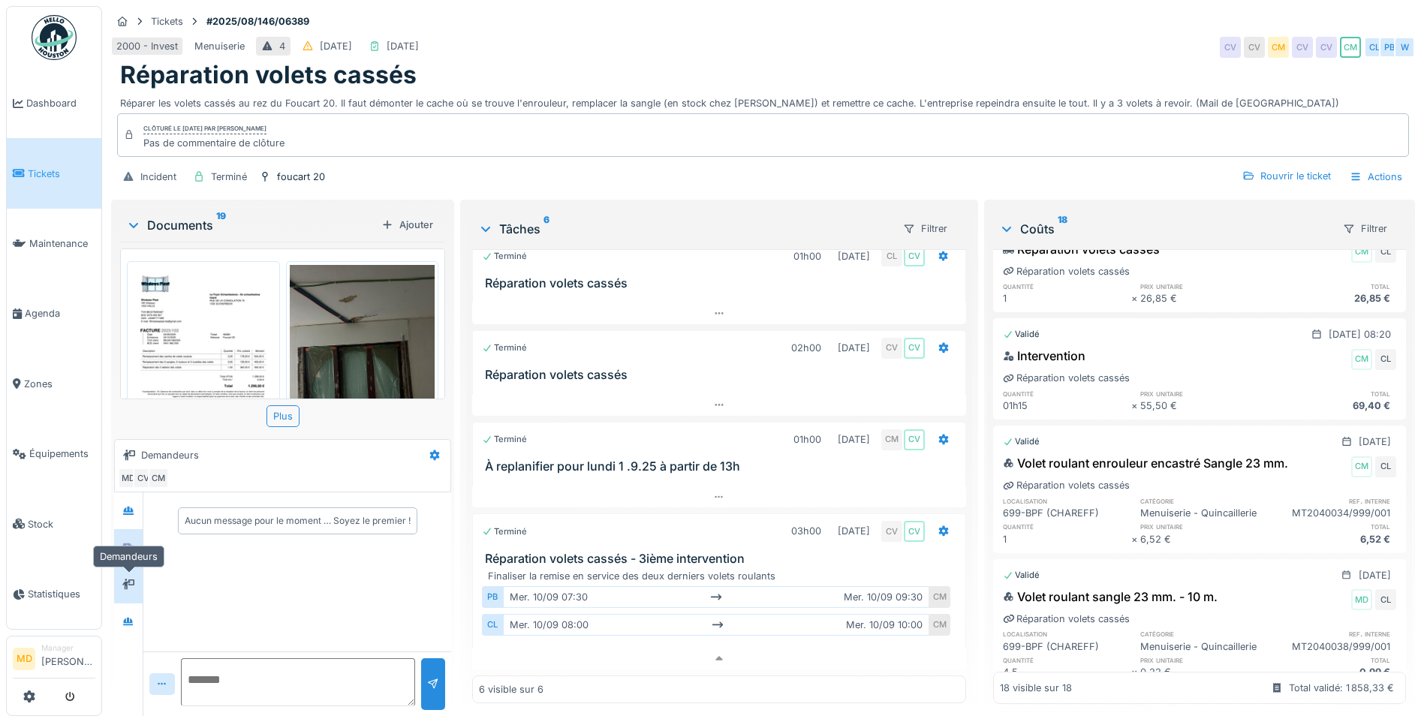
scroll to position [0, 0]
click at [131, 535] on div at bounding box center [128, 547] width 23 height 25
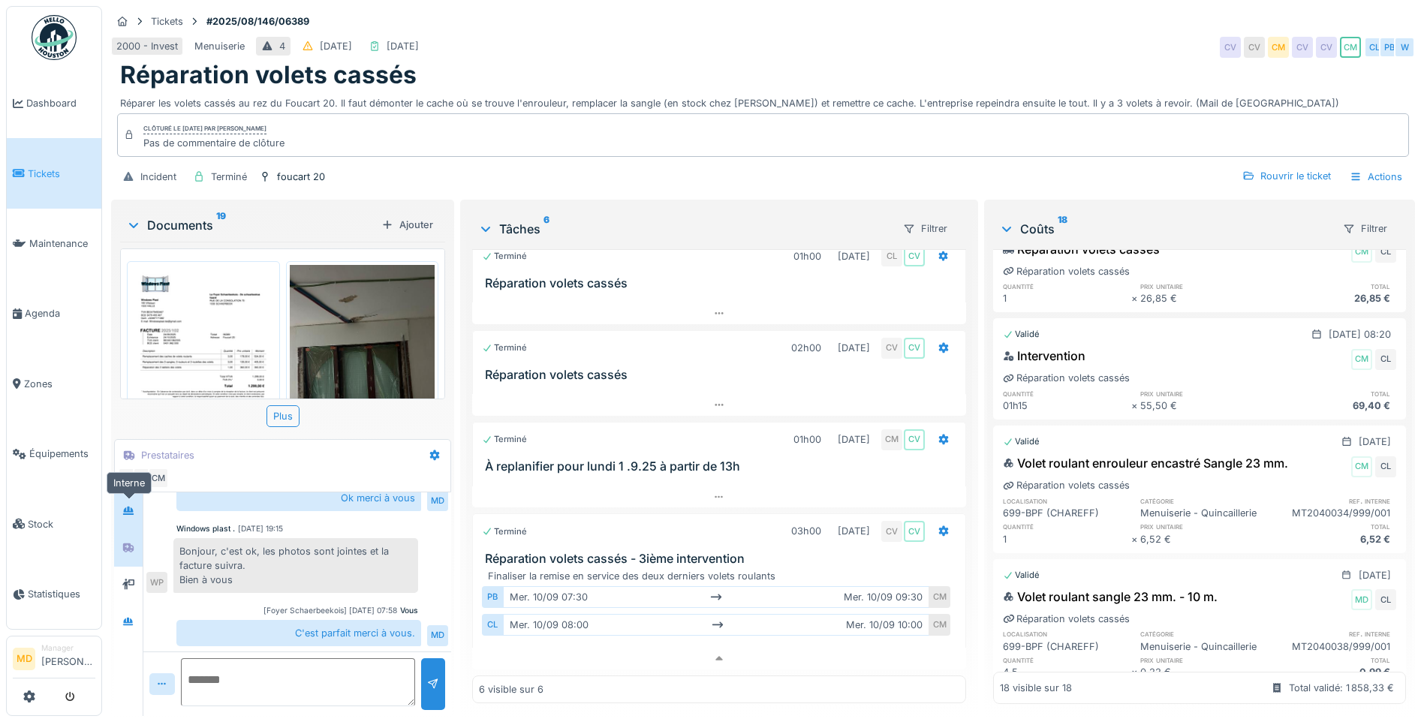
click at [134, 506] on icon at bounding box center [128, 511] width 12 height 10
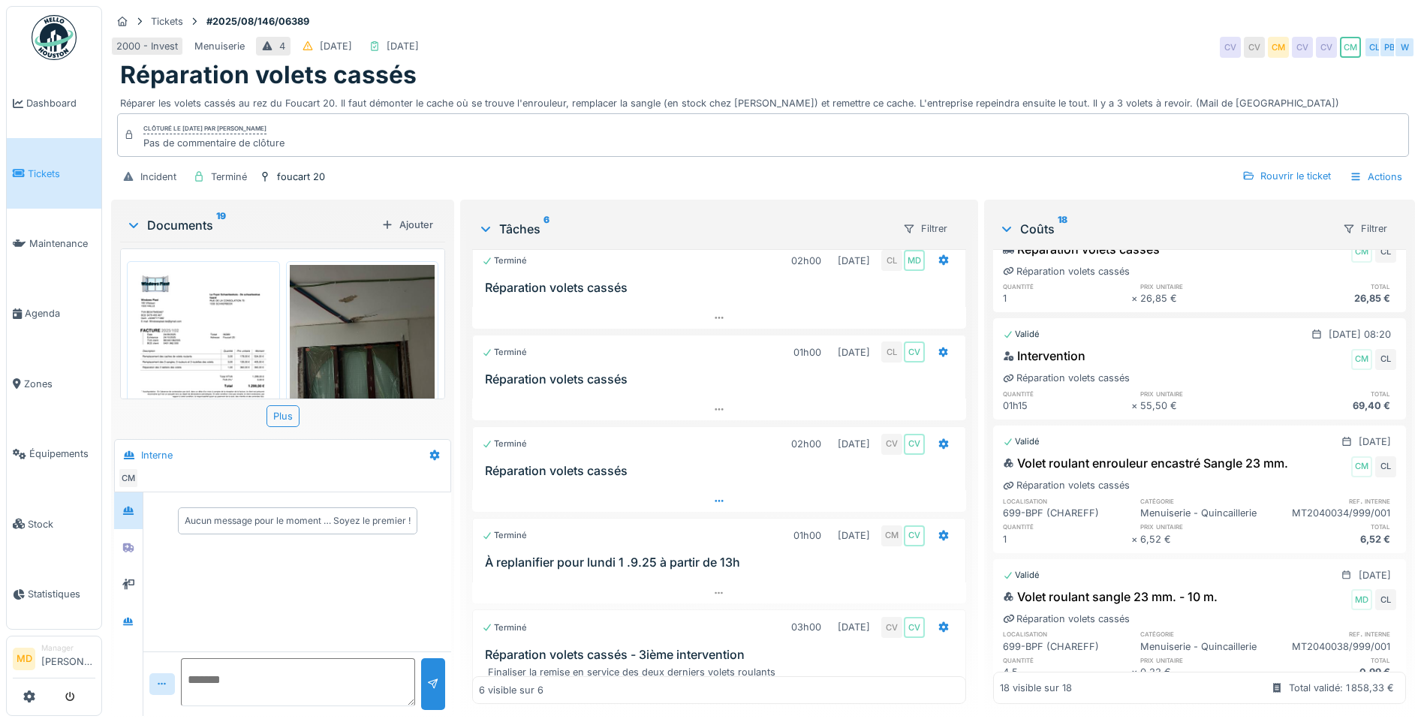
scroll to position [0, 0]
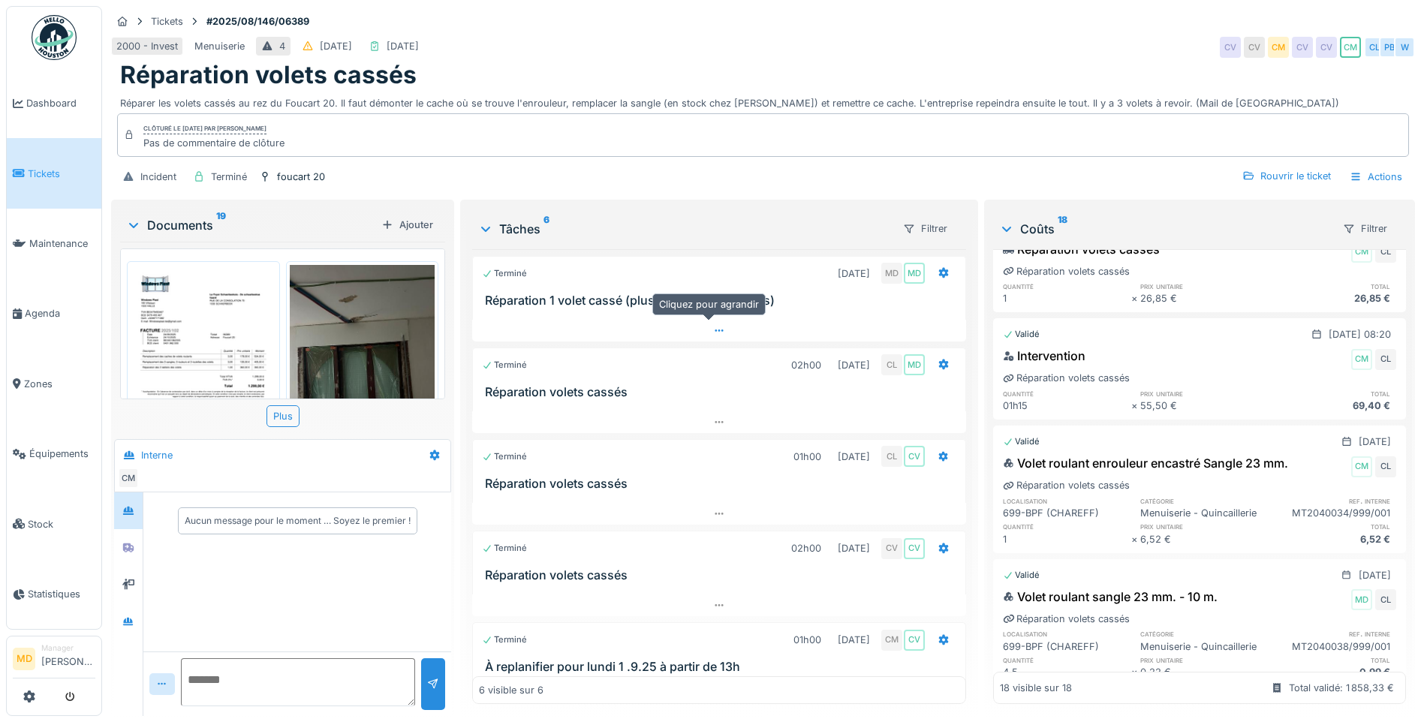
click at [696, 320] on div at bounding box center [719, 331] width 494 height 22
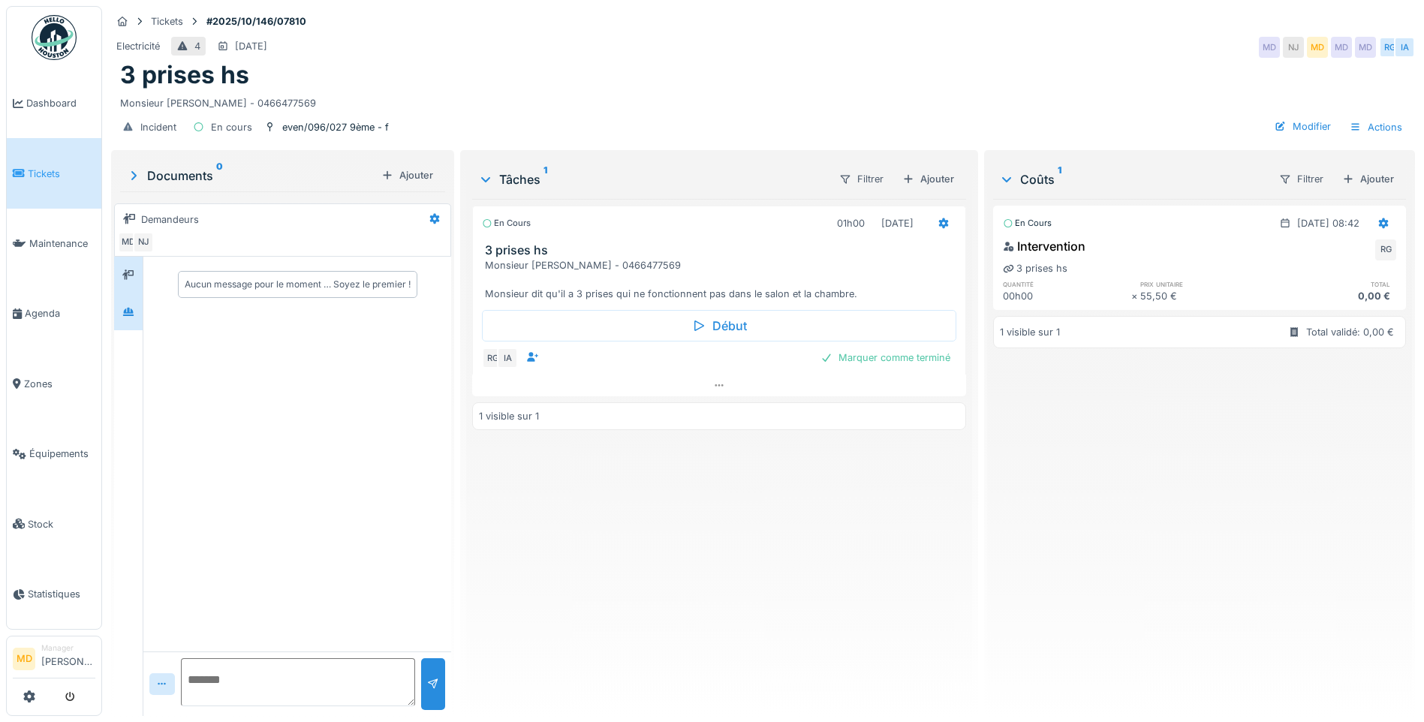
click at [140, 312] on div at bounding box center [128, 311] width 29 height 37
click at [136, 288] on div at bounding box center [128, 275] width 29 height 37
click at [67, 111] on link "Dashboard" at bounding box center [54, 103] width 95 height 70
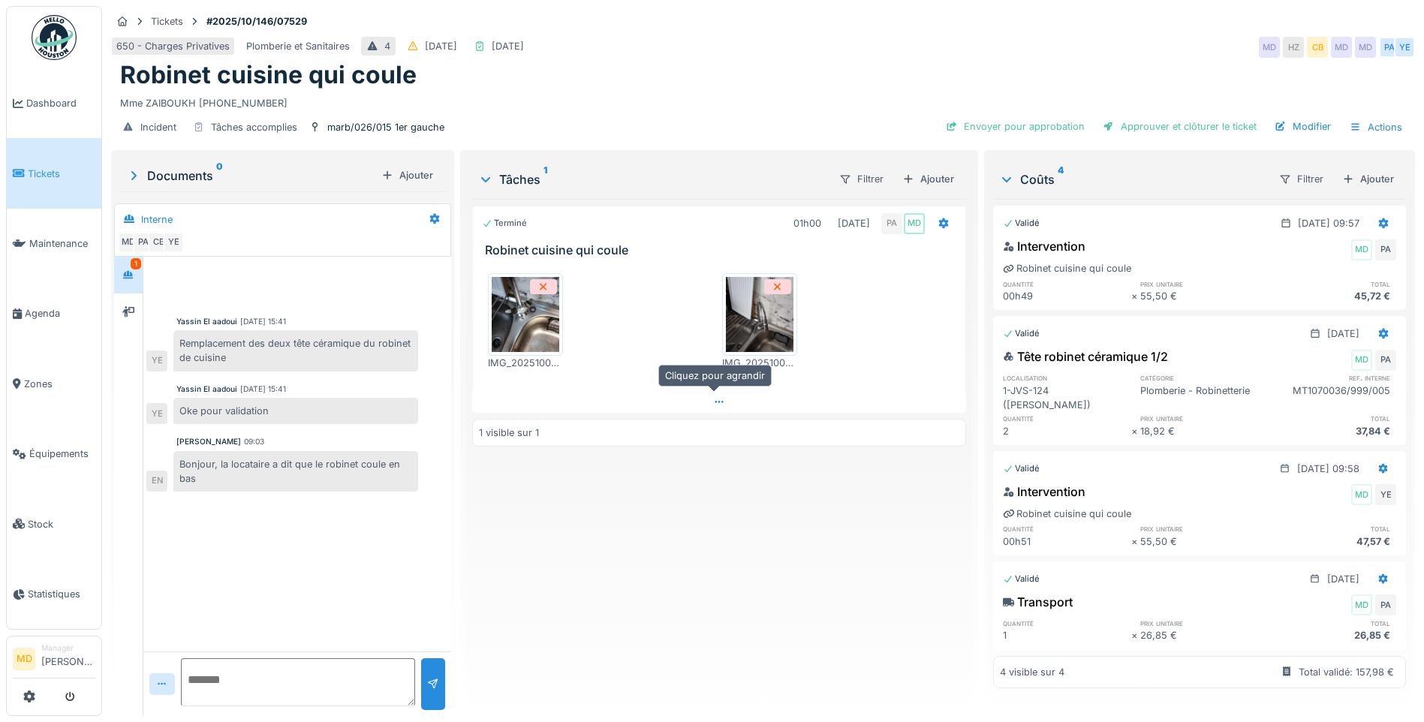
click at [709, 408] on div at bounding box center [719, 402] width 494 height 22
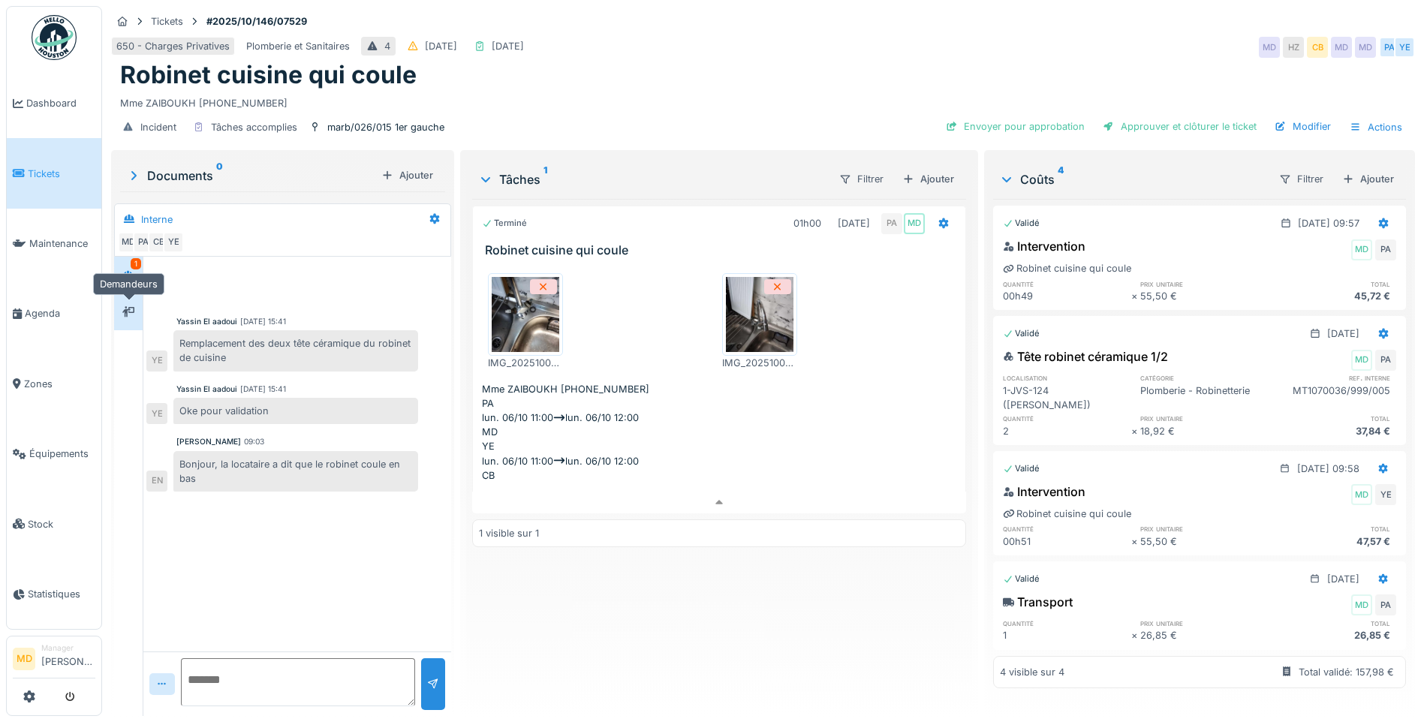
click at [130, 305] on div at bounding box center [128, 312] width 12 height 14
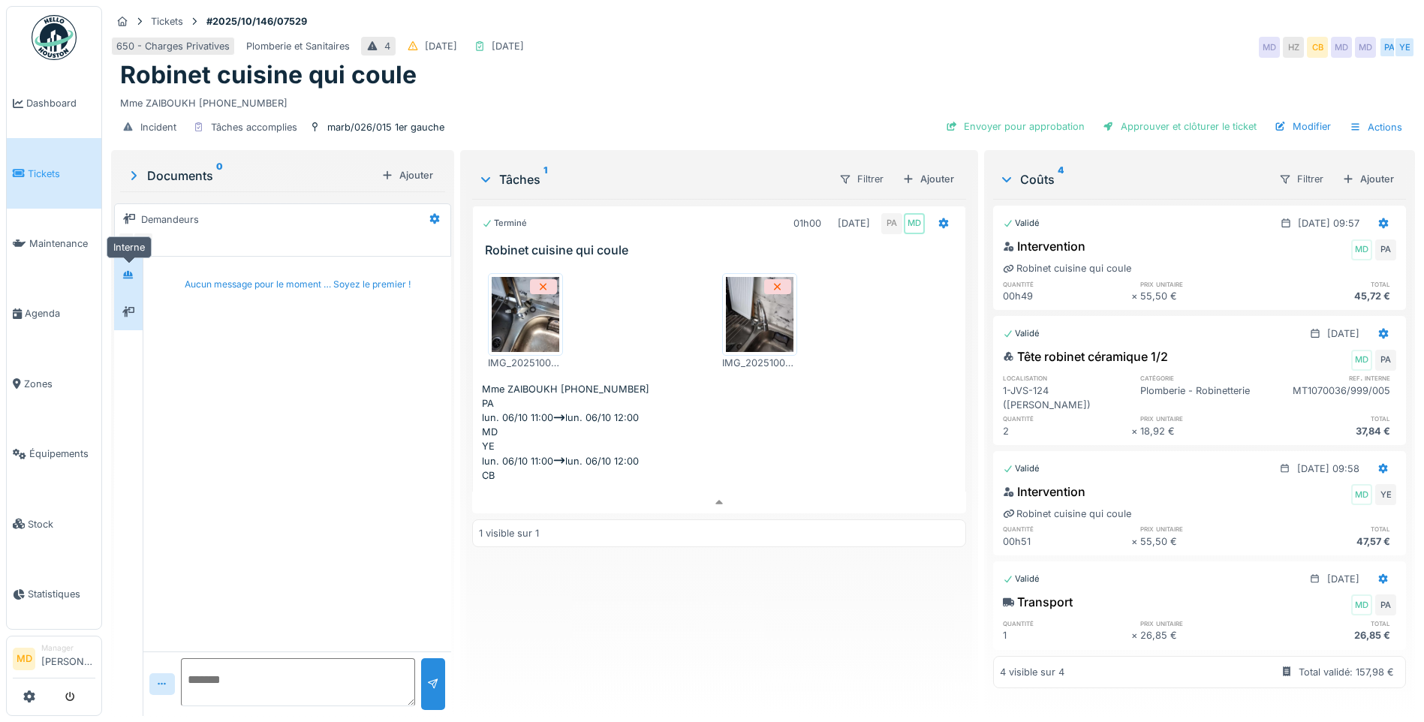
click at [129, 270] on icon at bounding box center [128, 274] width 11 height 8
